Goal: Use online tool/utility: Utilize a website feature to perform a specific function

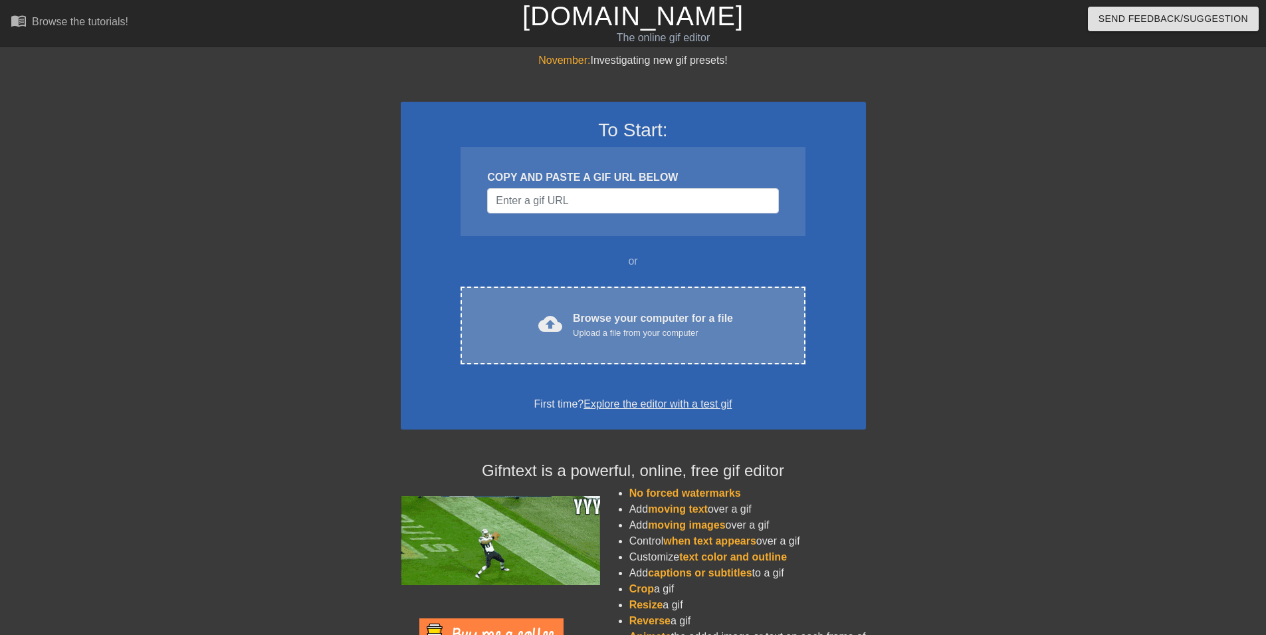
click at [731, 298] on div "cloud_upload Browse your computer for a file Upload a file from your computer C…" at bounding box center [632, 325] width 344 height 78
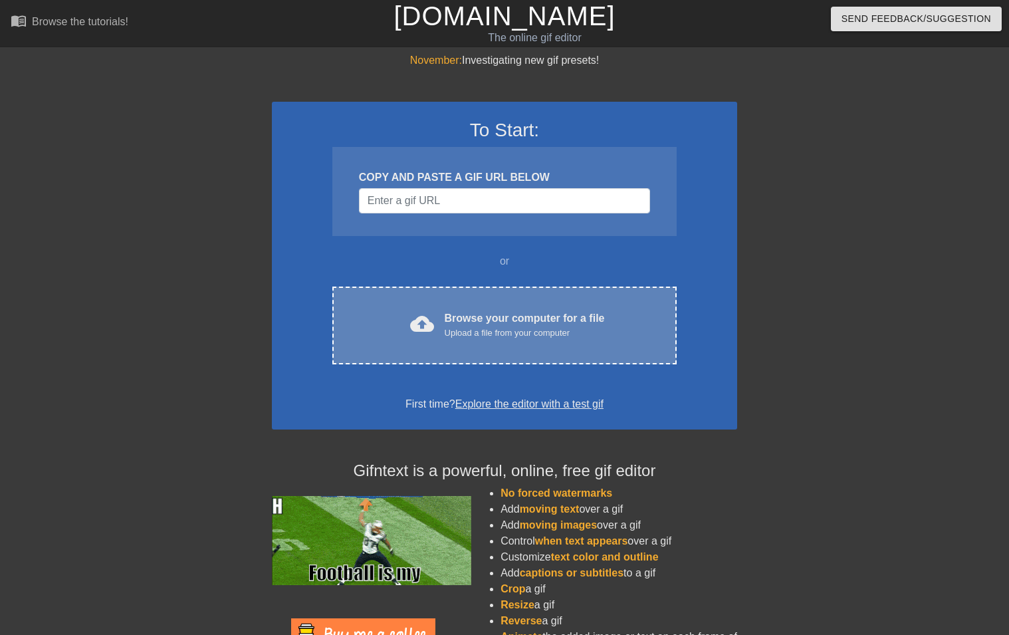
click at [407, 314] on div "cloud_upload" at bounding box center [419, 326] width 29 height 29
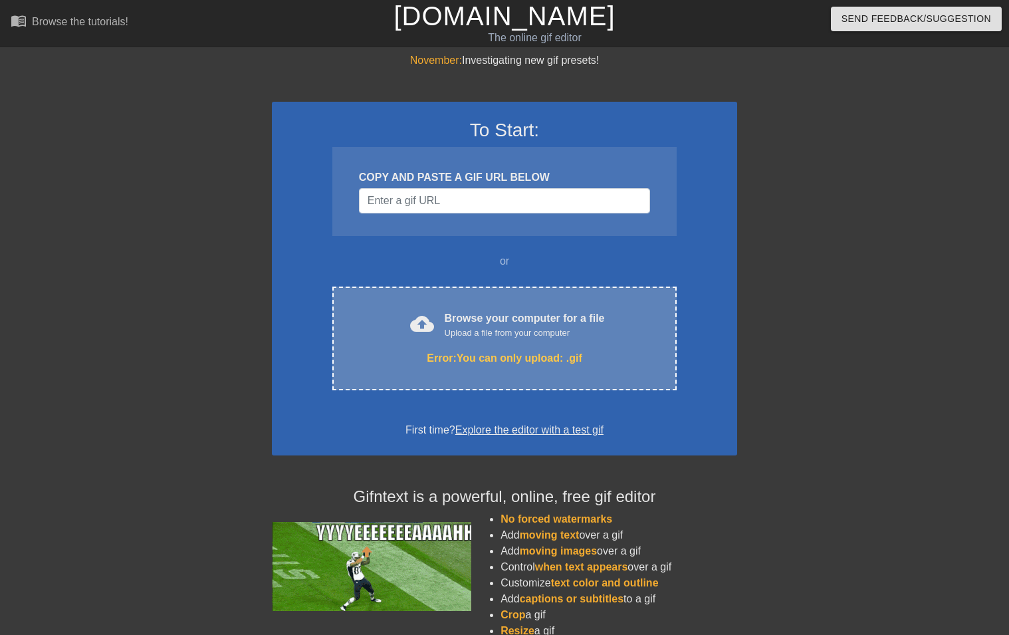
click at [636, 327] on div "cloud_upload Browse your computer for a file Upload a file from your computer" at bounding box center [504, 325] width 288 height 30
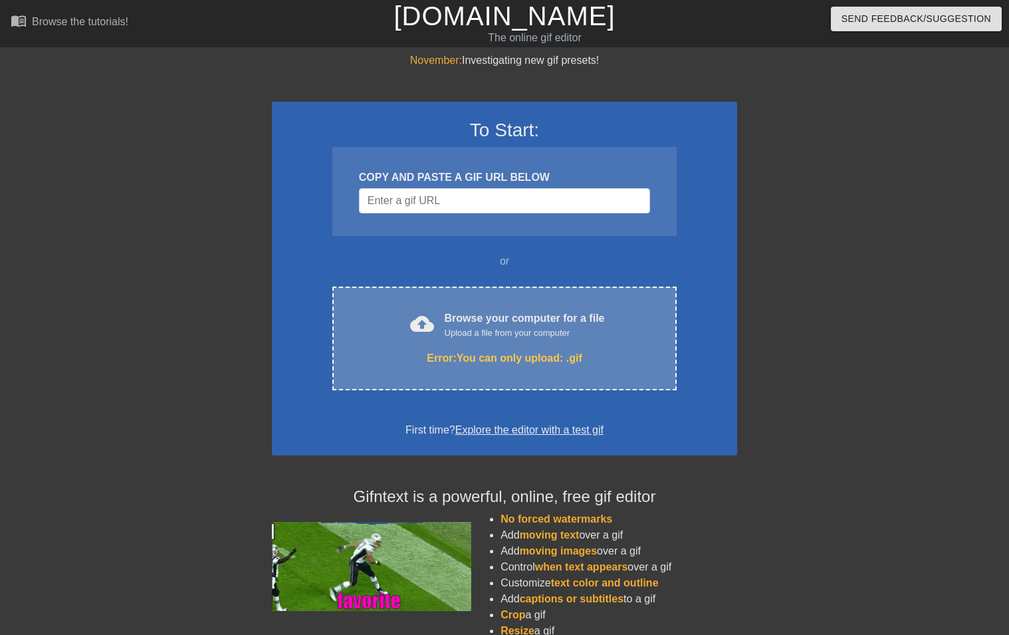
click at [638, 356] on div "Error: You can only upload: .gif" at bounding box center [504, 358] width 288 height 16
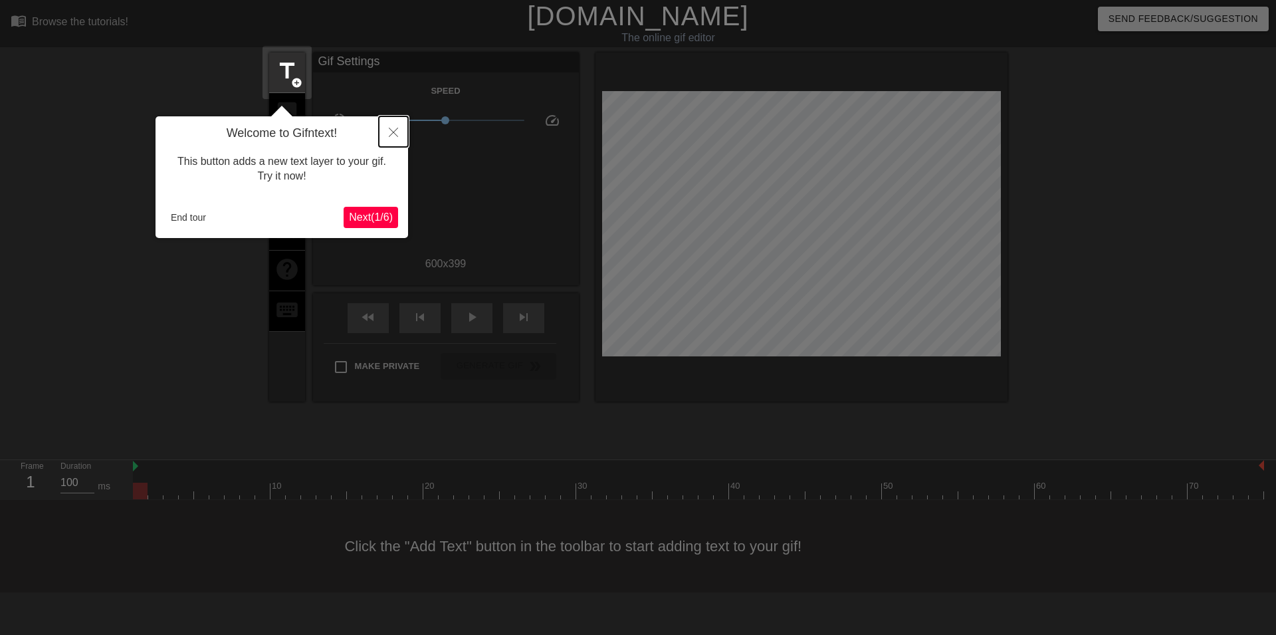
click at [398, 128] on button "Close" at bounding box center [393, 131] width 29 height 31
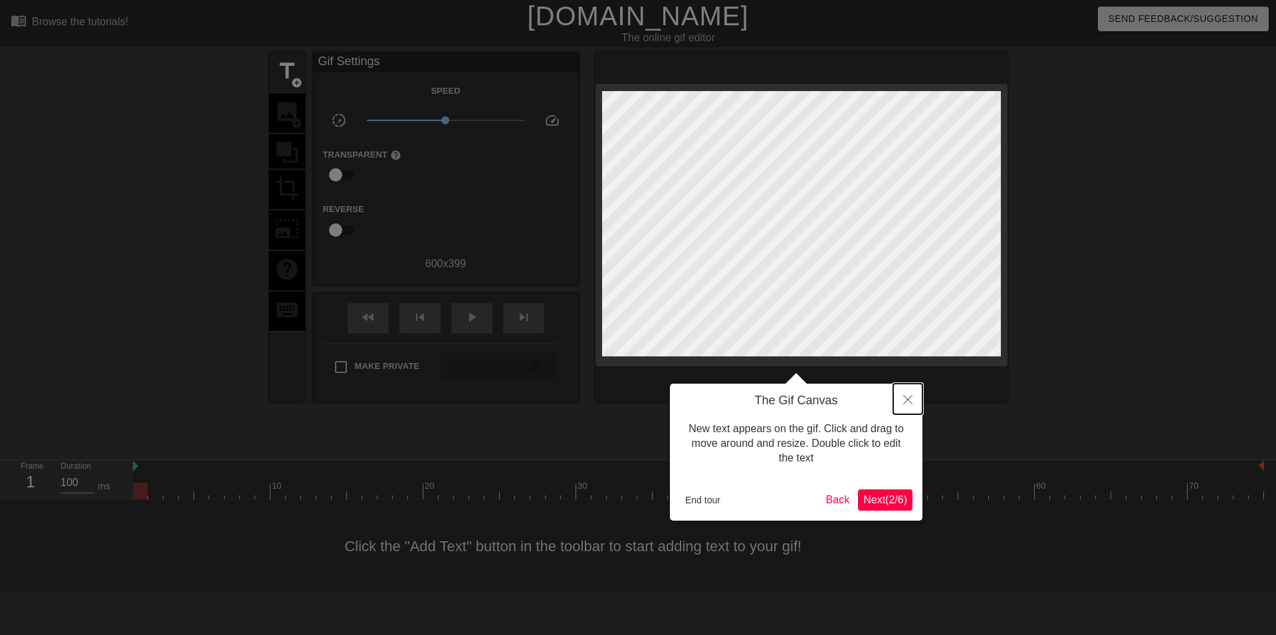
click at [909, 391] on button "Close" at bounding box center [907, 398] width 29 height 31
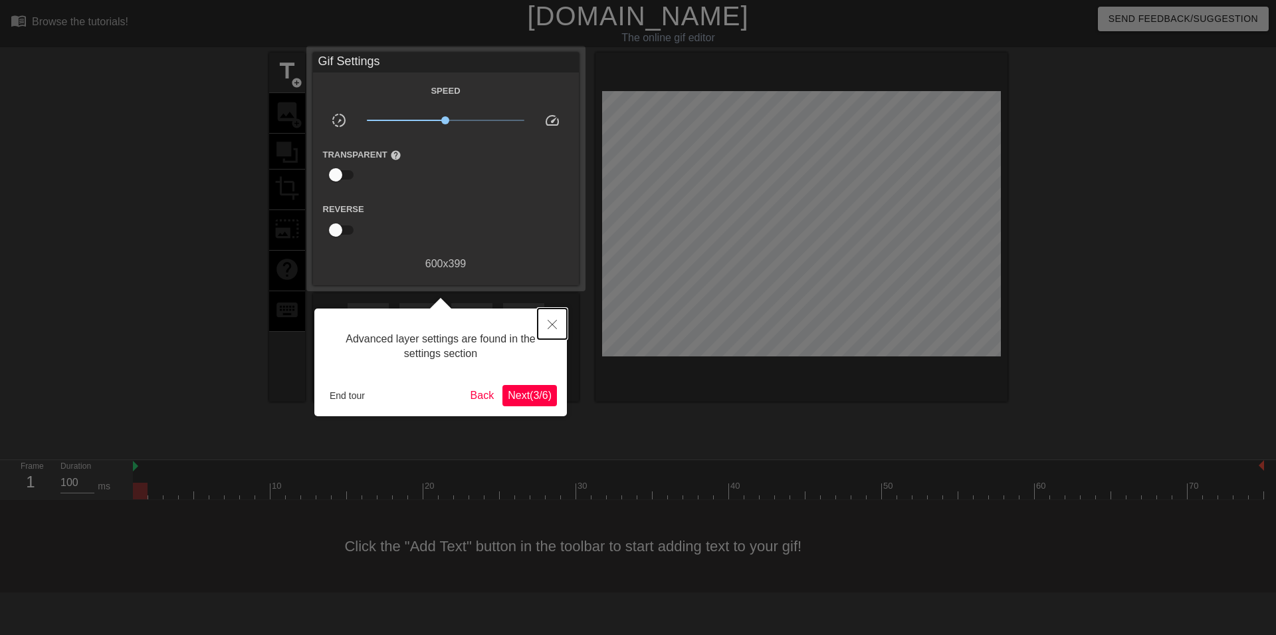
click at [552, 321] on icon "Close" at bounding box center [552, 324] width 9 height 9
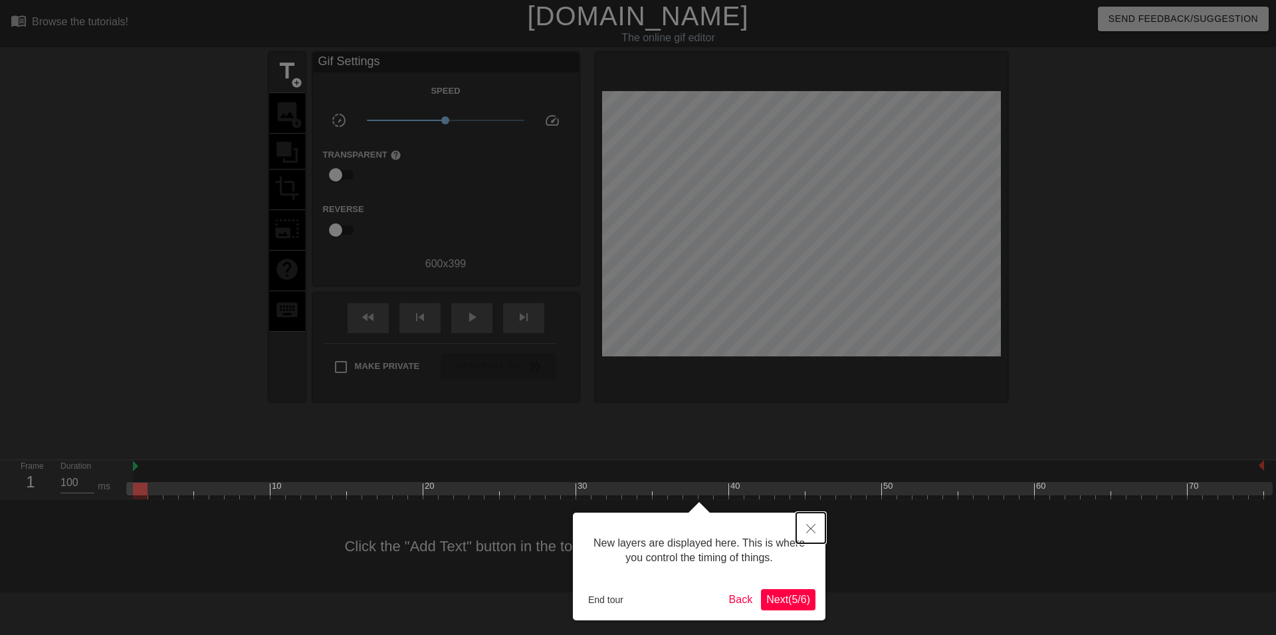
click at [803, 520] on button "Close" at bounding box center [810, 527] width 29 height 31
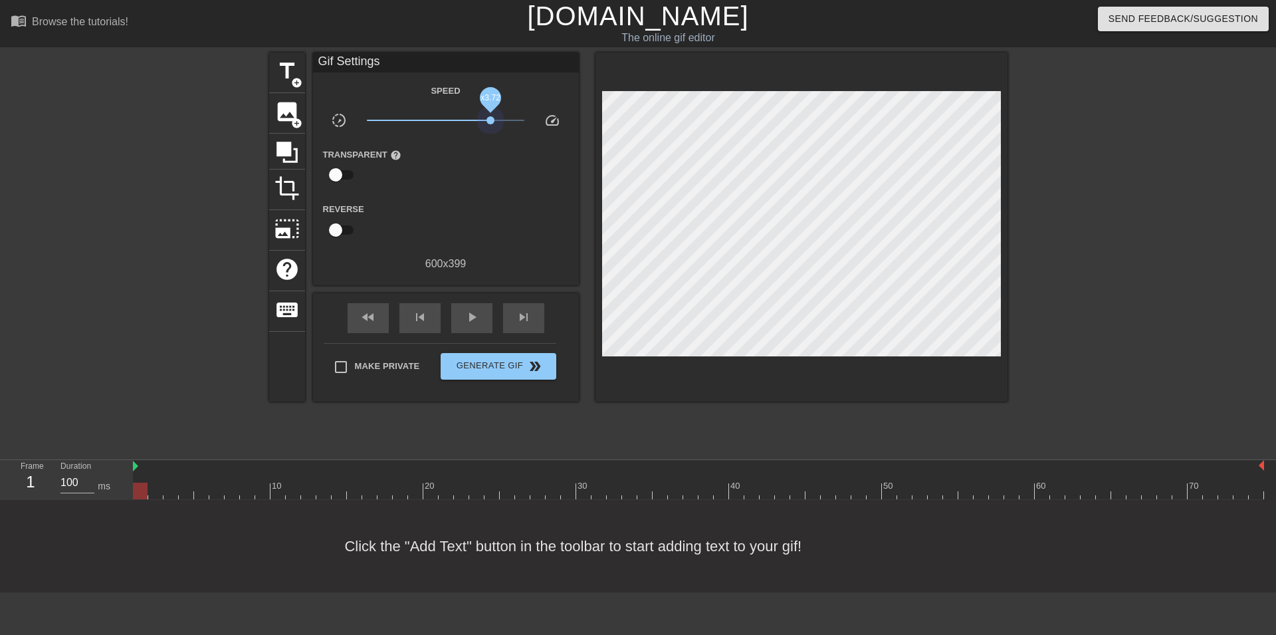
click at [641, 142] on div "title add_circle image add_circle crop photo_size_select_large help keyboard Gi…" at bounding box center [638, 226] width 738 height 349
click at [282, 128] on div "image add_circle" at bounding box center [287, 113] width 36 height 41
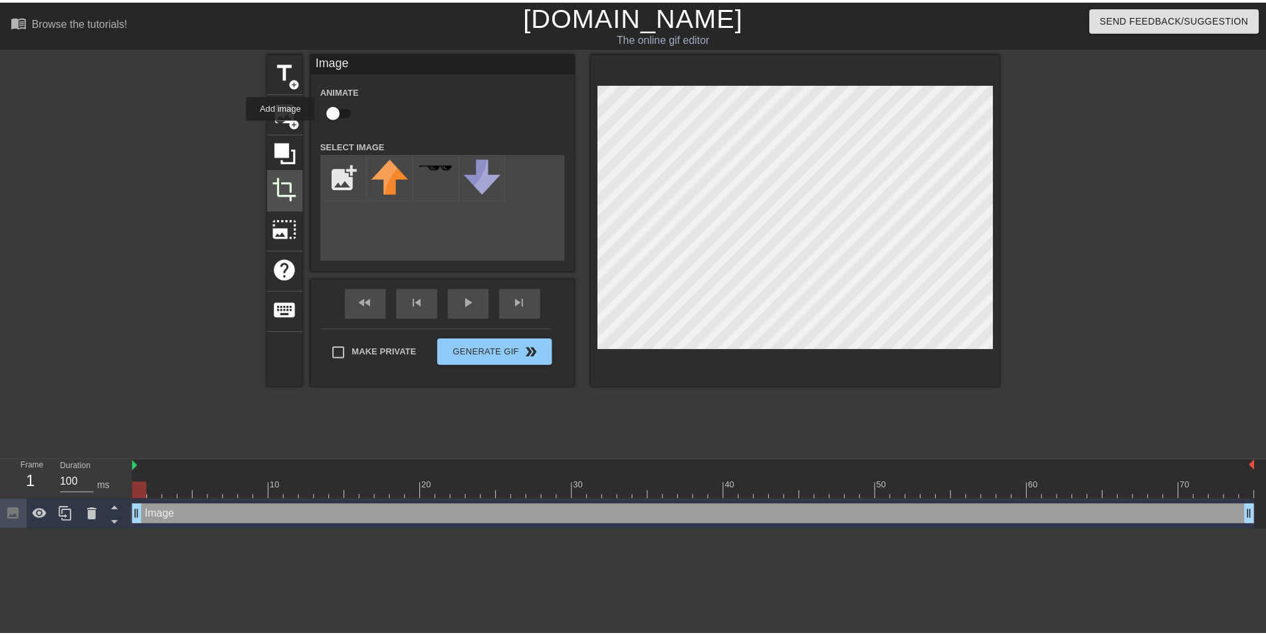
scroll to position [0, 0]
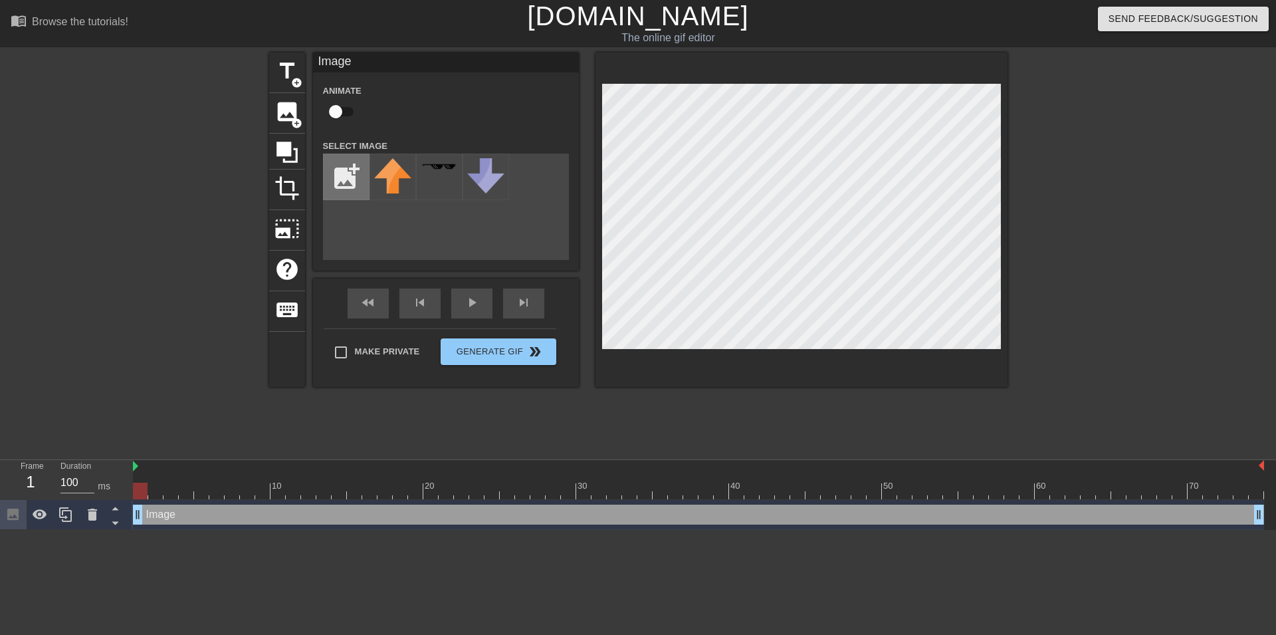
click at [348, 187] on input "file" at bounding box center [346, 176] width 45 height 45
type input "C:\fakepath\noFilter (2).webp"
drag, startPoint x: 140, startPoint y: 489, endPoint x: 167, endPoint y: 488, distance: 27.3
click at [167, 488] on div at bounding box center [170, 490] width 15 height 17
drag, startPoint x: 180, startPoint y: 486, endPoint x: 313, endPoint y: 488, distance: 132.9
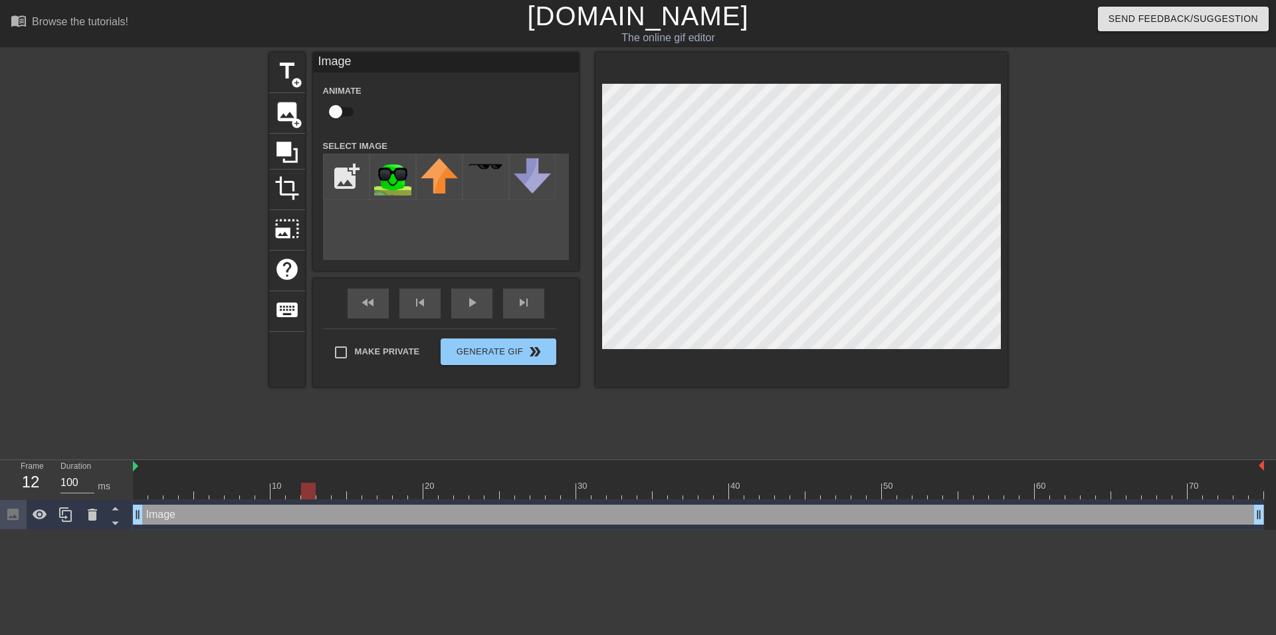
click at [313, 488] on div at bounding box center [308, 490] width 15 height 17
click at [1265, 530] on html "menu_book Browse the tutorials! [DOMAIN_NAME] The online gif editor Send Feedba…" at bounding box center [638, 265] width 1276 height 530
click at [396, 191] on img at bounding box center [392, 176] width 37 height 37
click at [397, 193] on img at bounding box center [392, 176] width 37 height 37
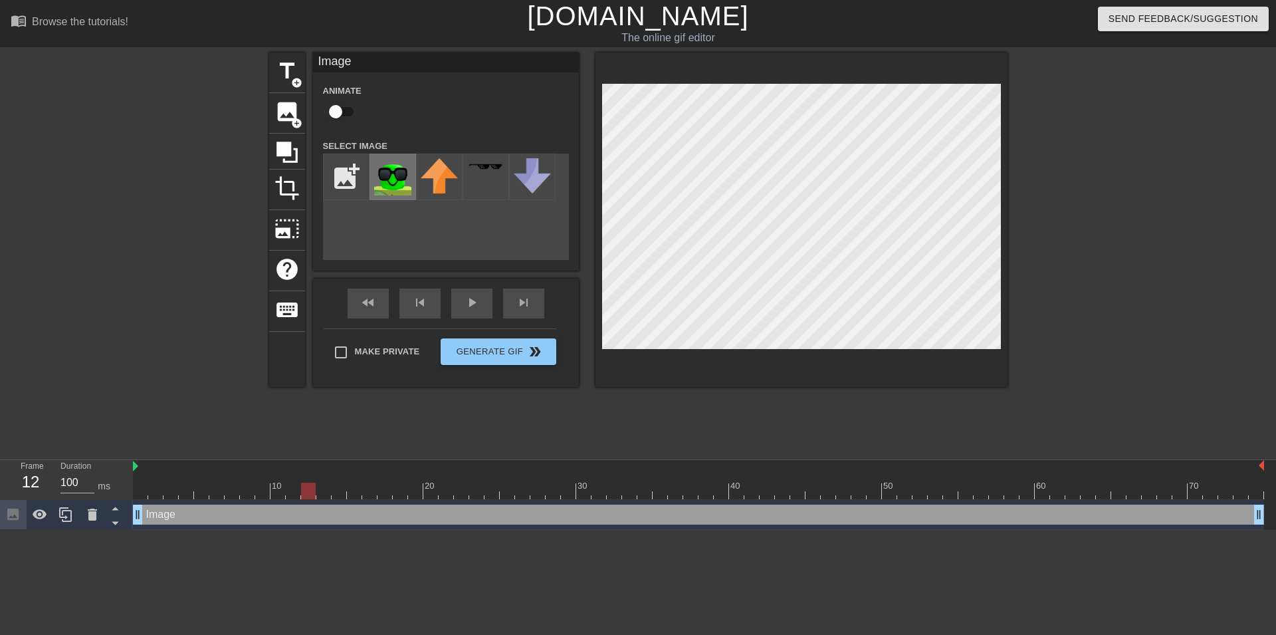
click at [397, 193] on img at bounding box center [392, 176] width 37 height 37
drag, startPoint x: 397, startPoint y: 193, endPoint x: 397, endPoint y: 177, distance: 15.3
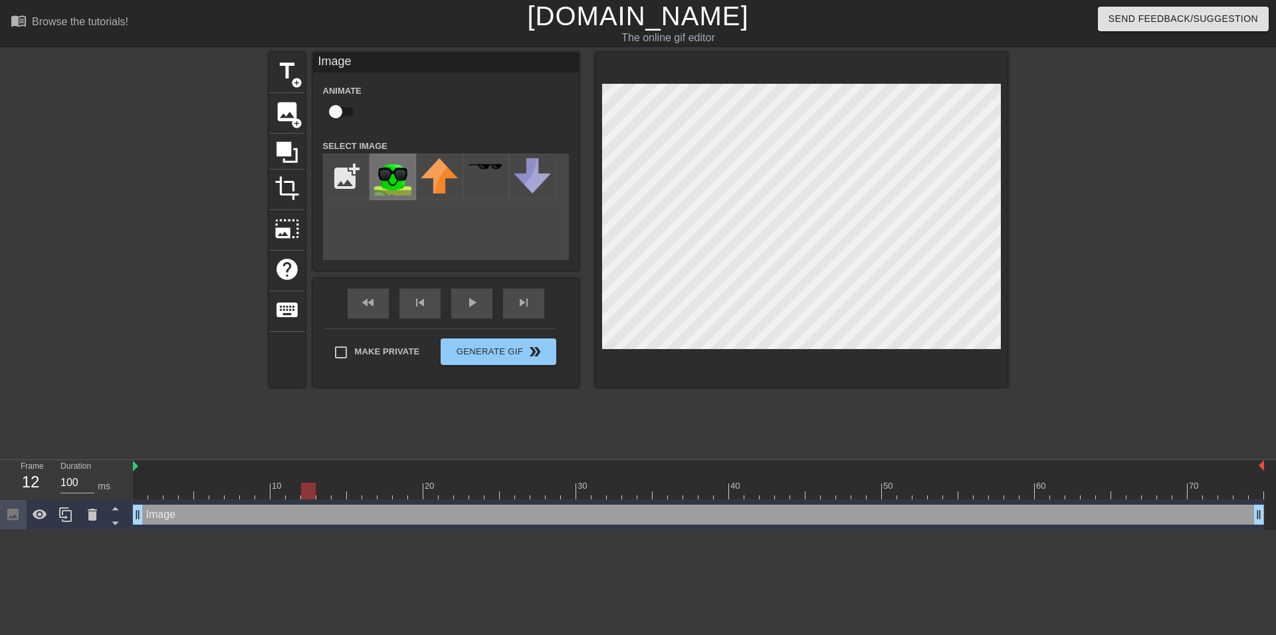
click at [397, 177] on img at bounding box center [392, 176] width 37 height 37
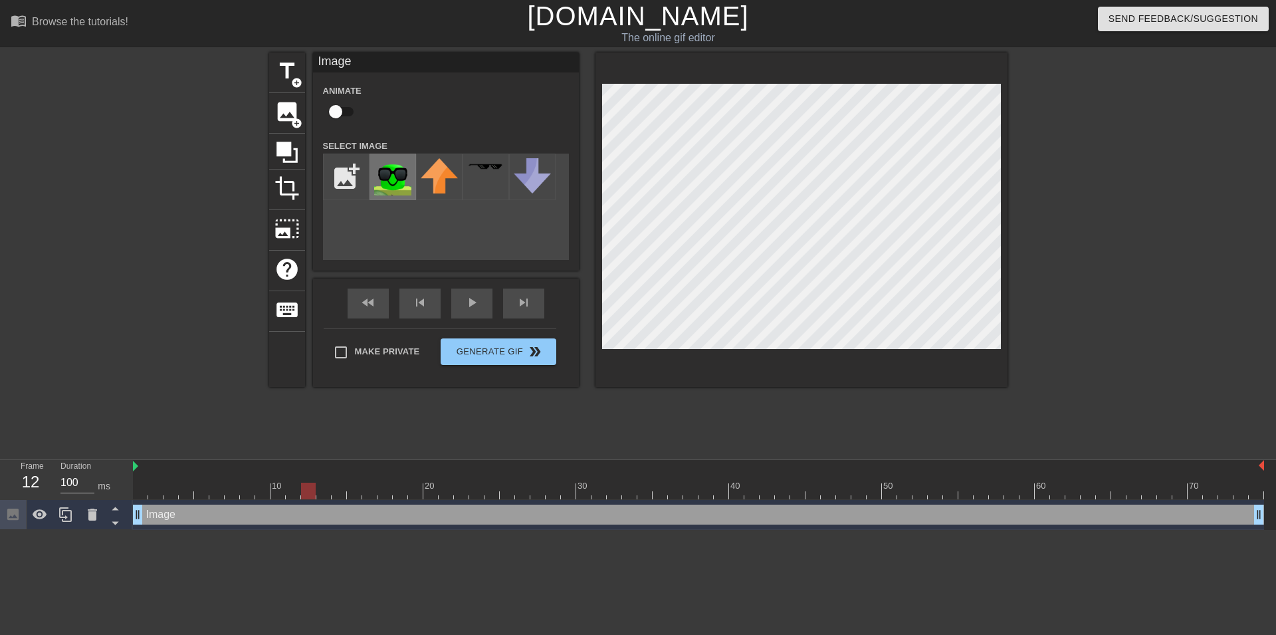
click at [397, 177] on img at bounding box center [392, 176] width 37 height 37
click at [395, 173] on img at bounding box center [392, 176] width 37 height 37
click at [334, 107] on input "checkbox" at bounding box center [336, 111] width 76 height 25
click at [381, 193] on img at bounding box center [392, 176] width 37 height 37
click at [388, 189] on img at bounding box center [392, 176] width 37 height 37
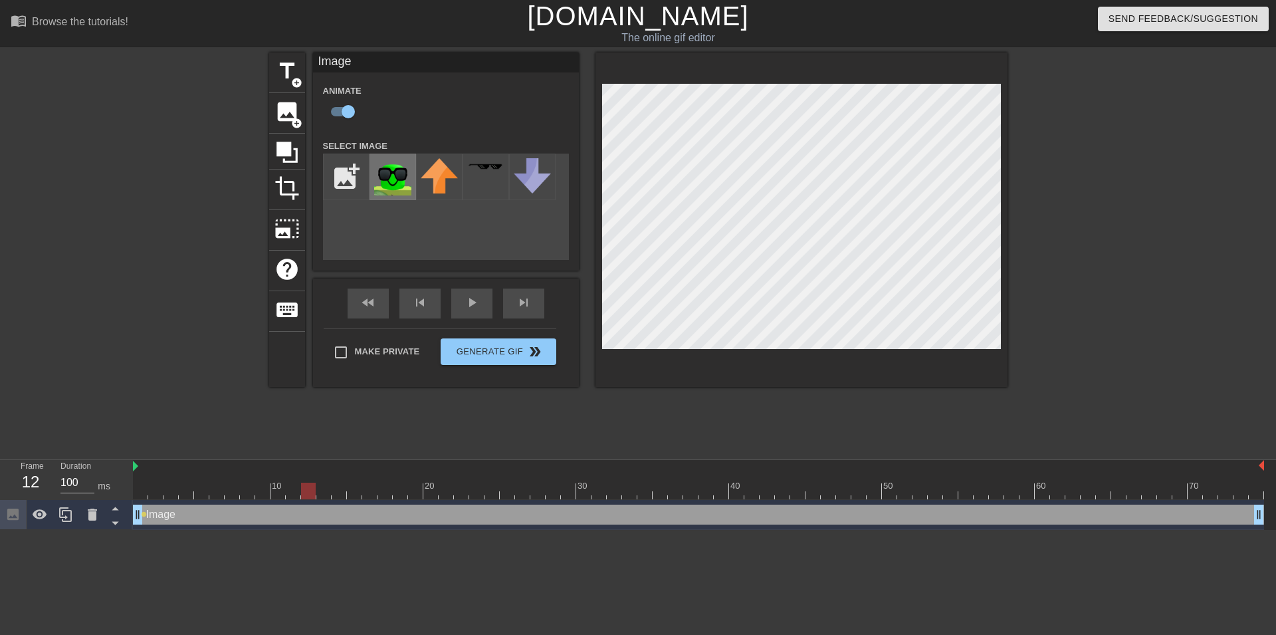
click at [388, 189] on img at bounding box center [392, 176] width 37 height 37
click at [422, 181] on img at bounding box center [439, 175] width 37 height 35
click at [435, 179] on img at bounding box center [439, 175] width 37 height 35
click at [403, 179] on img at bounding box center [392, 176] width 37 height 37
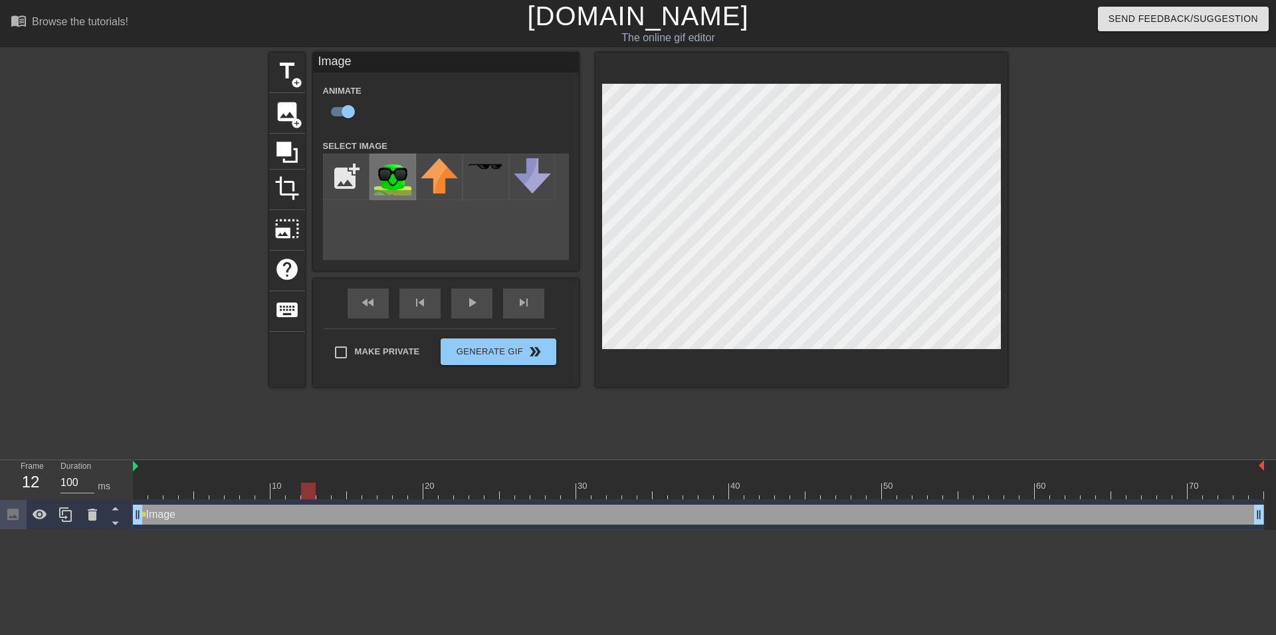
click at [403, 179] on img at bounding box center [392, 176] width 37 height 37
click at [301, 479] on div at bounding box center [308, 481] width 15 height 17
click at [287, 495] on div at bounding box center [698, 490] width 1131 height 17
click at [308, 488] on div at bounding box center [698, 490] width 1131 height 17
click at [308, 488] on div at bounding box center [308, 490] width 15 height 17
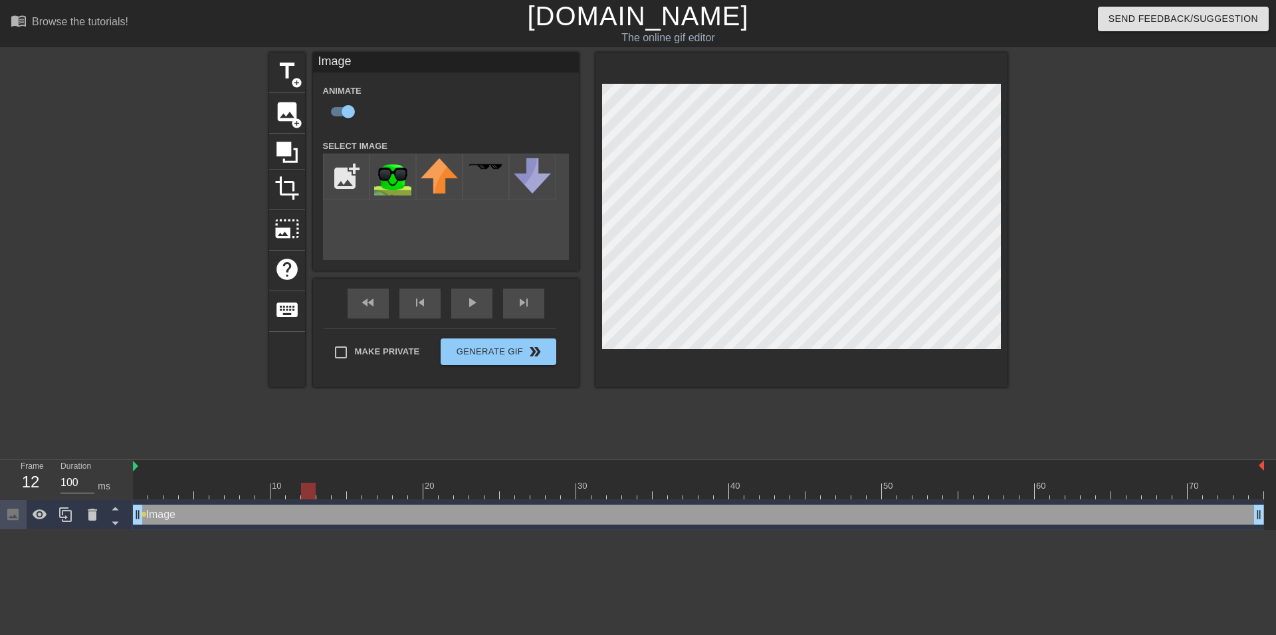
click at [308, 488] on div at bounding box center [308, 490] width 15 height 17
click at [309, 514] on div "Image drag_handle drag_handle" at bounding box center [698, 514] width 1131 height 20
click at [397, 181] on img at bounding box center [392, 176] width 37 height 37
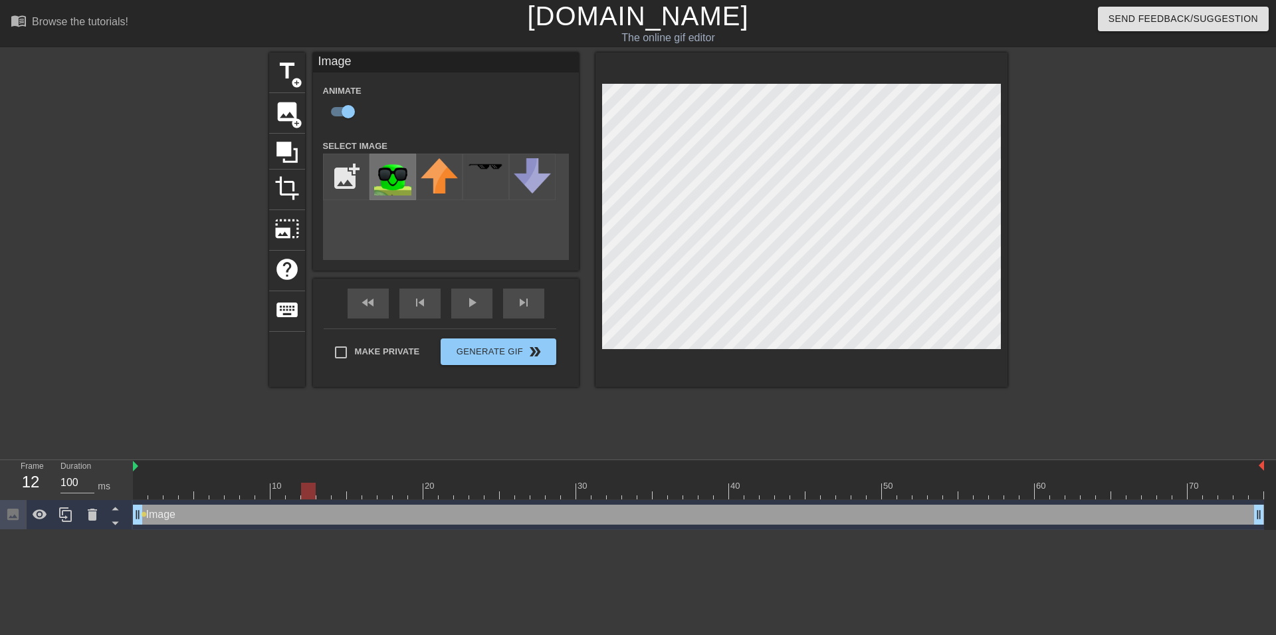
click at [397, 181] on img at bounding box center [392, 176] width 37 height 37
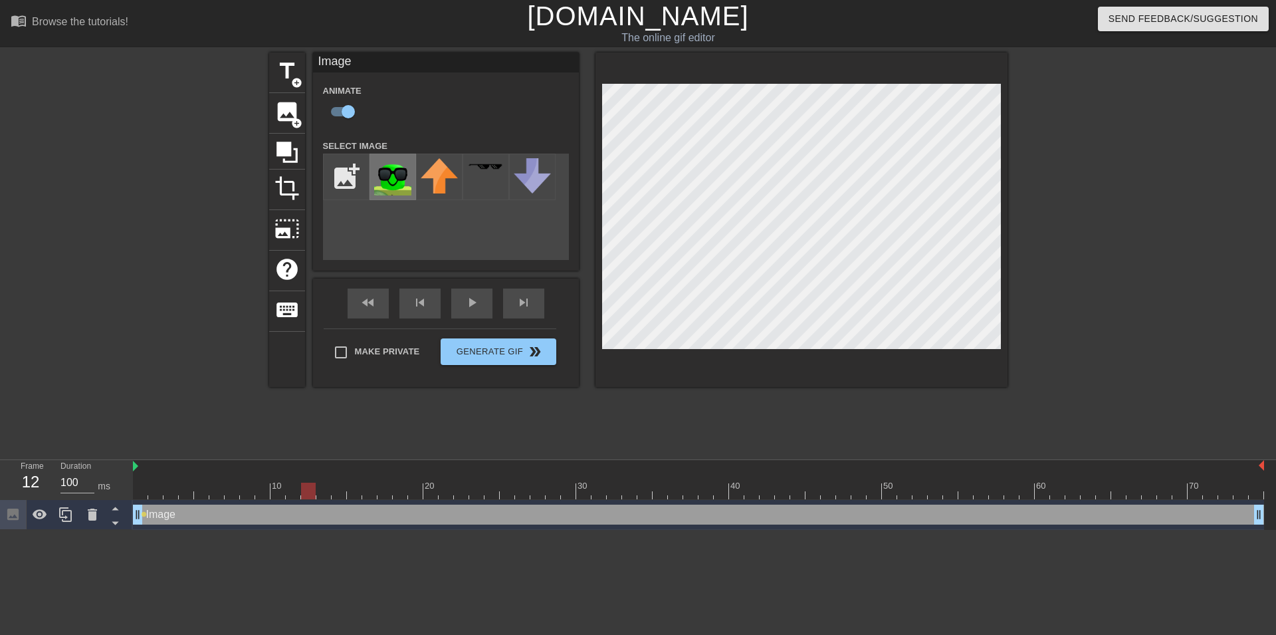
click at [397, 181] on img at bounding box center [392, 176] width 37 height 37
click at [321, 100] on div "Animate" at bounding box center [346, 103] width 66 height 42
click at [336, 107] on input "checkbox" at bounding box center [348, 111] width 76 height 25
checkbox input "false"
click at [280, 110] on span "image" at bounding box center [286, 111] width 25 height 25
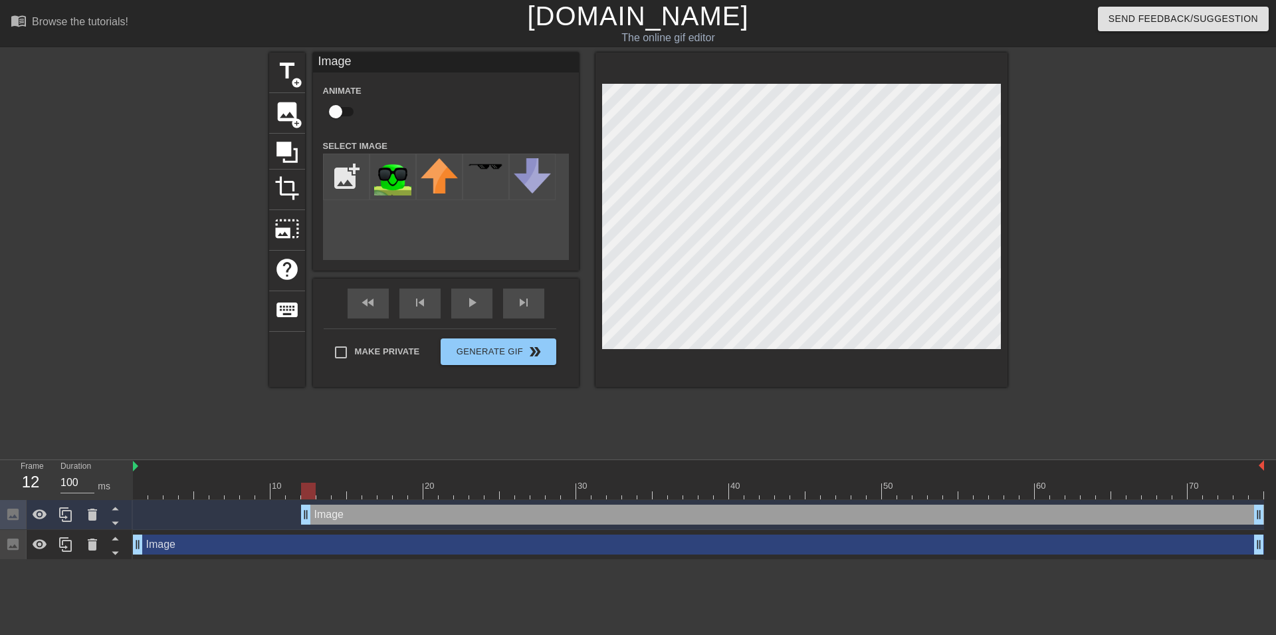
click at [480, 534] on div "Image drag_handle drag_handle" at bounding box center [698, 544] width 1131 height 20
click at [460, 518] on div "Image drag_handle drag_handle" at bounding box center [782, 514] width 963 height 20
click at [473, 514] on div "Image drag_handle drag_handle" at bounding box center [782, 514] width 963 height 20
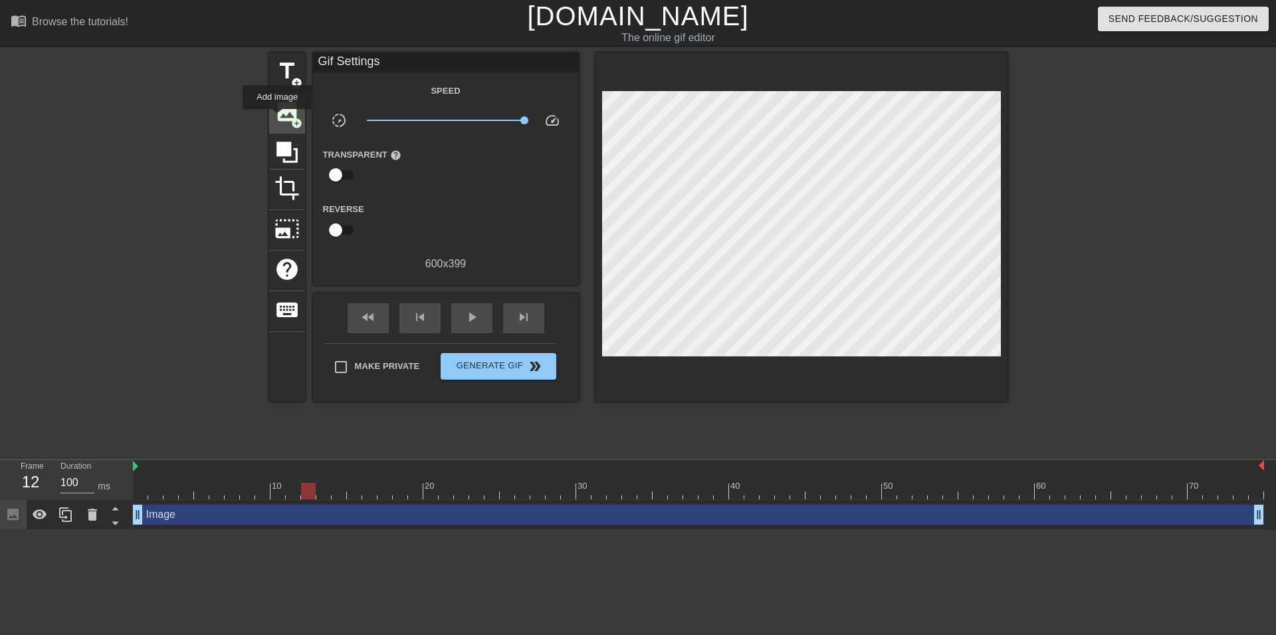
click at [282, 116] on span "image" at bounding box center [286, 111] width 25 height 25
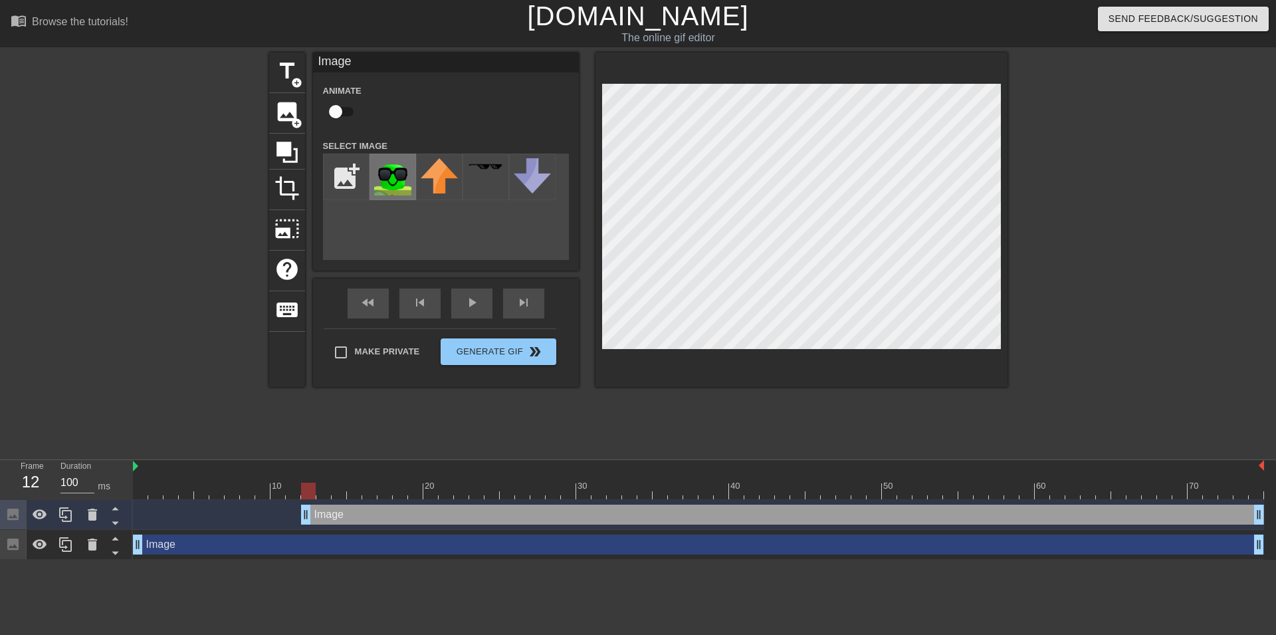
click at [387, 179] on img at bounding box center [392, 176] width 37 height 37
click at [309, 559] on html "menu_book Browse the tutorials! [DOMAIN_NAME] The online gif editor Send Feedba…" at bounding box center [638, 279] width 1276 height 559
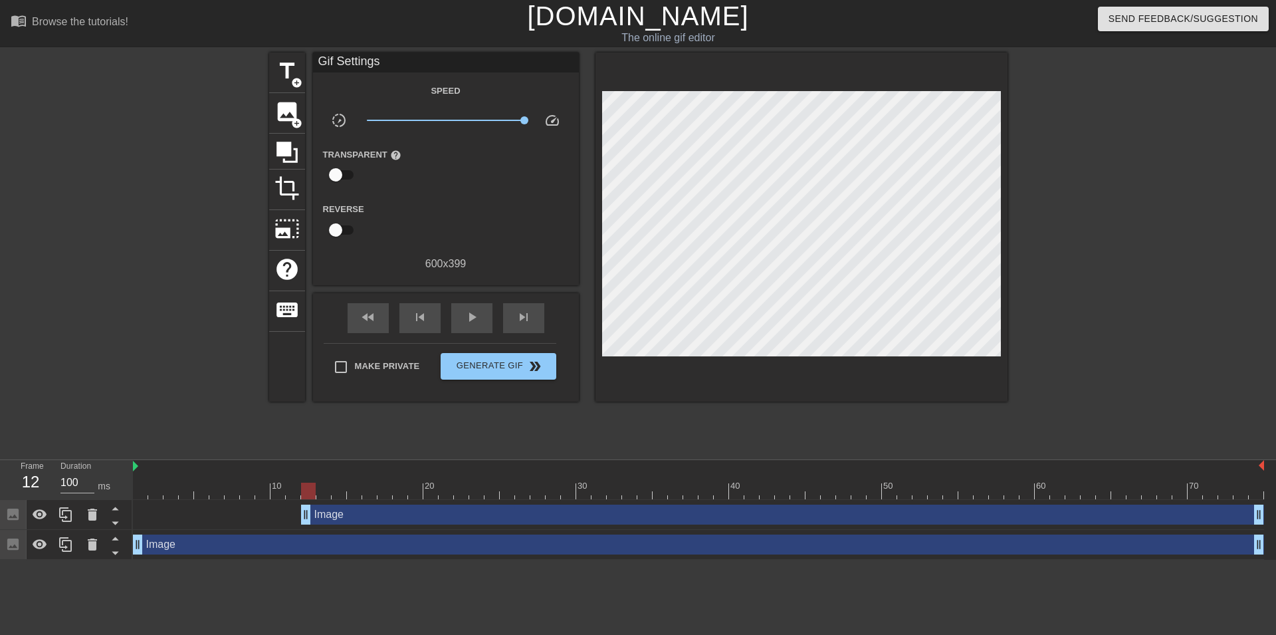
click at [292, 559] on html "menu_book Browse the tutorials! [DOMAIN_NAME] The online gif editor Send Feedba…" at bounding box center [638, 279] width 1276 height 559
click at [291, 498] on div at bounding box center [698, 490] width 1131 height 17
drag, startPoint x: 463, startPoint y: 119, endPoint x: 452, endPoint y: 119, distance: 10.6
click at [452, 119] on span "x1.23" at bounding box center [445, 120] width 157 height 16
click at [441, 490] on div at bounding box center [698, 490] width 1131 height 17
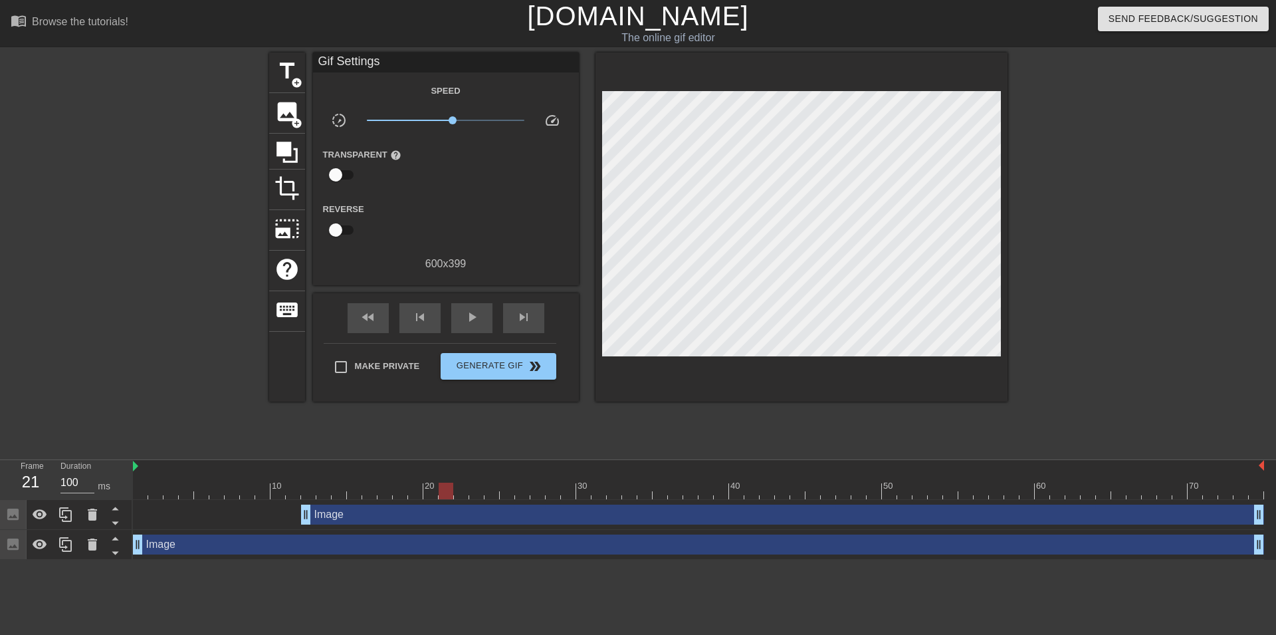
click at [431, 487] on div at bounding box center [698, 490] width 1131 height 17
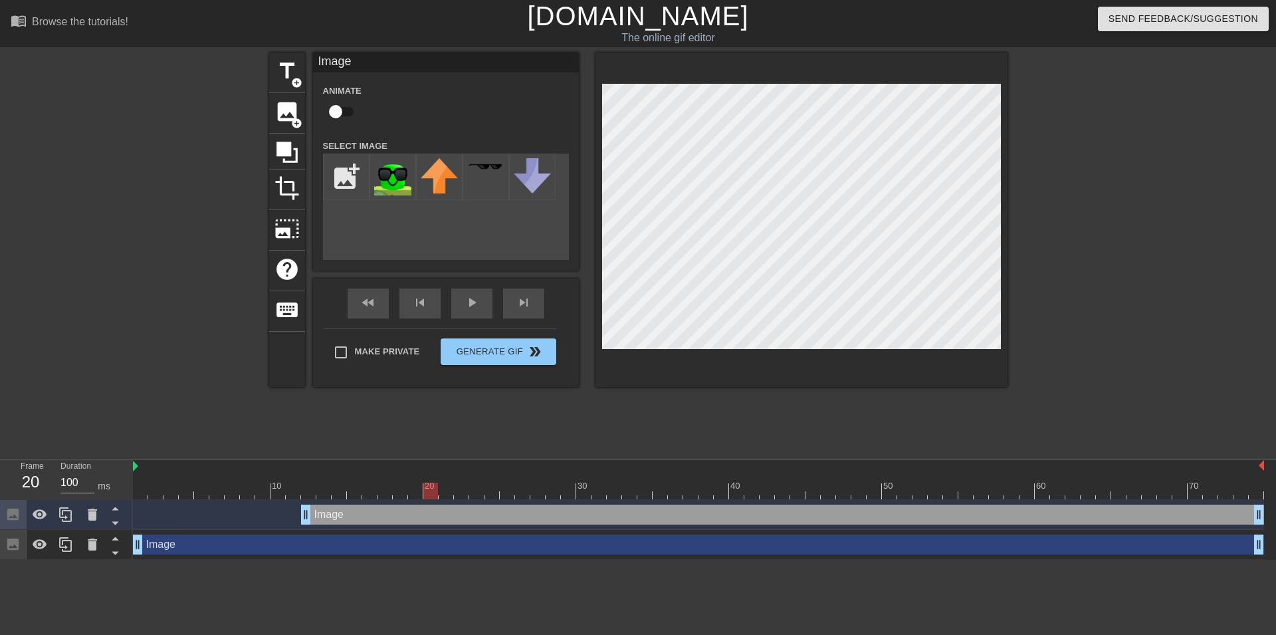
click at [457, 490] on div at bounding box center [698, 490] width 1131 height 17
click at [445, 489] on div at bounding box center [698, 490] width 1131 height 17
click at [415, 486] on div at bounding box center [698, 490] width 1131 height 17
click at [393, 492] on div at bounding box center [698, 490] width 1131 height 17
click at [385, 491] on div at bounding box center [698, 490] width 1131 height 17
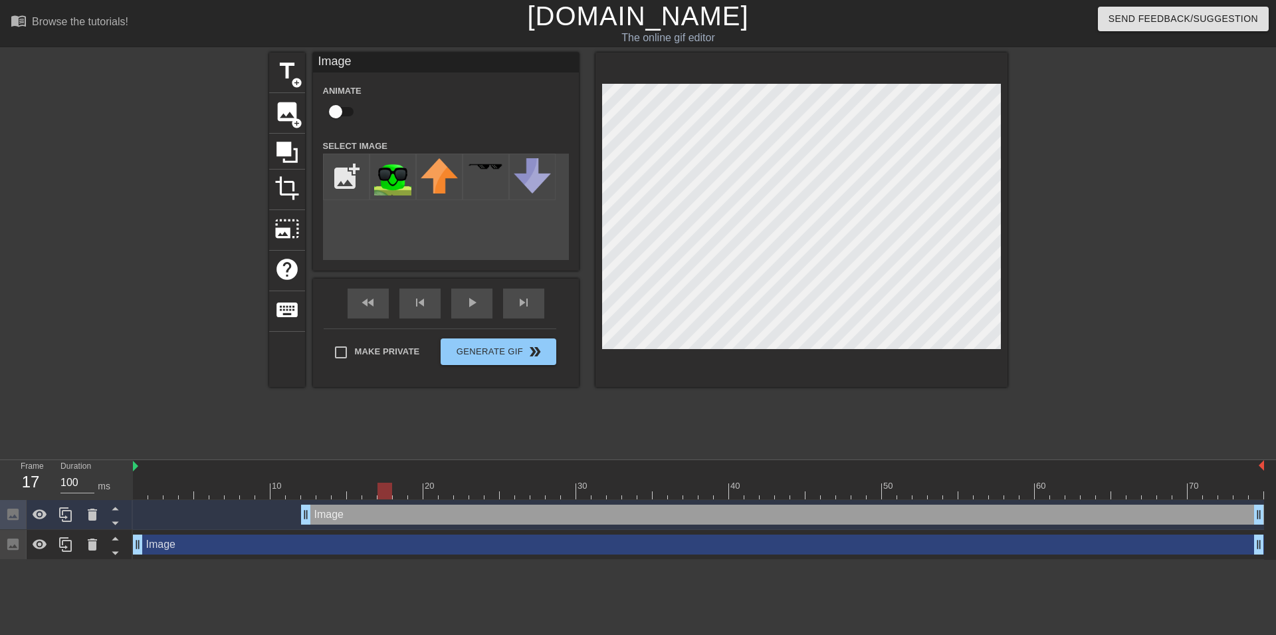
click at [351, 496] on div at bounding box center [698, 490] width 1131 height 17
click at [337, 184] on input "file" at bounding box center [346, 176] width 45 height 45
type input "C:\fakepath\XkXOGyJJBvIiVcEtLbxp.webp"
click at [396, 189] on img at bounding box center [392, 178] width 37 height 41
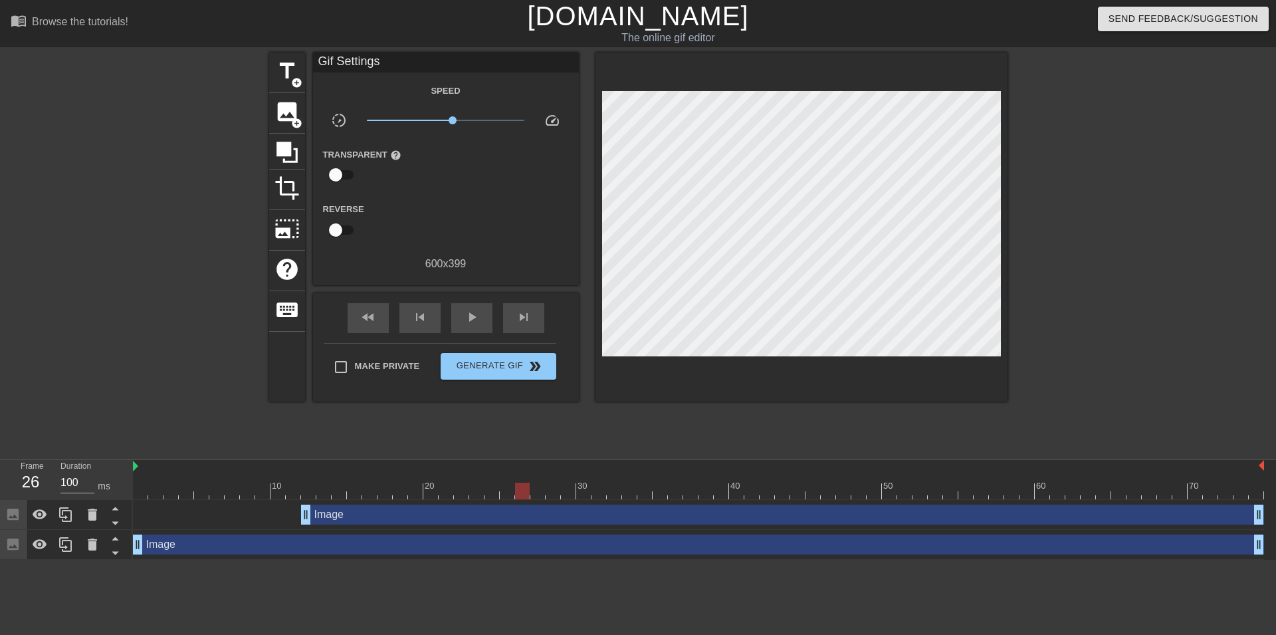
click at [315, 559] on html "menu_book Browse the tutorials! [DOMAIN_NAME] The online gif editor Send Feedba…" at bounding box center [638, 279] width 1276 height 559
click at [259, 545] on div "Image drag_handle drag_handle" at bounding box center [698, 544] width 1131 height 20
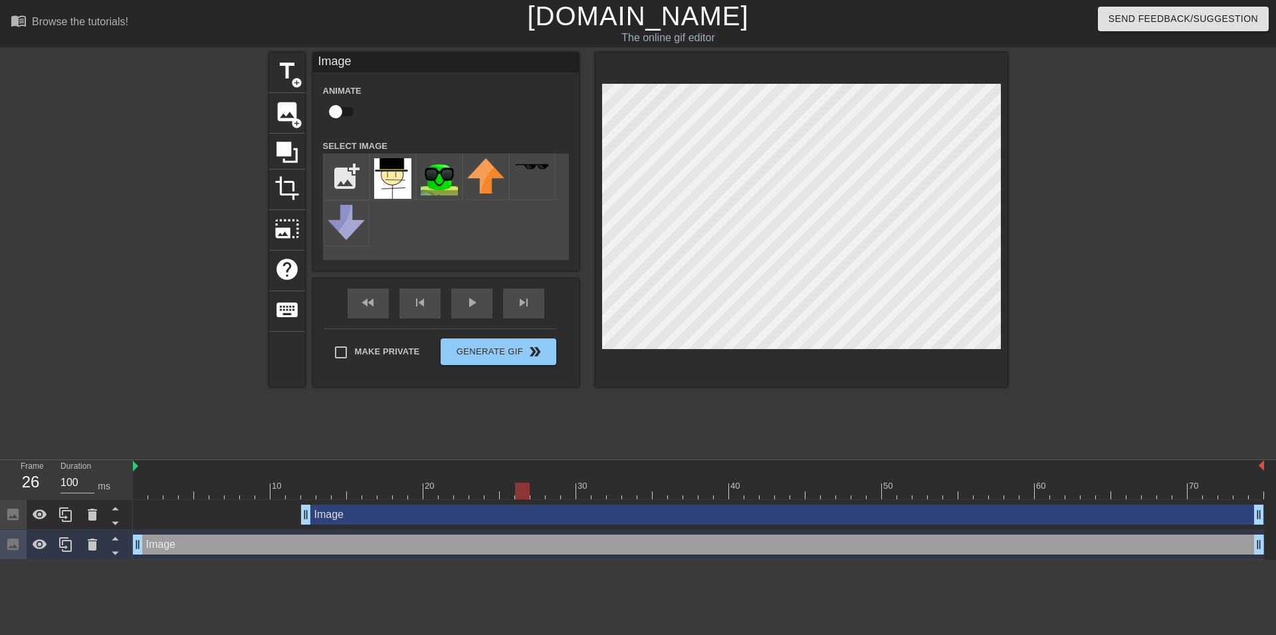
click at [343, 518] on div "Image drag_handle drag_handle" at bounding box center [782, 514] width 963 height 20
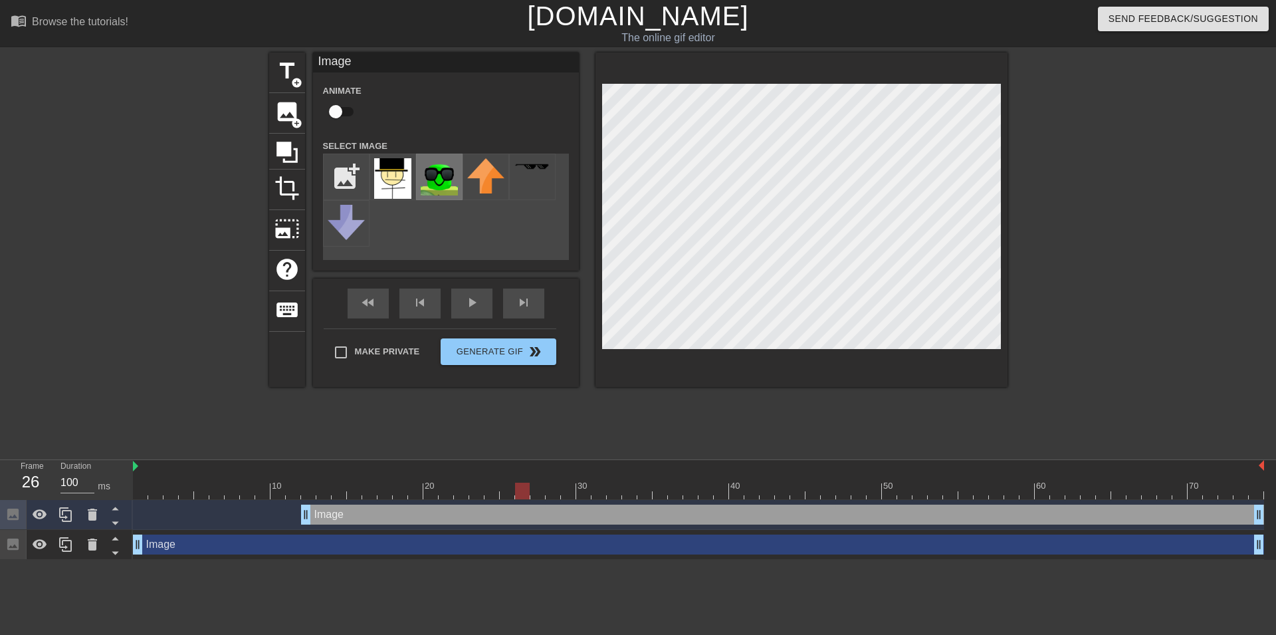
click at [447, 179] on img at bounding box center [439, 176] width 37 height 37
click at [243, 506] on div "Image drag_handle drag_handle" at bounding box center [698, 514] width 1131 height 20
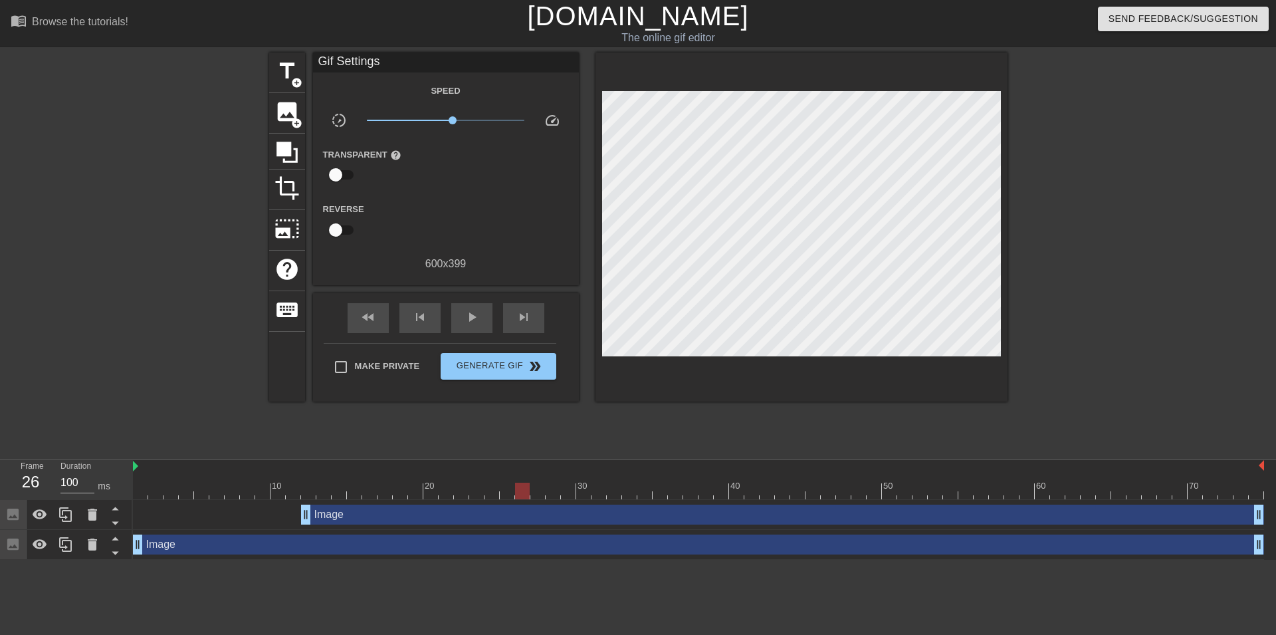
click at [187, 487] on div at bounding box center [698, 490] width 1131 height 17
drag, startPoint x: 344, startPoint y: 490, endPoint x: 313, endPoint y: 490, distance: 30.6
click at [313, 490] on div at bounding box center [698, 490] width 1131 height 17
click at [353, 559] on html "menu_book Browse the tutorials! [DOMAIN_NAME] The online gif editor Send Feedba…" at bounding box center [638, 279] width 1276 height 559
drag, startPoint x: 353, startPoint y: 567, endPoint x: 348, endPoint y: 353, distance: 213.4
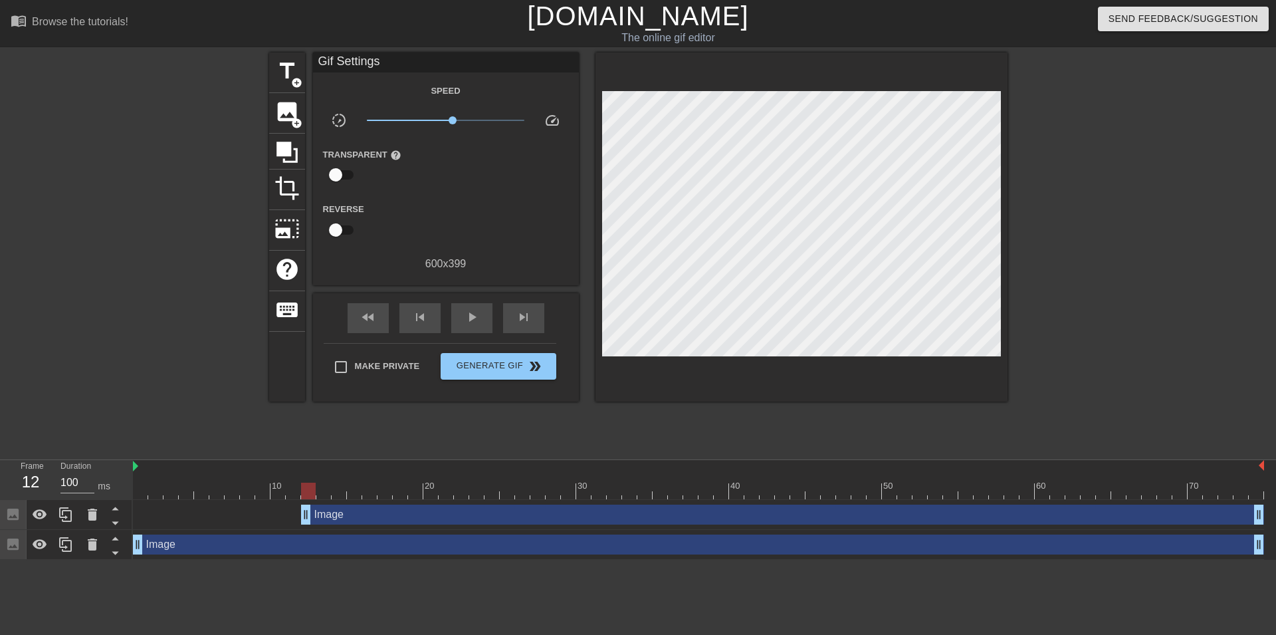
click at [351, 559] on html "menu_book Browse the tutorials! [DOMAIN_NAME] The online gif editor Send Feedba…" at bounding box center [638, 279] width 1276 height 559
click at [258, 106] on div "title add_circle image add_circle crop photo_size_select_large help keyboard Gi…" at bounding box center [638, 251] width 1276 height 399
click at [279, 104] on span "image" at bounding box center [286, 111] width 25 height 25
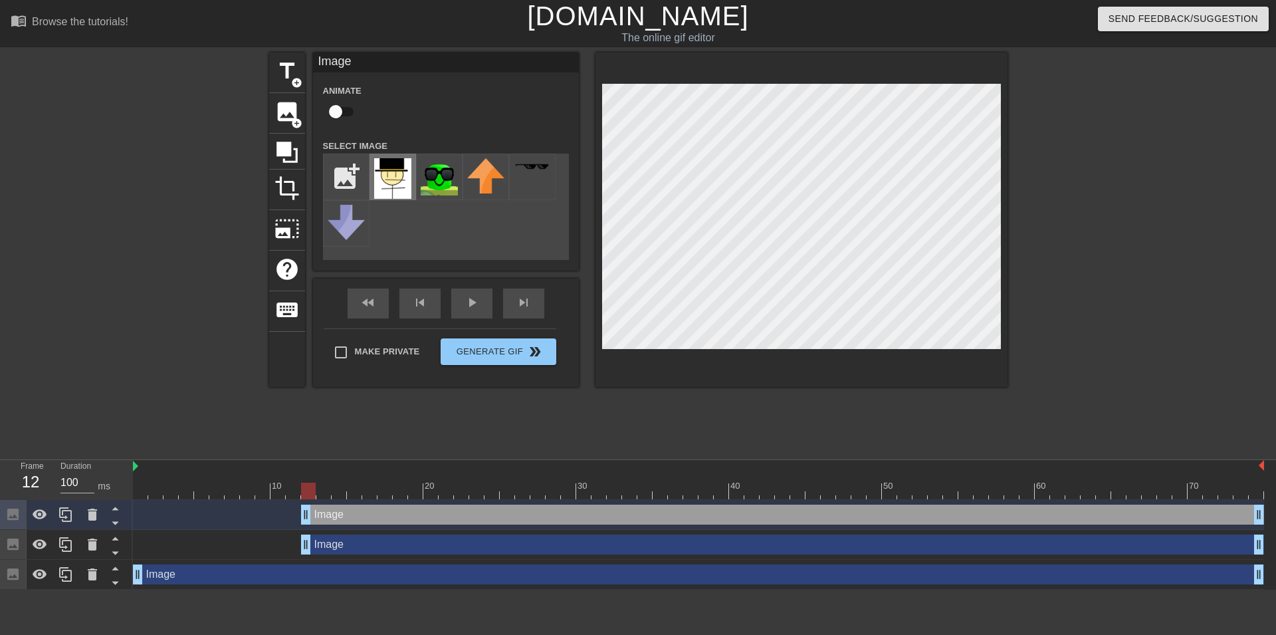
click at [395, 178] on img at bounding box center [392, 178] width 37 height 41
click at [263, 490] on div at bounding box center [698, 490] width 1131 height 17
click at [249, 490] on div at bounding box center [698, 490] width 1131 height 17
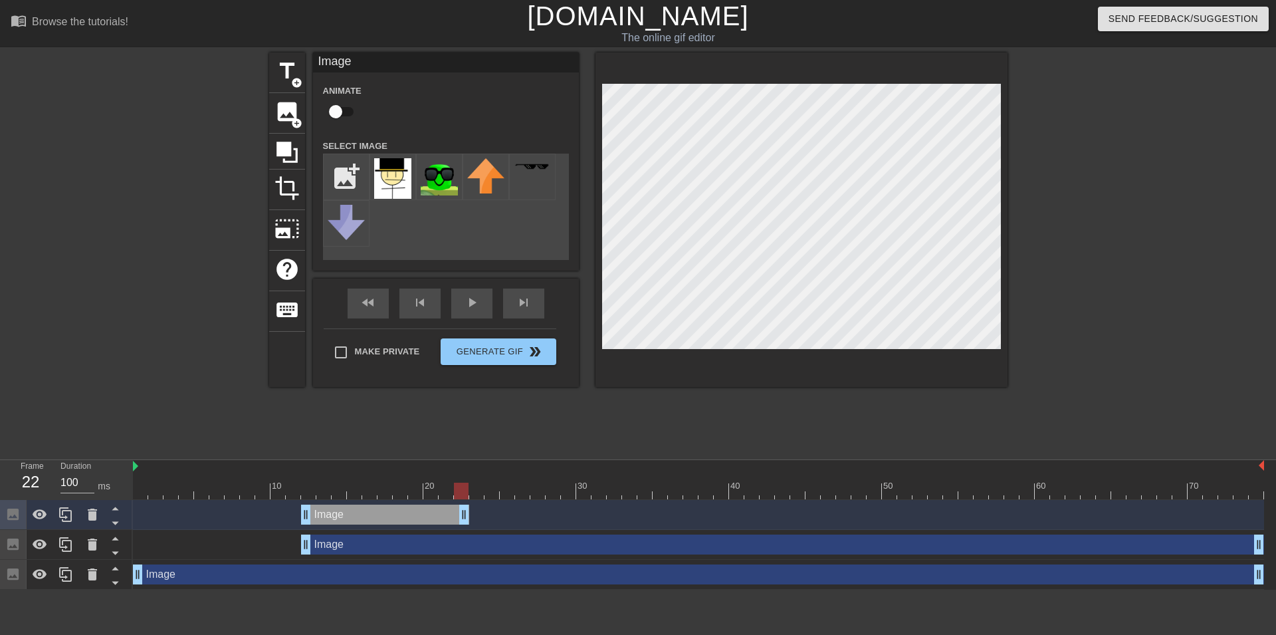
drag, startPoint x: 1260, startPoint y: 518, endPoint x: 504, endPoint y: 544, distance: 756.6
click at [504, 544] on div "Image drag_handle drag_handle Image drag_handle drag_handle Image drag_handle d…" at bounding box center [704, 545] width 1143 height 90
click at [480, 514] on div "Image drag_handle drag_handle" at bounding box center [408, 514] width 214 height 20
drag, startPoint x: 480, startPoint y: 514, endPoint x: 405, endPoint y: 517, distance: 75.8
click at [405, 517] on div "Image drag_handle drag_handle" at bounding box center [408, 514] width 214 height 20
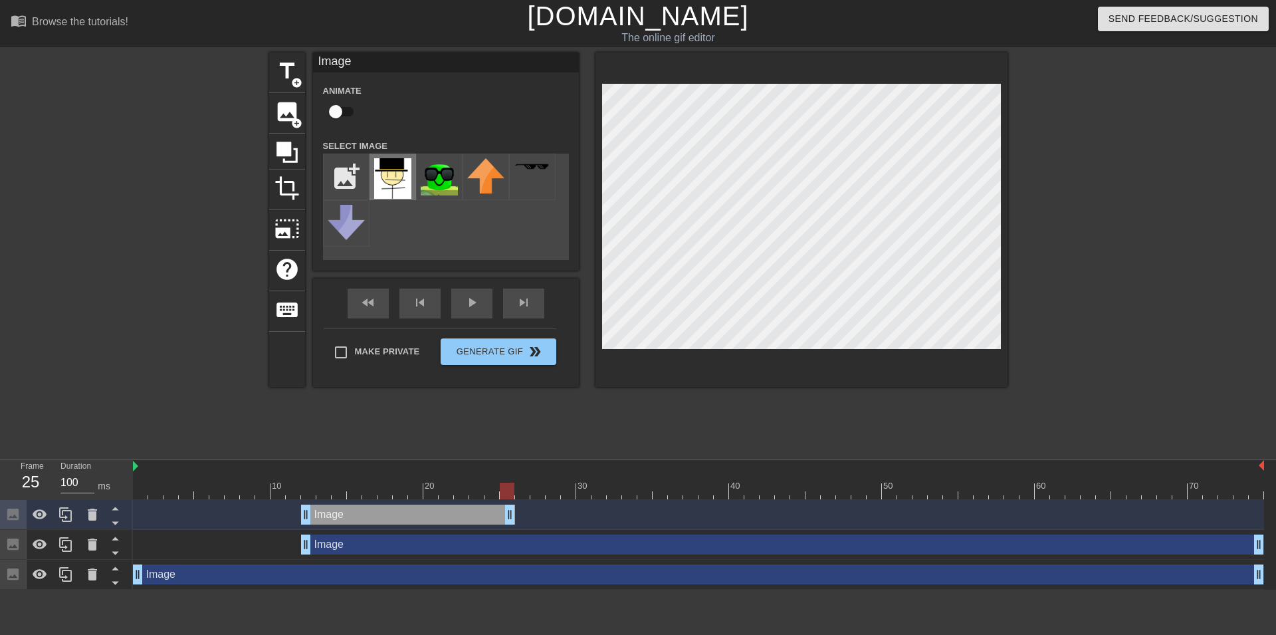
click at [400, 187] on img at bounding box center [392, 178] width 37 height 41
drag, startPoint x: 457, startPoint y: 518, endPoint x: 447, endPoint y: 524, distance: 11.3
click at [447, 524] on div "Image drag_handle drag_handle" at bounding box center [393, 514] width 214 height 20
click at [394, 179] on img at bounding box center [392, 178] width 37 height 41
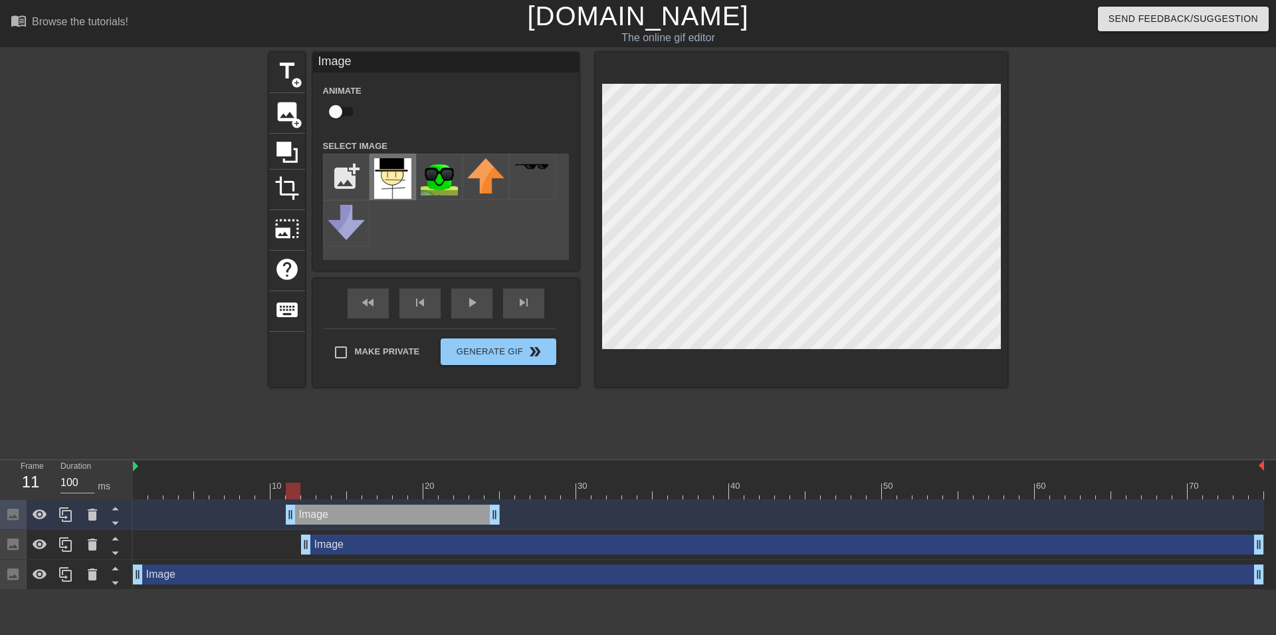
click at [394, 179] on img at bounding box center [392, 178] width 37 height 41
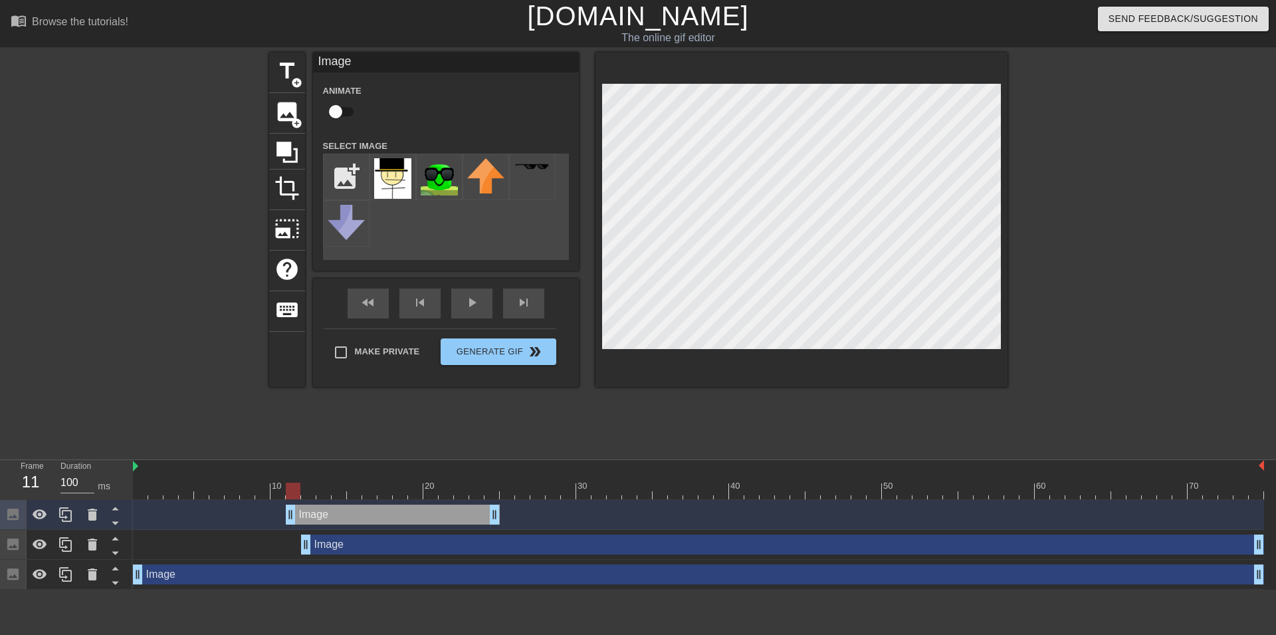
click at [197, 500] on div "Image drag_handle drag_handle" at bounding box center [698, 515] width 1131 height 30
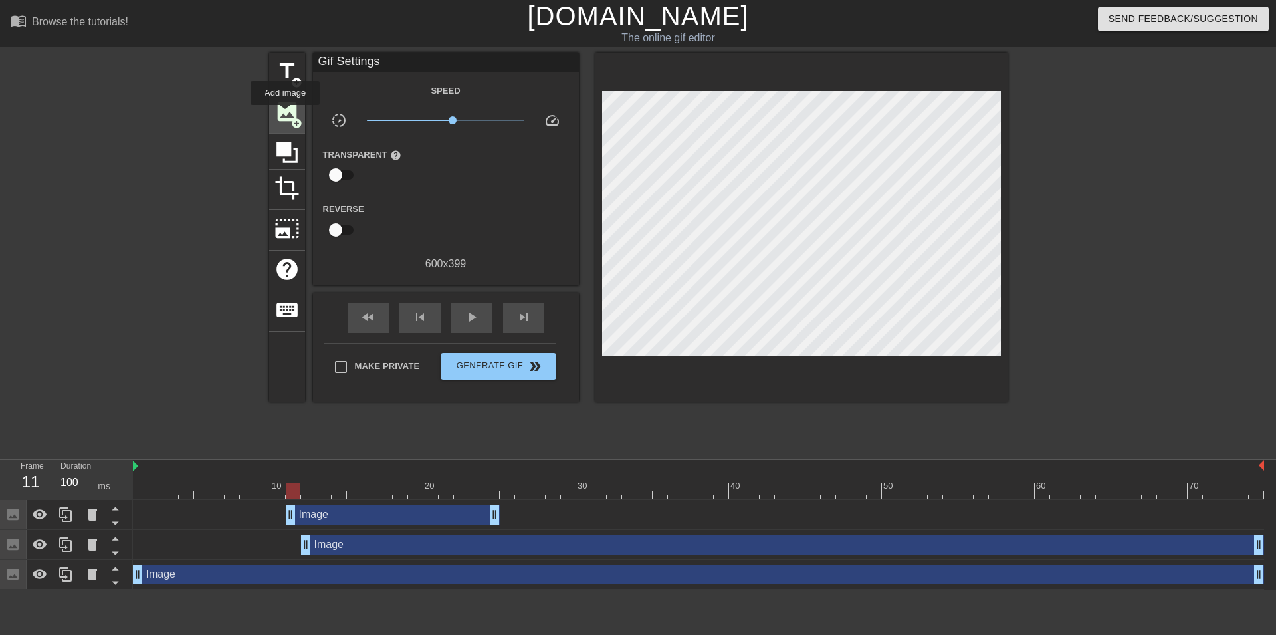
click at [285, 114] on span "image" at bounding box center [286, 111] width 25 height 25
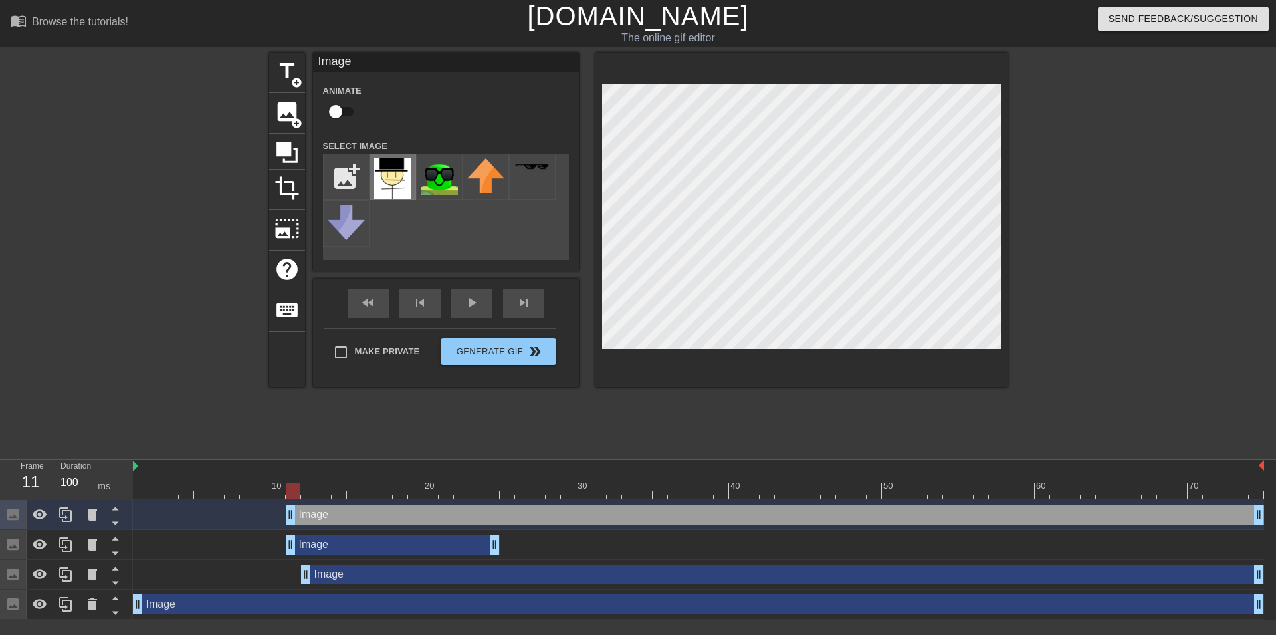
click at [393, 173] on img at bounding box center [392, 178] width 37 height 41
drag, startPoint x: 385, startPoint y: 513, endPoint x: 590, endPoint y: 522, distance: 205.5
click at [619, 522] on div "Image drag_handle drag_handle" at bounding box center [775, 514] width 978 height 20
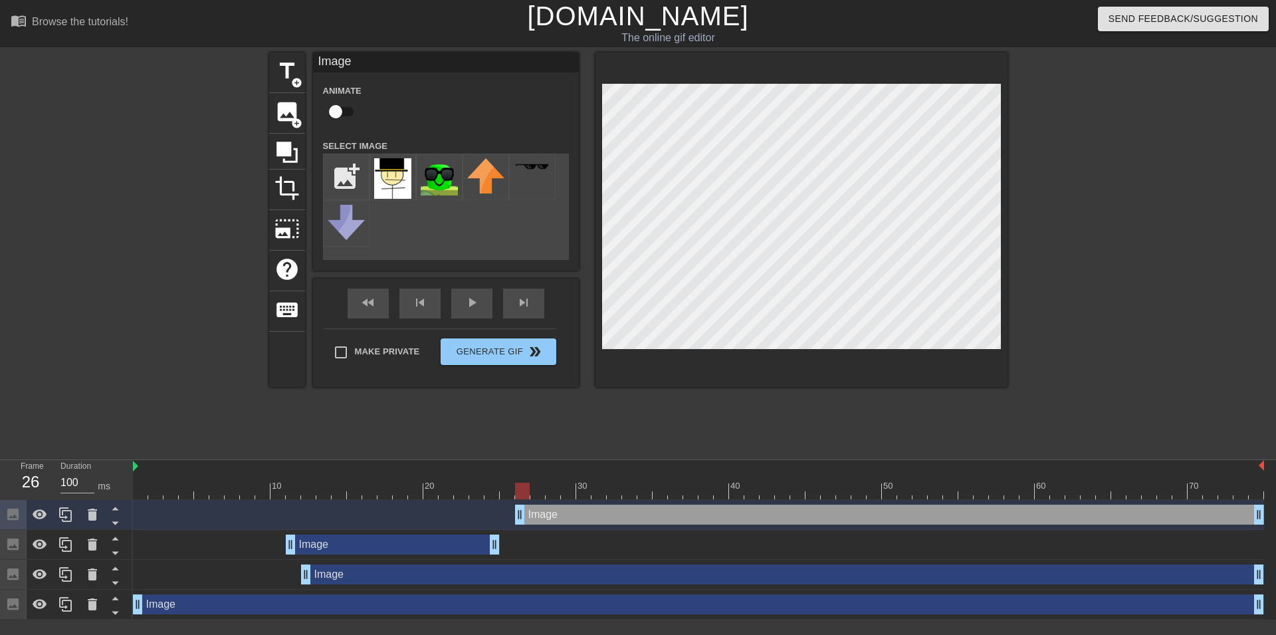
drag, startPoint x: 287, startPoint y: 521, endPoint x: 550, endPoint y: 524, distance: 262.5
drag, startPoint x: 575, startPoint y: 513, endPoint x: 541, endPoint y: 511, distance: 33.9
click at [530, 520] on div "Image drag_handle drag_handle" at bounding box center [859, 514] width 718 height 20
click at [450, 497] on div at bounding box center [698, 490] width 1131 height 17
click at [365, 489] on div at bounding box center [698, 490] width 1131 height 17
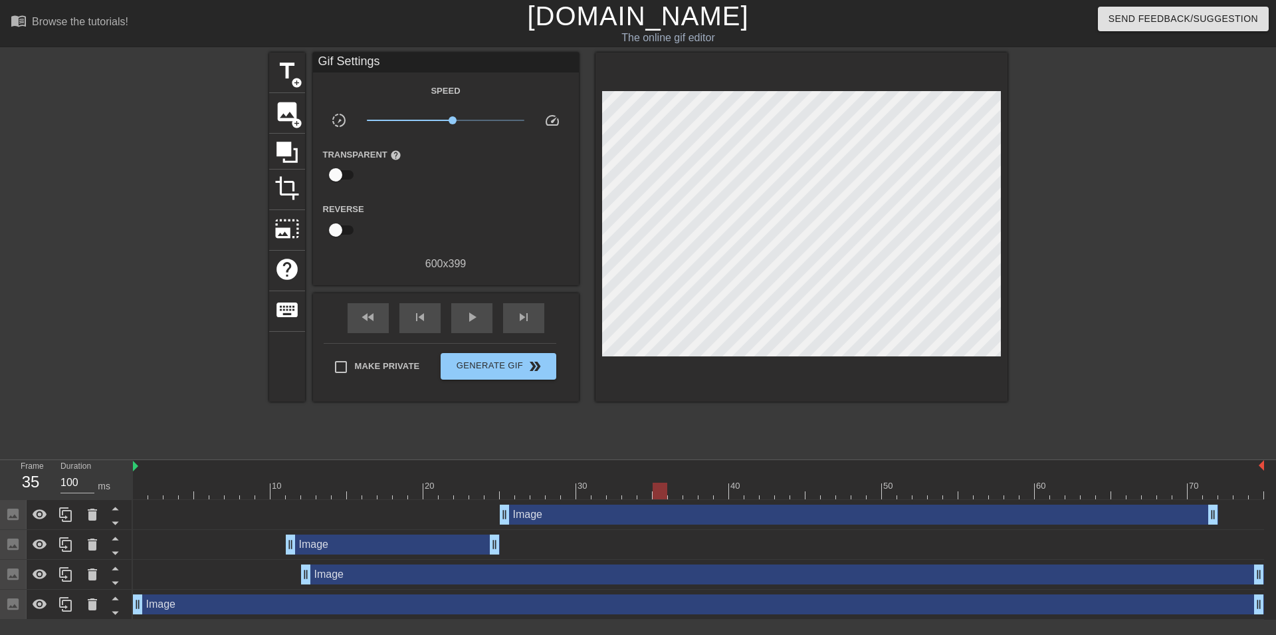
click at [491, 433] on div "title add_circle image add_circle crop photo_size_select_large help keyboard Gi…" at bounding box center [638, 251] width 738 height 399
click at [324, 488] on div at bounding box center [698, 490] width 1131 height 17
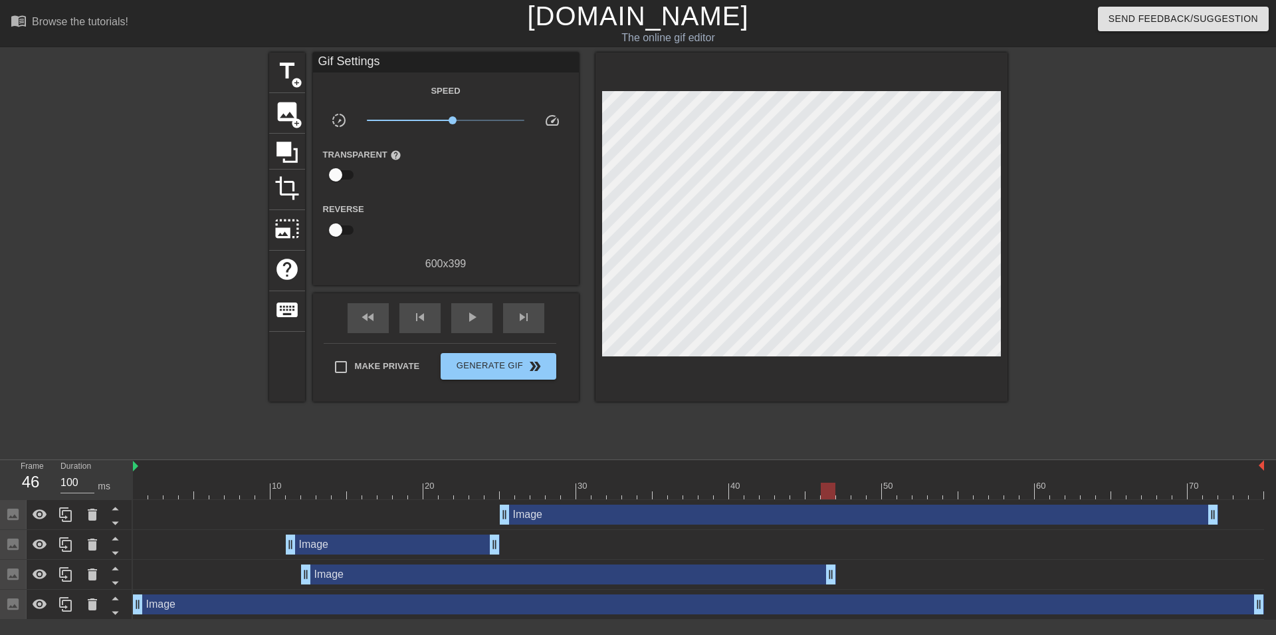
drag, startPoint x: 1255, startPoint y: 573, endPoint x: 1097, endPoint y: 597, distance: 159.9
click at [835, 592] on div "Image drag_handle drag_handle Image drag_handle drag_handle Image drag_handle d…" at bounding box center [704, 560] width 1143 height 120
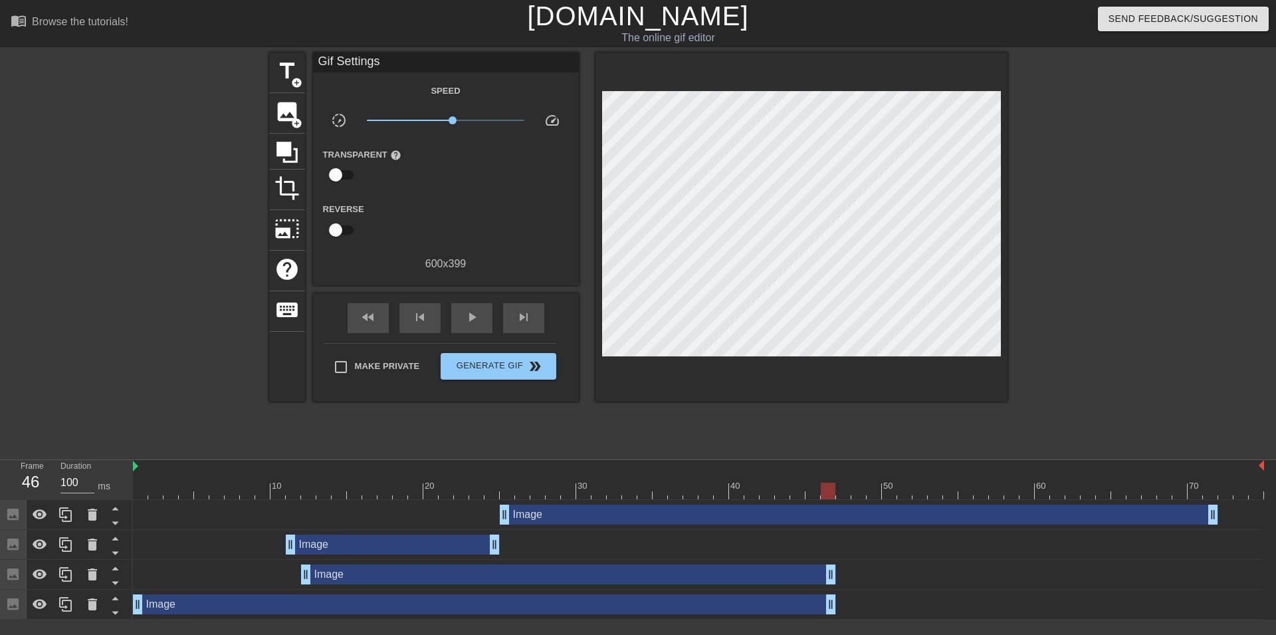
drag, startPoint x: 1262, startPoint y: 605, endPoint x: 835, endPoint y: 607, distance: 427.3
drag, startPoint x: 1211, startPoint y: 516, endPoint x: 829, endPoint y: 528, distance: 382.3
click at [829, 528] on div "Image drag_handle drag_handle" at bounding box center [698, 515] width 1131 height 30
click at [822, 490] on div at bounding box center [828, 490] width 15 height 17
click at [799, 496] on div at bounding box center [698, 490] width 1131 height 17
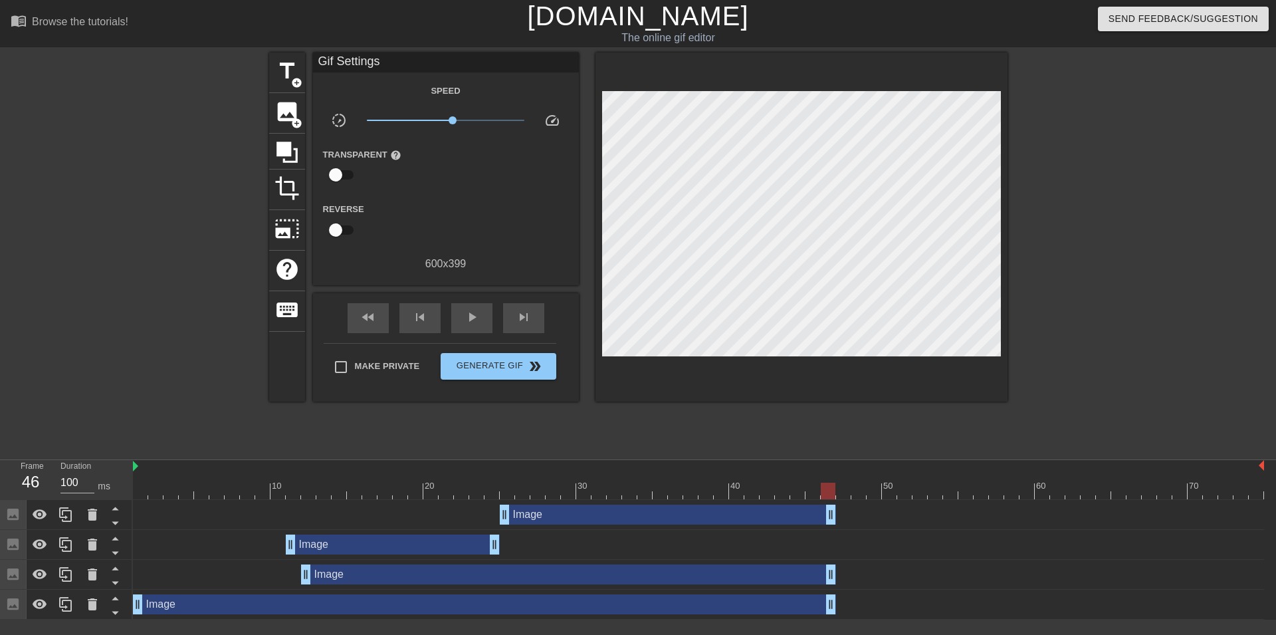
click at [827, 495] on div at bounding box center [698, 490] width 1131 height 17
click at [842, 492] on div at bounding box center [698, 490] width 1131 height 17
drag, startPoint x: 829, startPoint y: 524, endPoint x: 856, endPoint y: 520, distance: 26.8
drag, startPoint x: 860, startPoint y: 511, endPoint x: 849, endPoint y: 514, distance: 11.8
drag, startPoint x: 830, startPoint y: 565, endPoint x: 845, endPoint y: 564, distance: 14.7
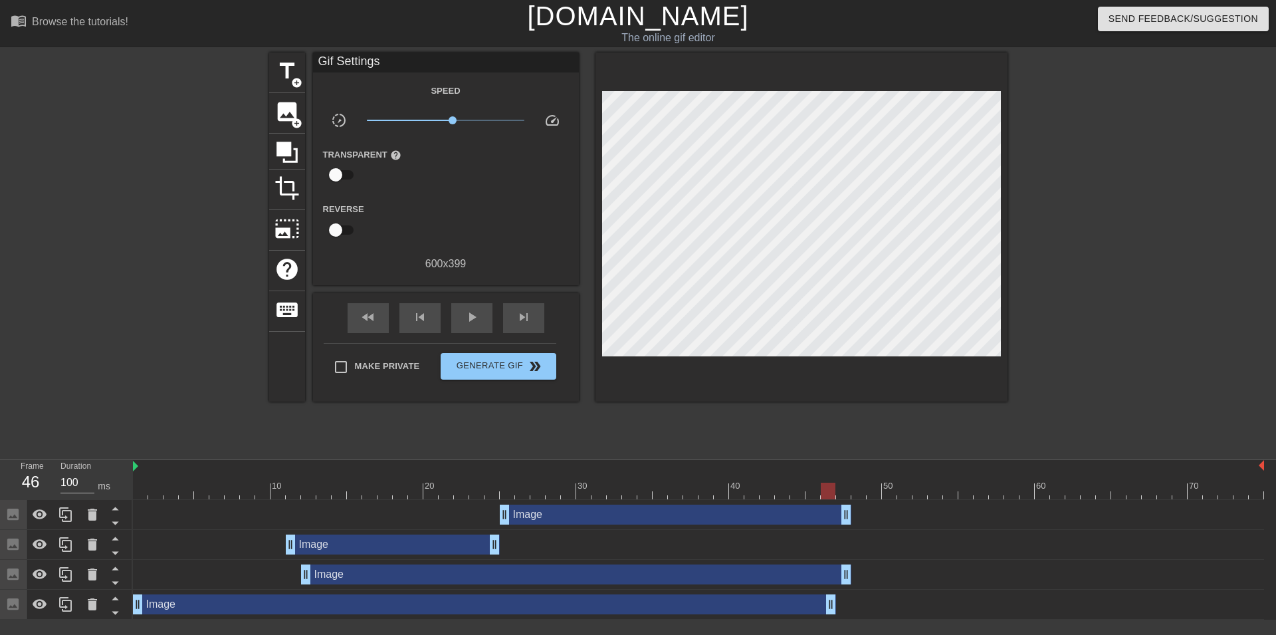
drag, startPoint x: 832, startPoint y: 604, endPoint x: 839, endPoint y: 605, distance: 6.7
click at [839, 605] on div "Image drag_handle drag_handle" at bounding box center [698, 604] width 1131 height 20
drag, startPoint x: 826, startPoint y: 612, endPoint x: 856, endPoint y: 588, distance: 38.8
click at [858, 559] on div "Image drag_handle drag_handle" at bounding box center [698, 574] width 1131 height 30
click at [854, 486] on div at bounding box center [698, 490] width 1131 height 17
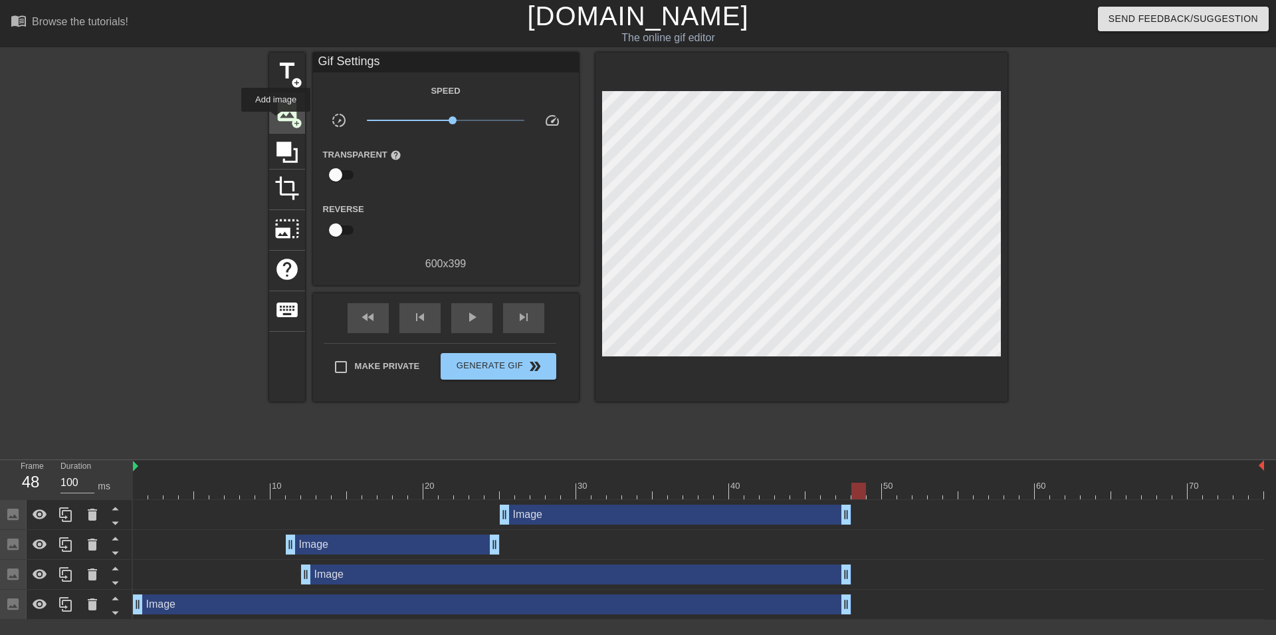
click at [276, 121] on span "image" at bounding box center [286, 111] width 25 height 25
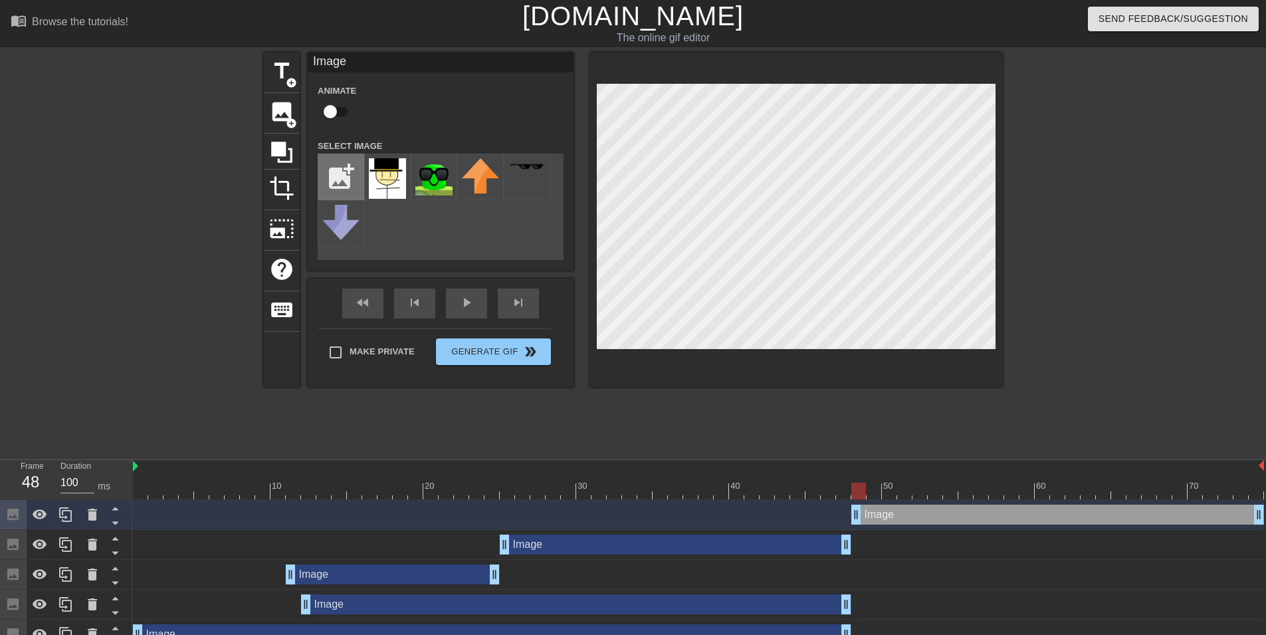
click at [340, 166] on input "file" at bounding box center [340, 176] width 45 height 45
type input "C:\fakepath\noFilter (1).webp"
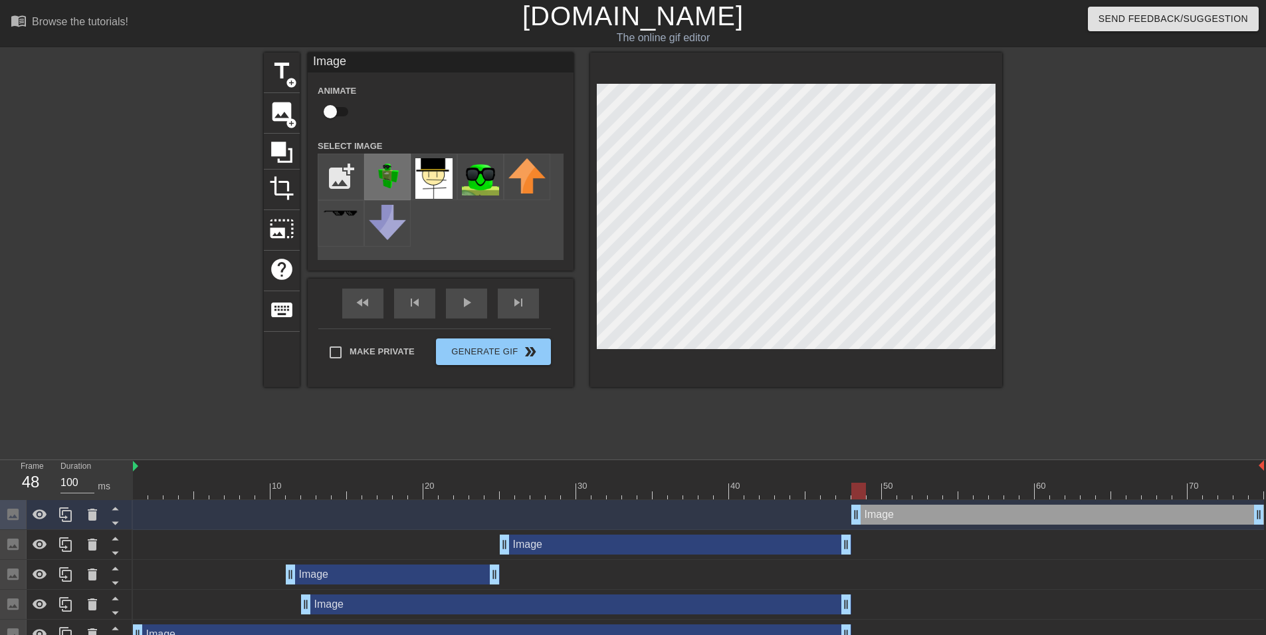
click at [372, 167] on img at bounding box center [387, 176] width 37 height 37
click at [375, 179] on img at bounding box center [387, 176] width 37 height 37
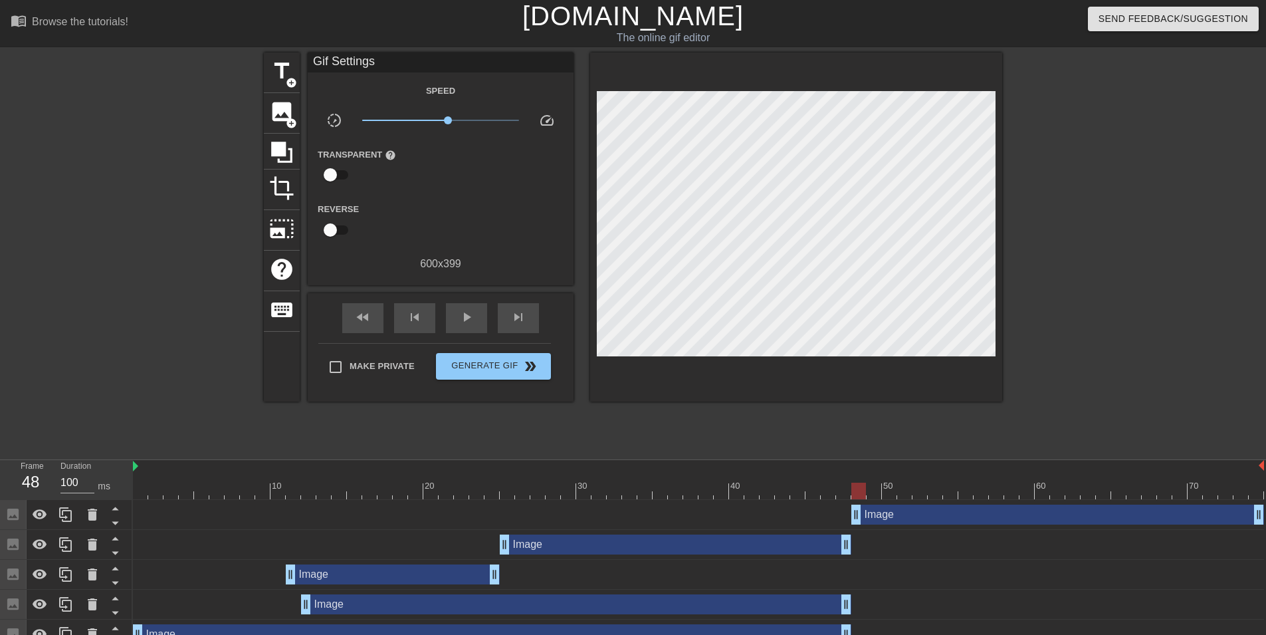
click at [749, 518] on div "Image drag_handle drag_handle" at bounding box center [698, 514] width 1131 height 20
click at [284, 134] on div at bounding box center [282, 152] width 36 height 36
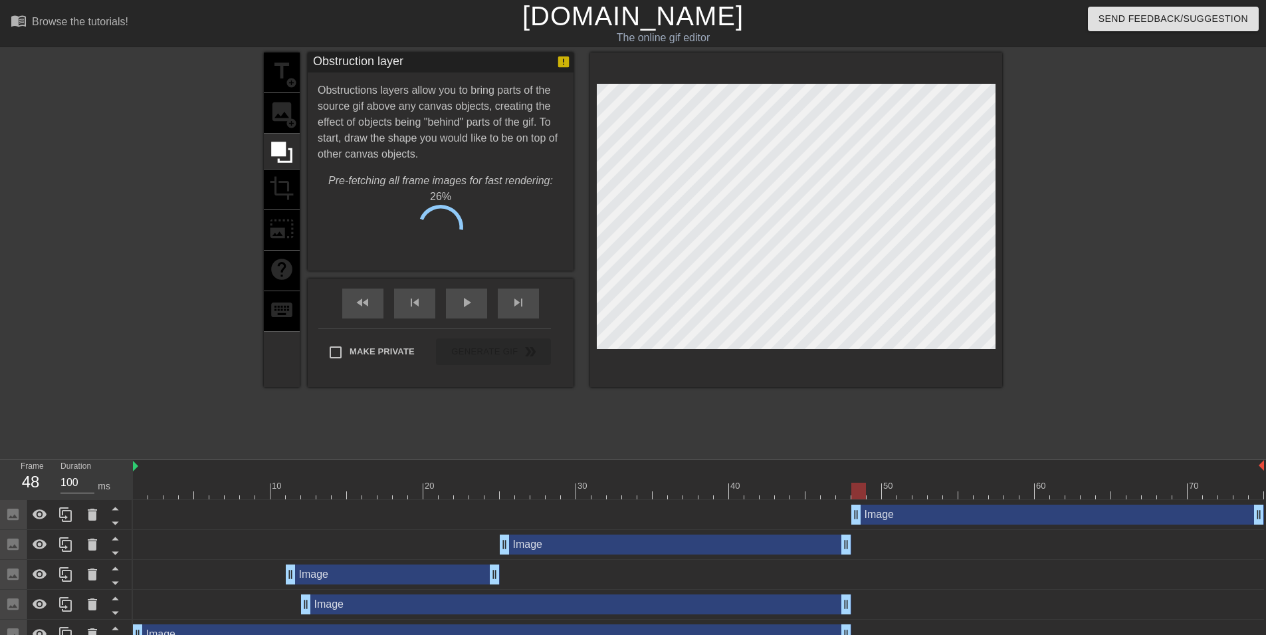
click at [294, 113] on div "title add_circle image add_circle crop photo_size_select_large help keyboard" at bounding box center [282, 219] width 36 height 334
click at [365, 219] on button "Cancel" at bounding box center [374, 232] width 74 height 28
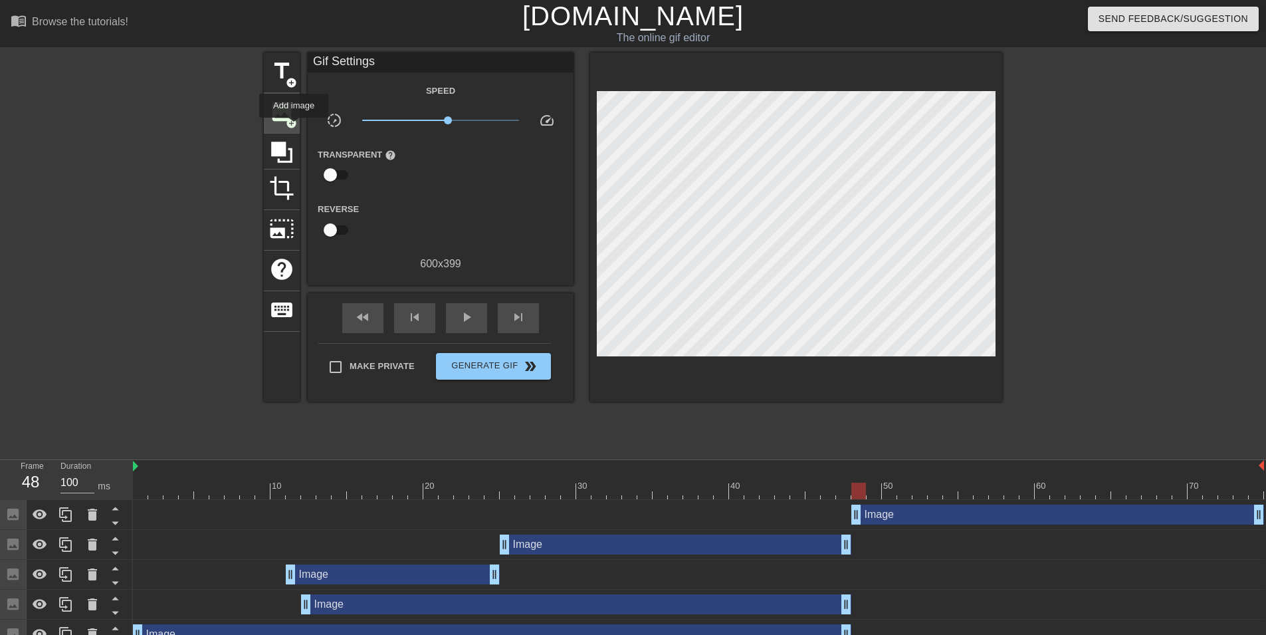
click at [282, 114] on span "image" at bounding box center [281, 111] width 25 height 25
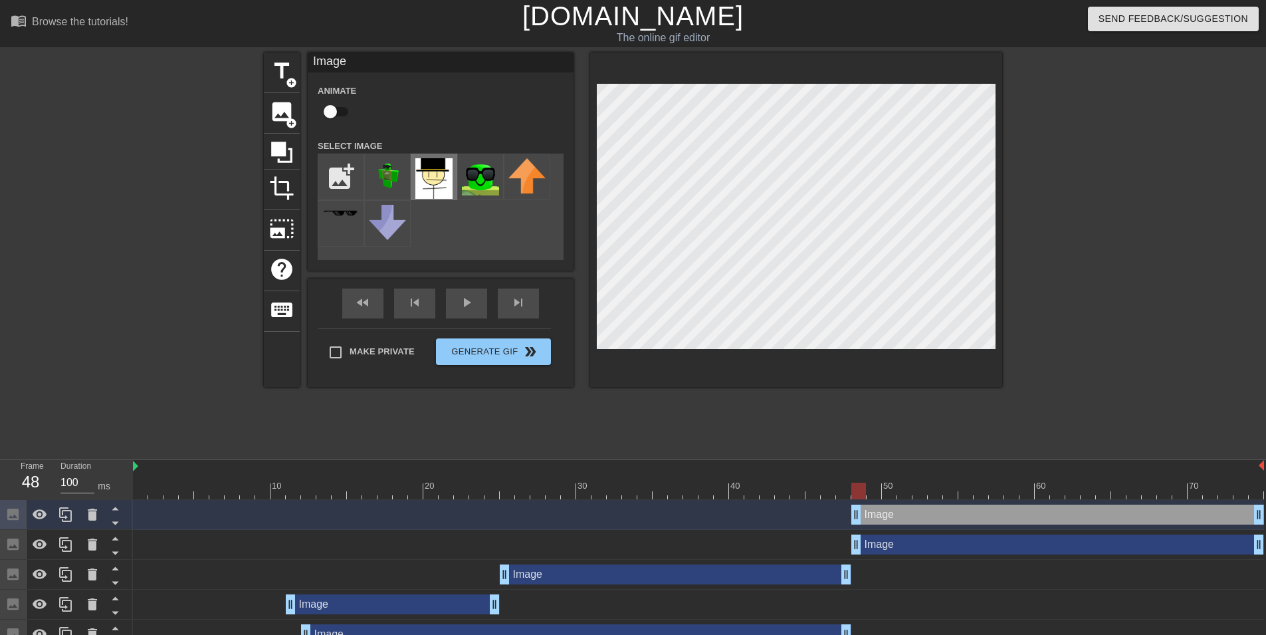
click at [435, 180] on img at bounding box center [433, 178] width 37 height 41
click at [687, 373] on div at bounding box center [796, 219] width 412 height 334
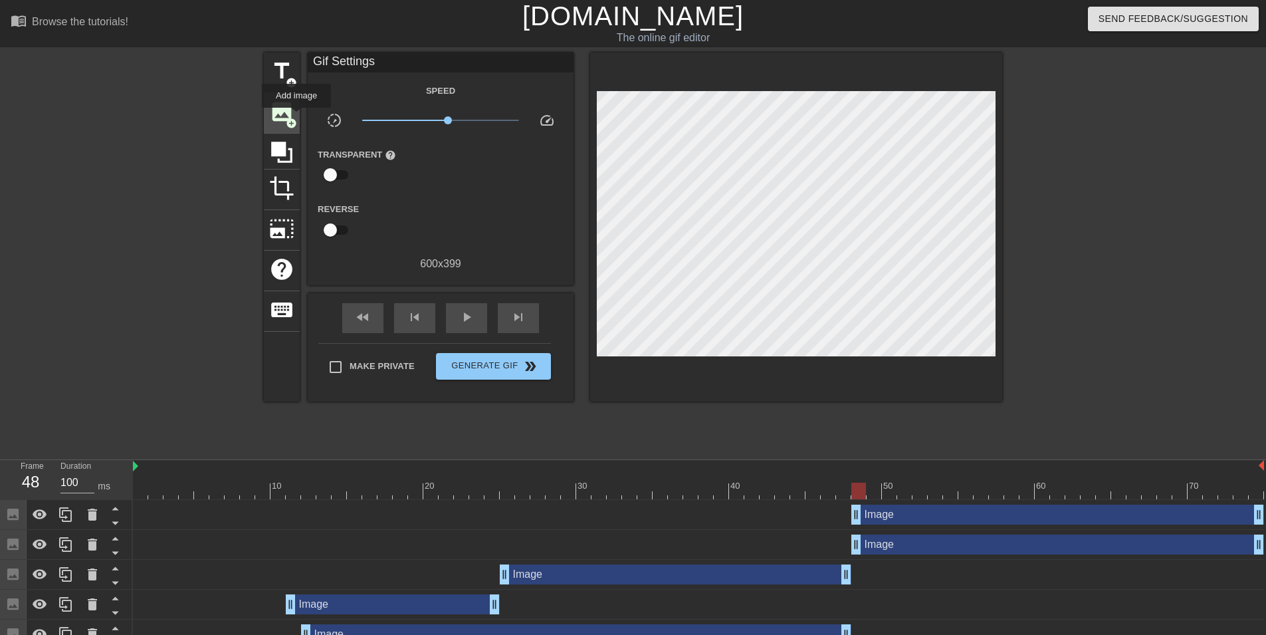
click at [294, 116] on span "image" at bounding box center [281, 111] width 25 height 25
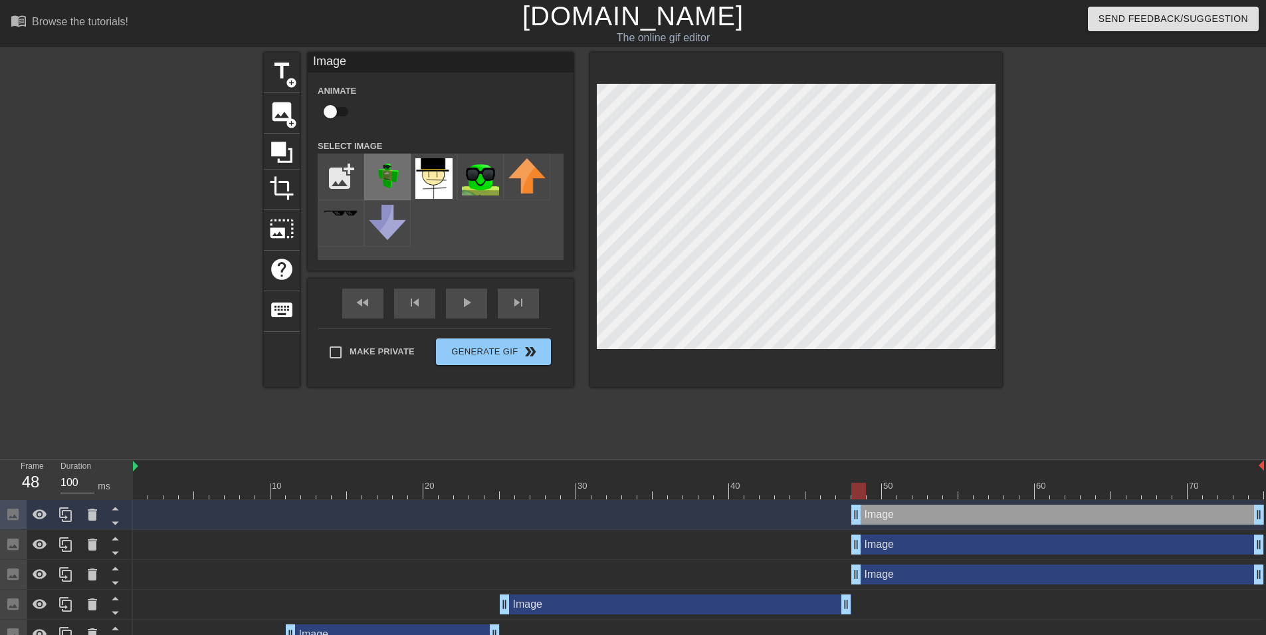
click at [392, 173] on img at bounding box center [387, 176] width 37 height 37
click at [296, 112] on div "image add_circle" at bounding box center [282, 113] width 36 height 41
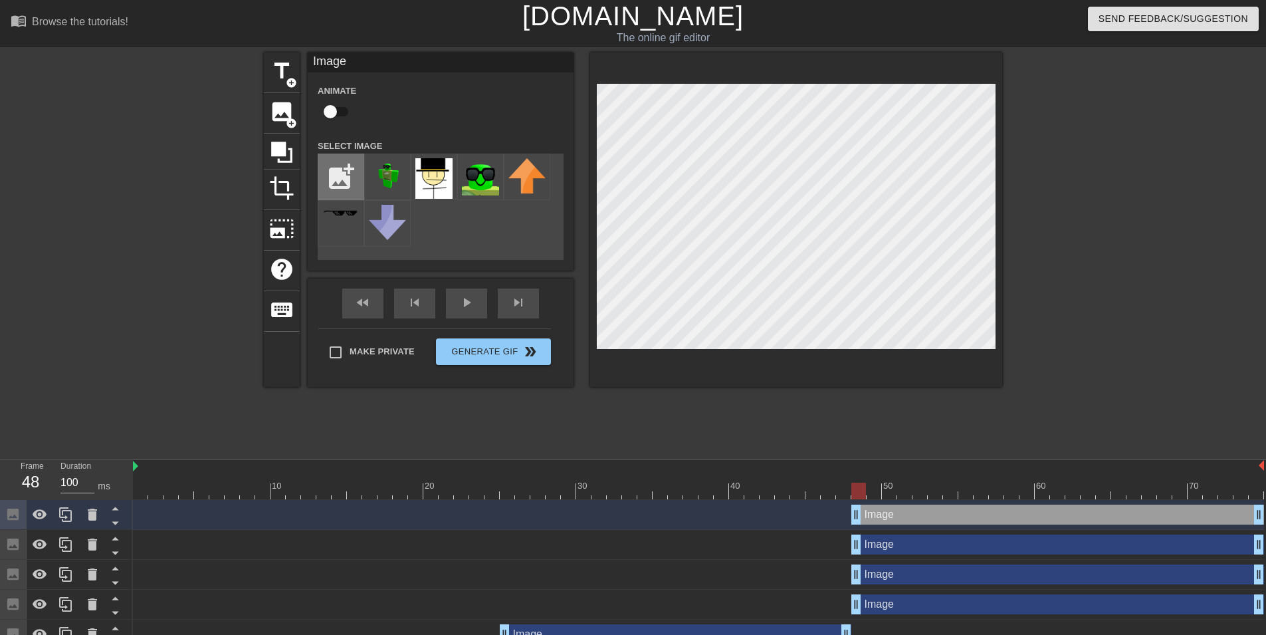
click at [345, 165] on input "file" at bounding box center [340, 176] width 45 height 45
type input "C:\fakepath\springs15.png"
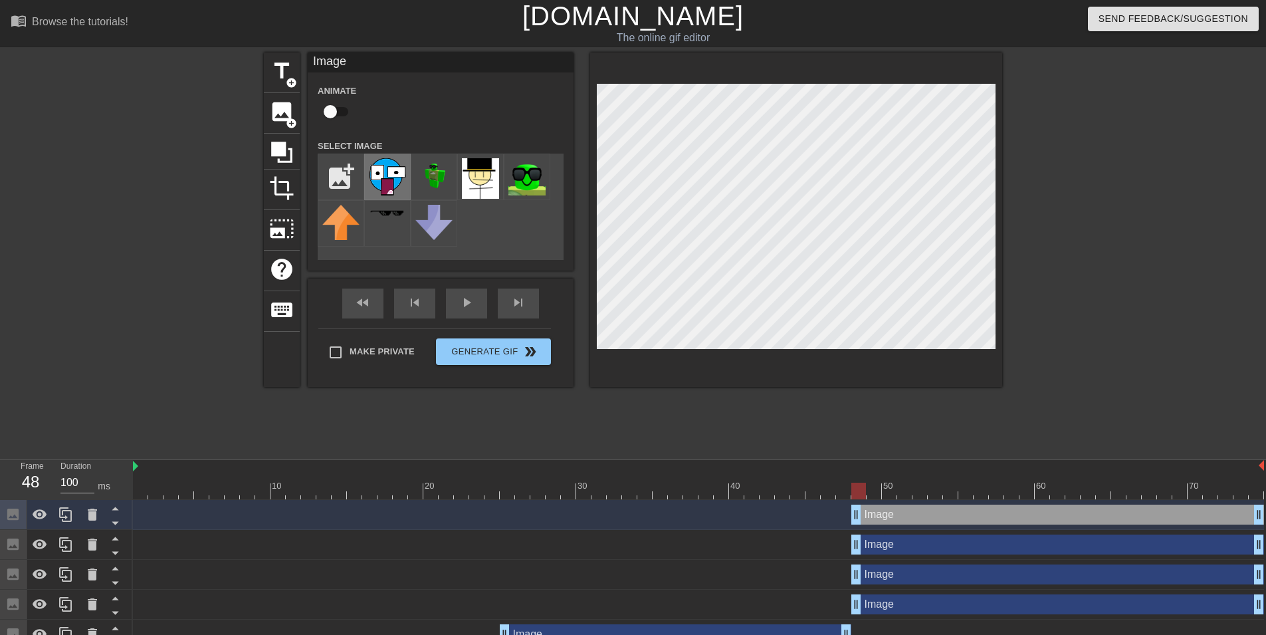
click at [395, 183] on img at bounding box center [387, 176] width 37 height 37
click at [784, 502] on div "Image drag_handle drag_handle" at bounding box center [698, 515] width 1131 height 30
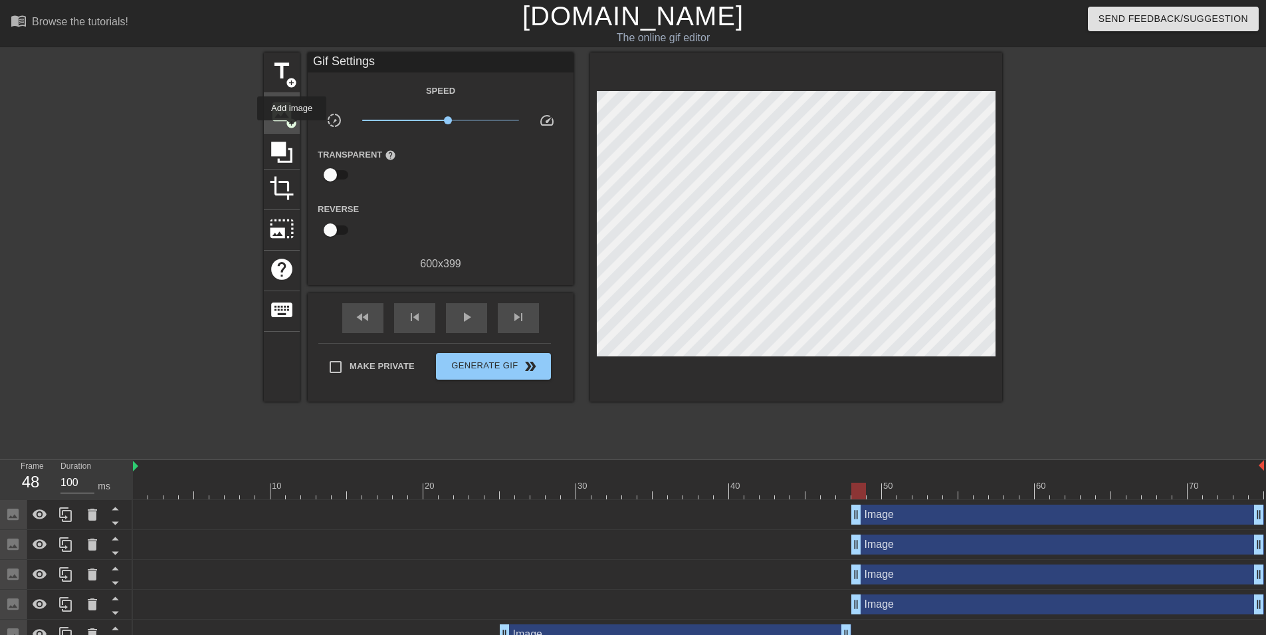
click at [273, 103] on span "image" at bounding box center [281, 111] width 25 height 25
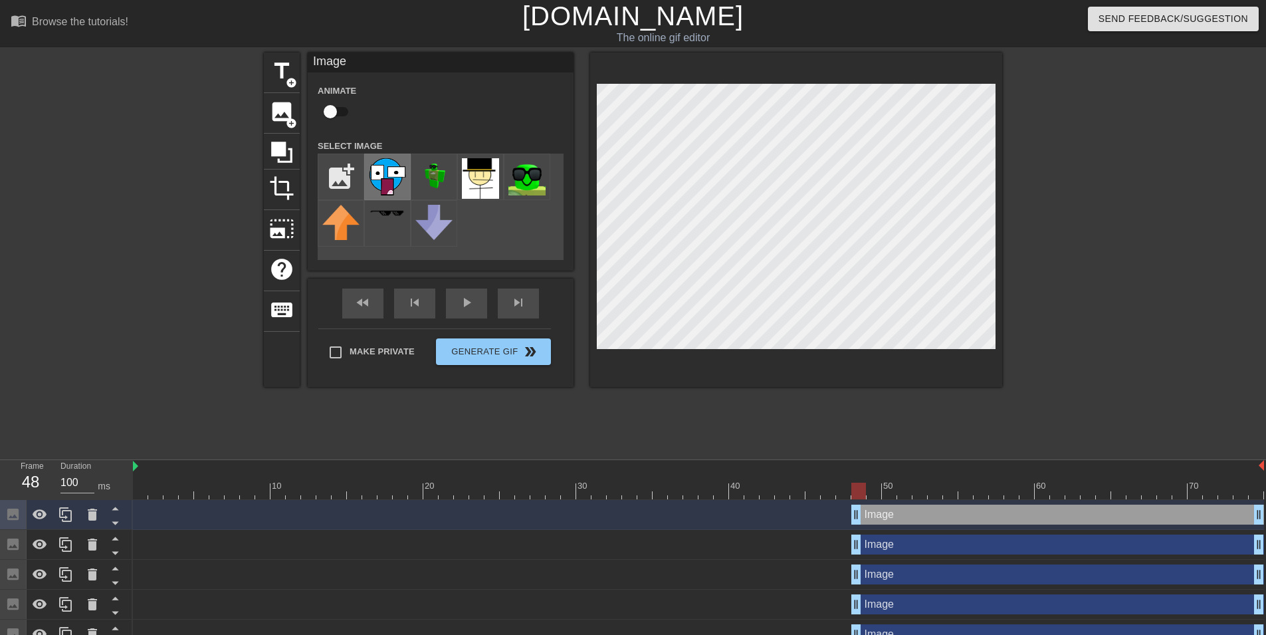
click at [384, 179] on img at bounding box center [387, 176] width 37 height 37
drag, startPoint x: 464, startPoint y: 519, endPoint x: 441, endPoint y: 421, distance: 101.2
click at [464, 519] on div "Image drag_handle drag_handle" at bounding box center [698, 514] width 1131 height 20
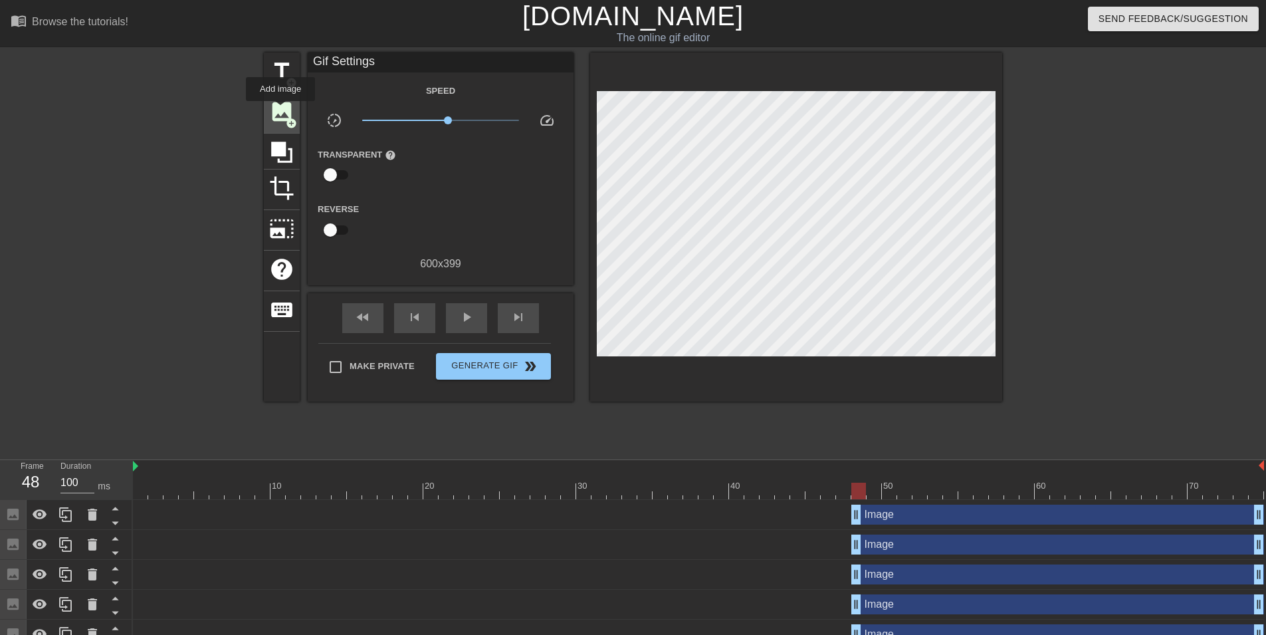
click at [280, 110] on span "image" at bounding box center [281, 111] width 25 height 25
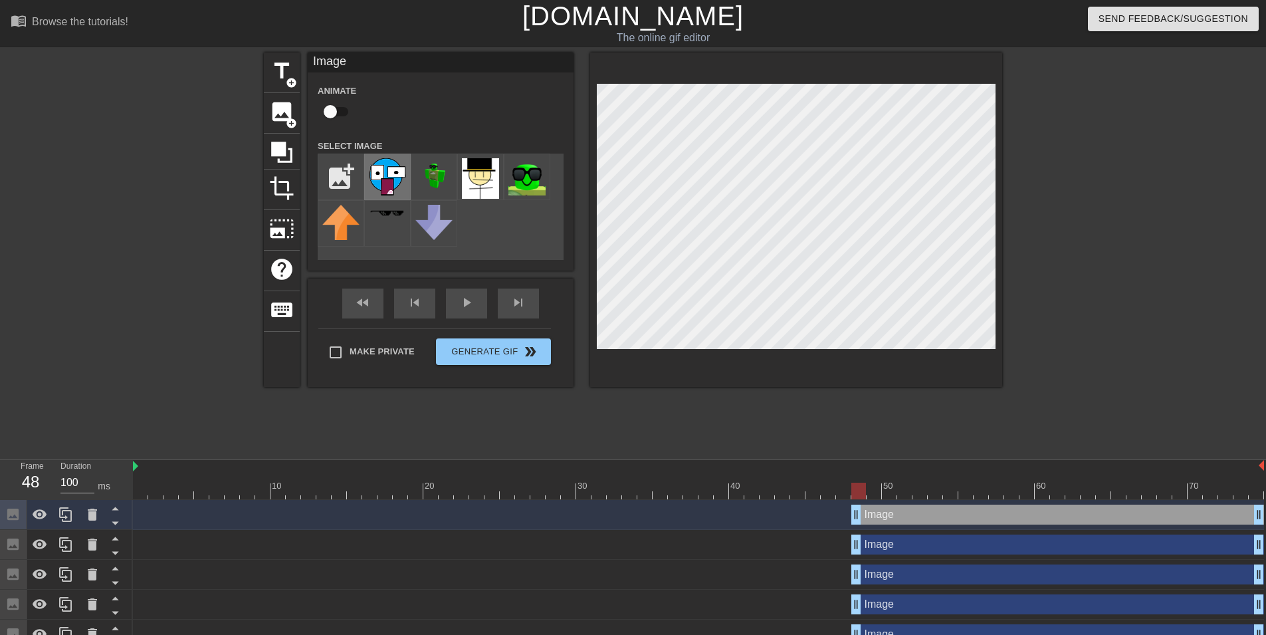
click at [388, 165] on img at bounding box center [387, 176] width 37 height 37
click at [157, 488] on div at bounding box center [698, 490] width 1131 height 17
click at [159, 496] on div at bounding box center [698, 490] width 1131 height 17
click at [148, 494] on div at bounding box center [155, 490] width 15 height 17
click at [386, 176] on img at bounding box center [387, 176] width 37 height 37
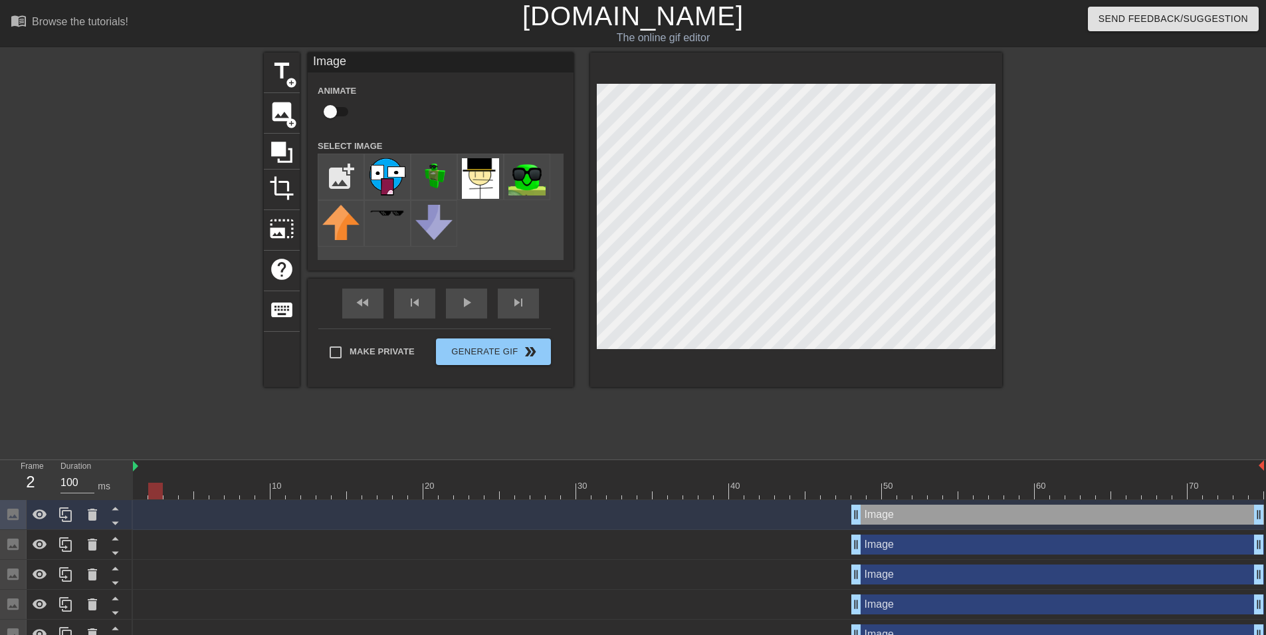
click at [159, 512] on div "Image drag_handle drag_handle" at bounding box center [698, 514] width 1131 height 20
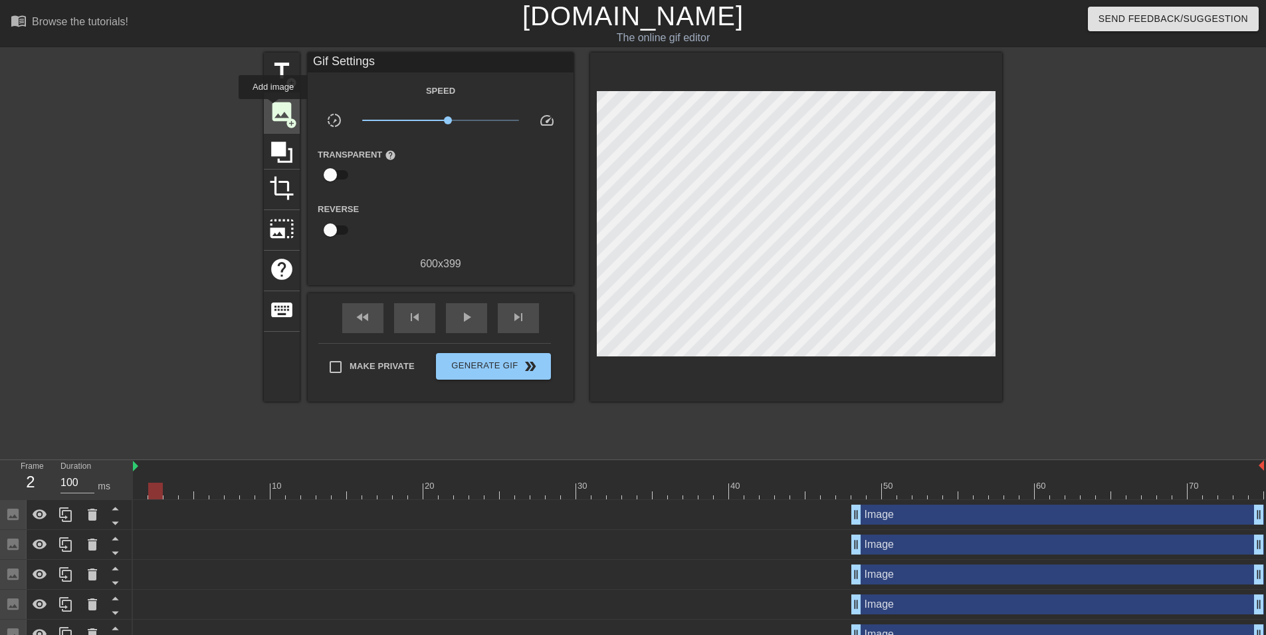
click at [274, 107] on span "image" at bounding box center [281, 111] width 25 height 25
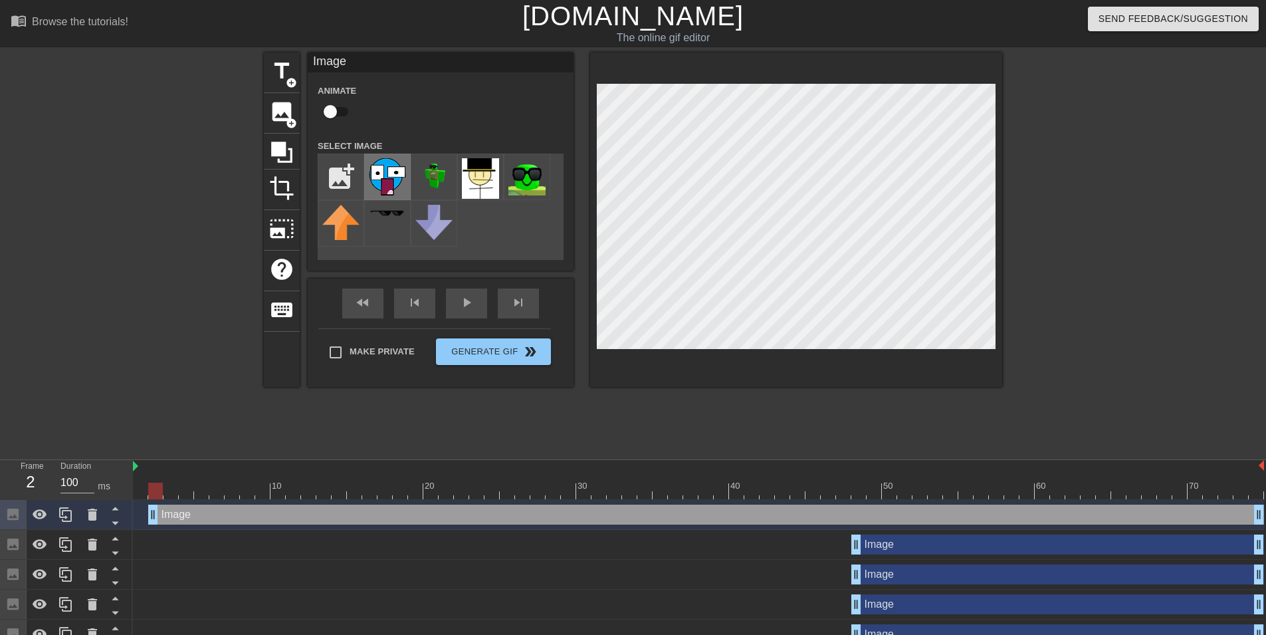
click at [389, 167] on img at bounding box center [387, 176] width 37 height 37
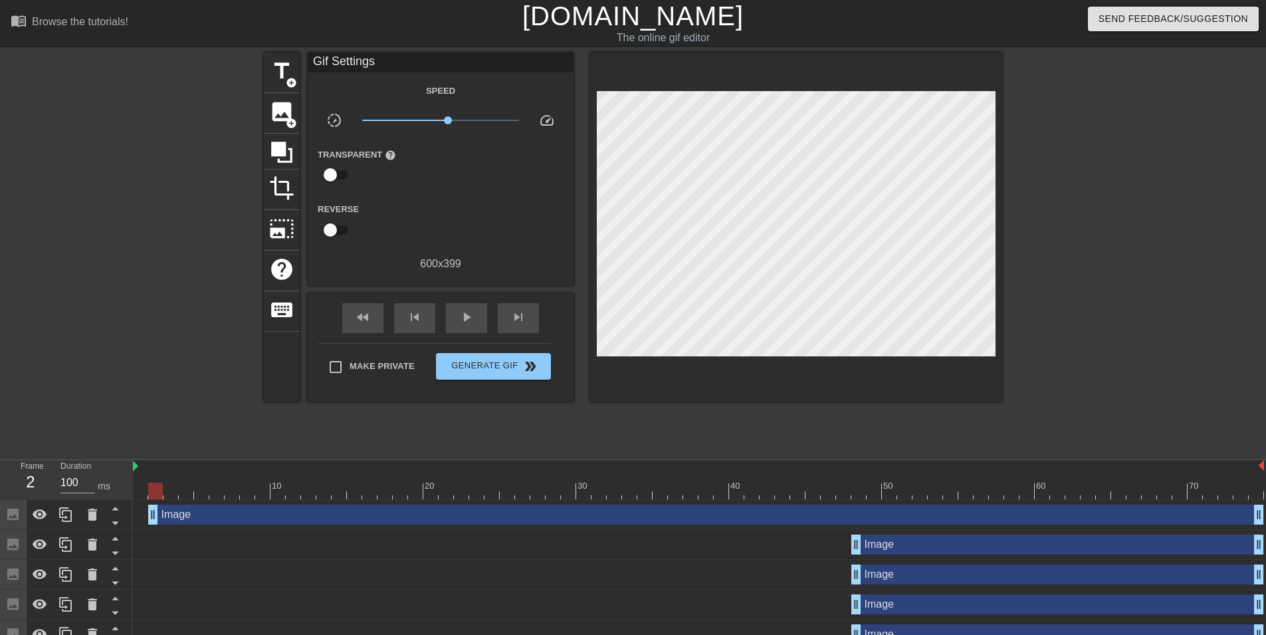
click at [138, 522] on div "Image drag_handle drag_handle" at bounding box center [698, 514] width 1131 height 20
click at [276, 118] on span "image" at bounding box center [281, 111] width 25 height 25
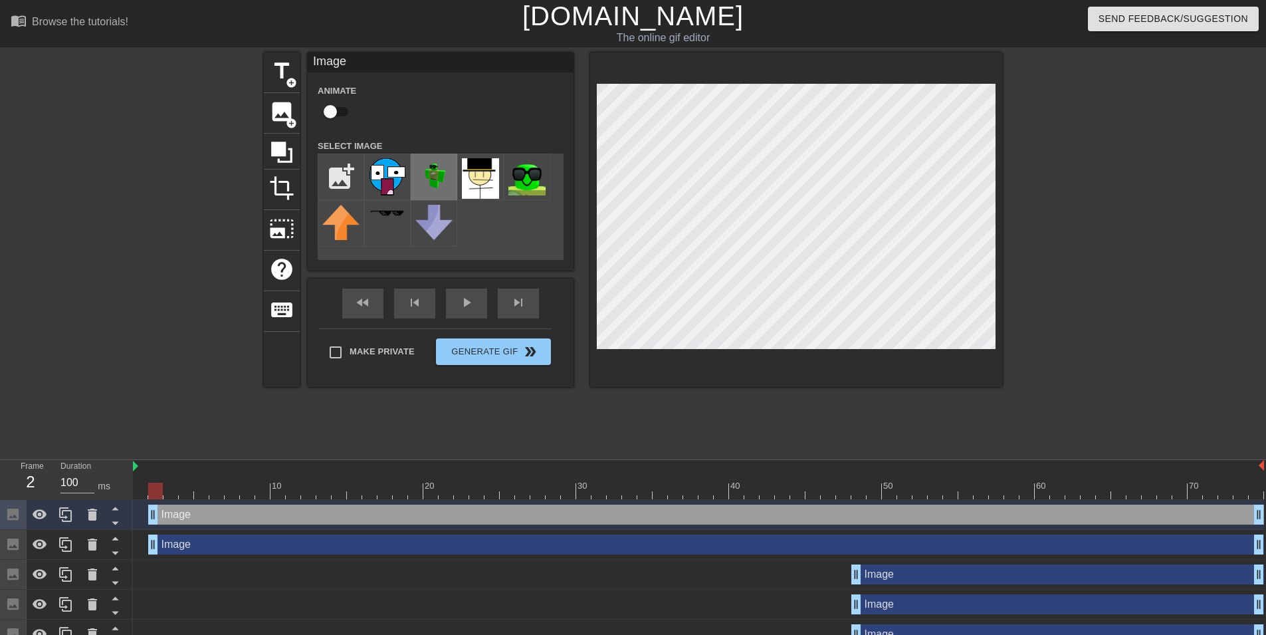
click at [433, 175] on img at bounding box center [433, 176] width 37 height 37
click at [144, 525] on div "Image drag_handle drag_handle" at bounding box center [698, 515] width 1131 height 30
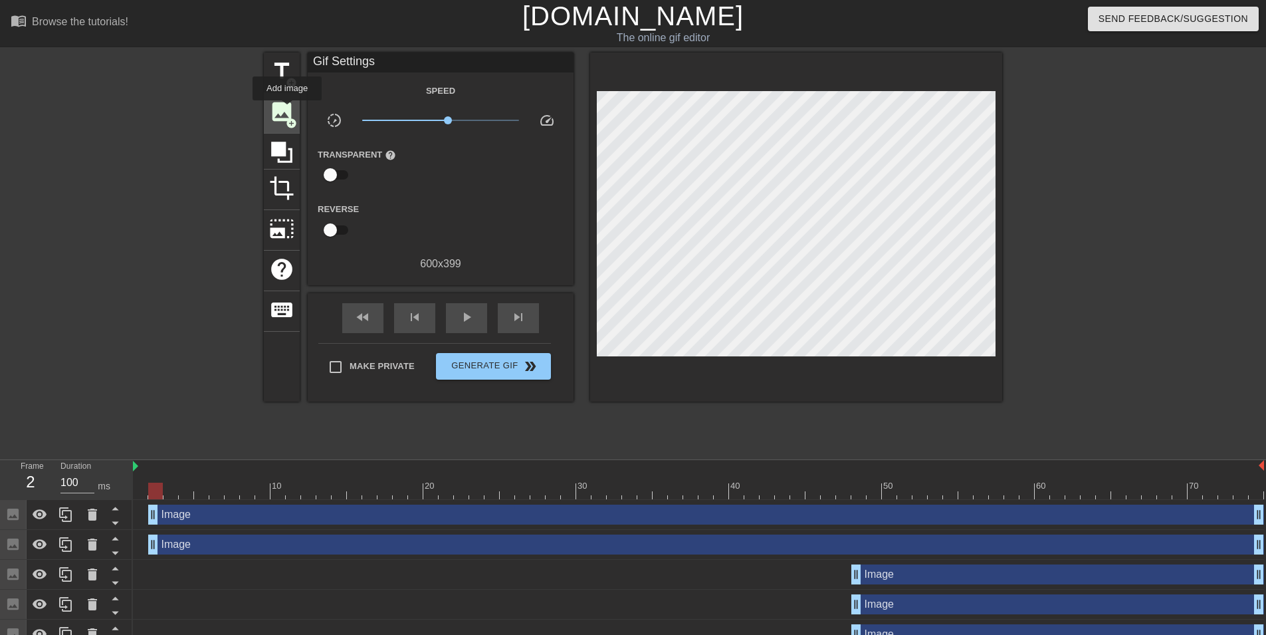
click at [286, 110] on span "image" at bounding box center [281, 111] width 25 height 25
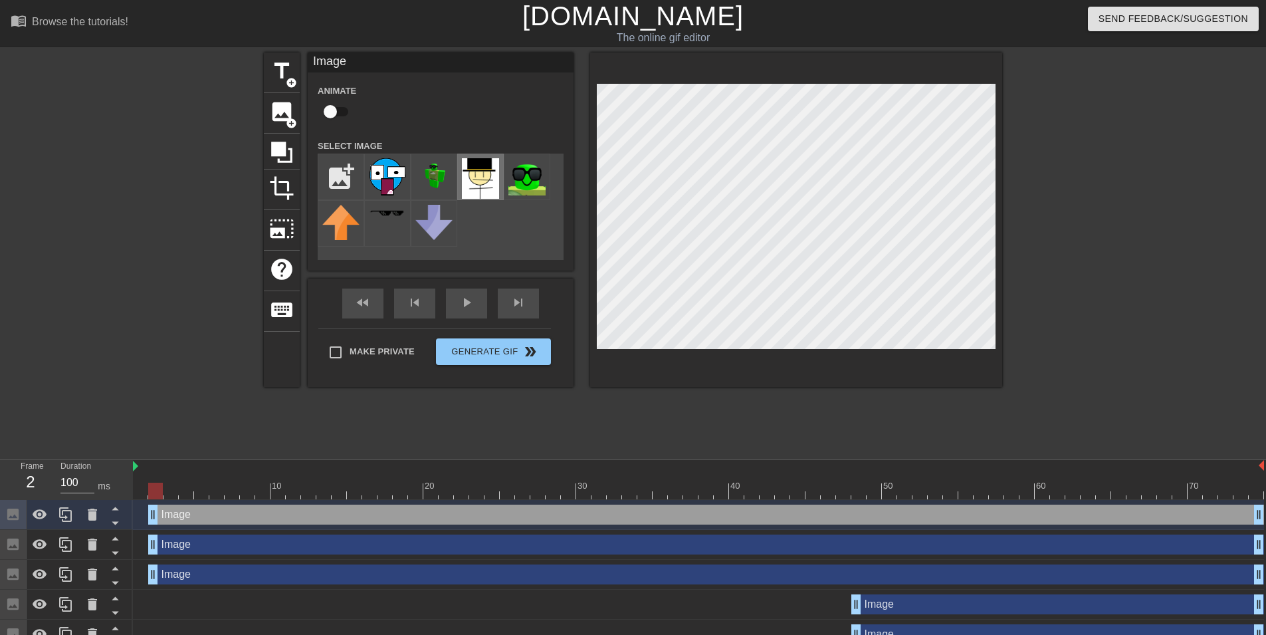
click at [470, 176] on img at bounding box center [480, 178] width 37 height 41
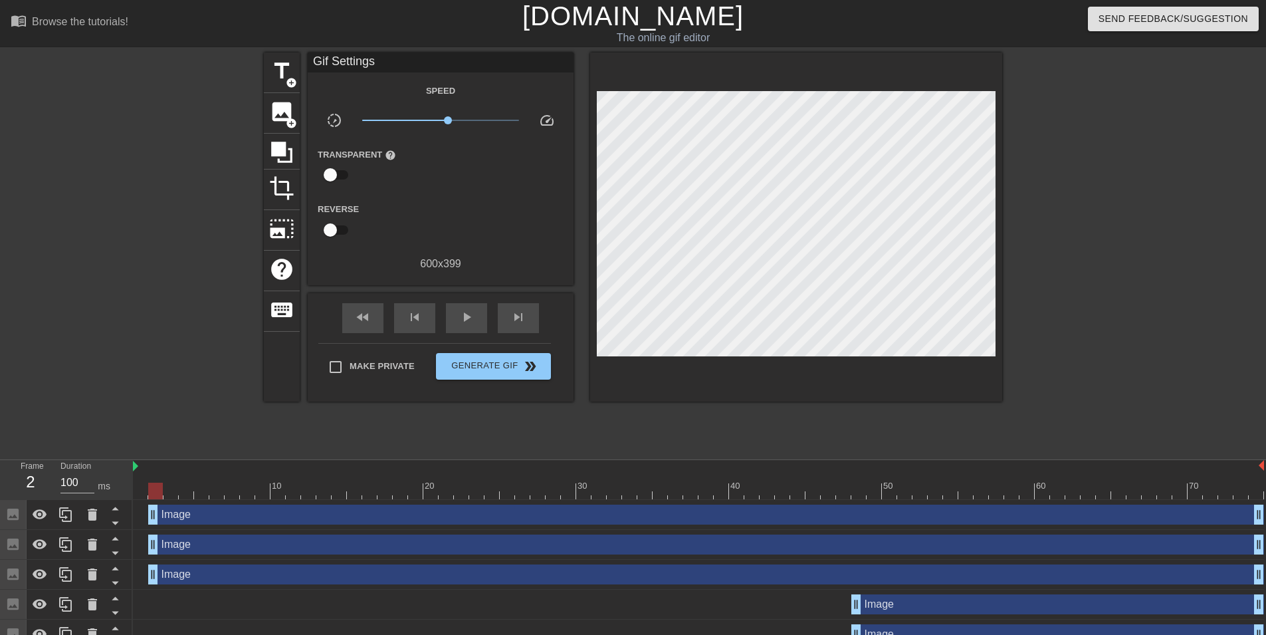
click at [138, 518] on div "Image drag_handle drag_handle" at bounding box center [698, 514] width 1131 height 20
click at [282, 126] on div "image add_circle" at bounding box center [282, 113] width 36 height 41
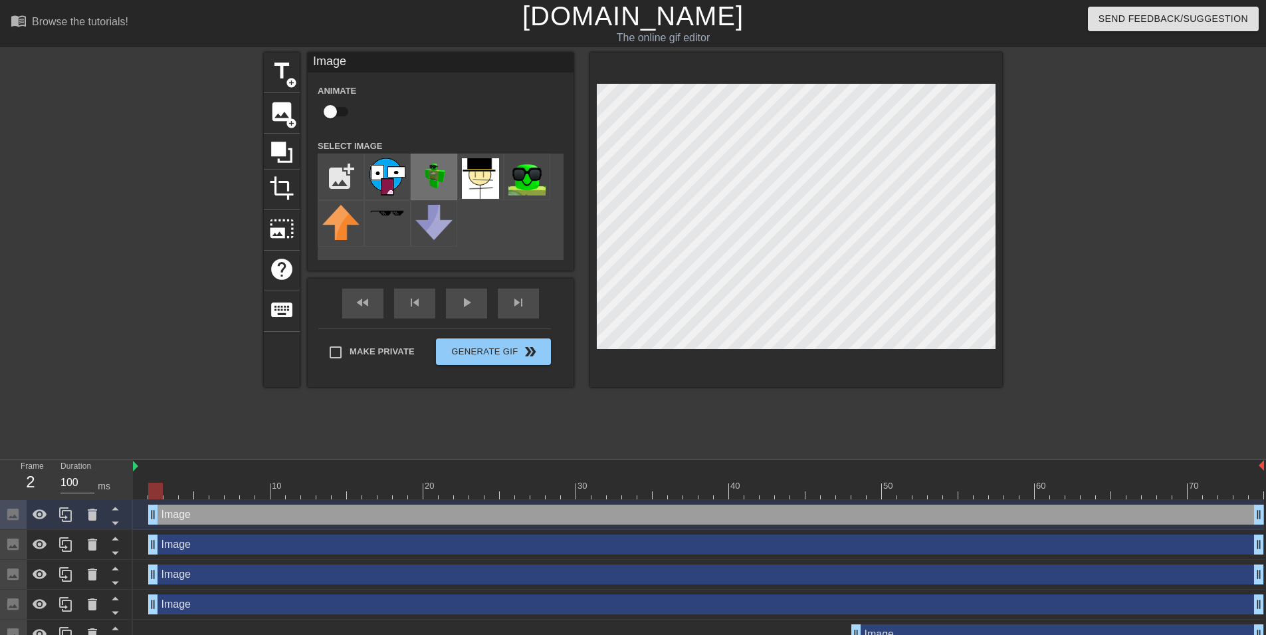
click at [433, 169] on img at bounding box center [433, 176] width 37 height 37
click at [133, 516] on div "Image drag_handle drag_handle" at bounding box center [698, 514] width 1131 height 20
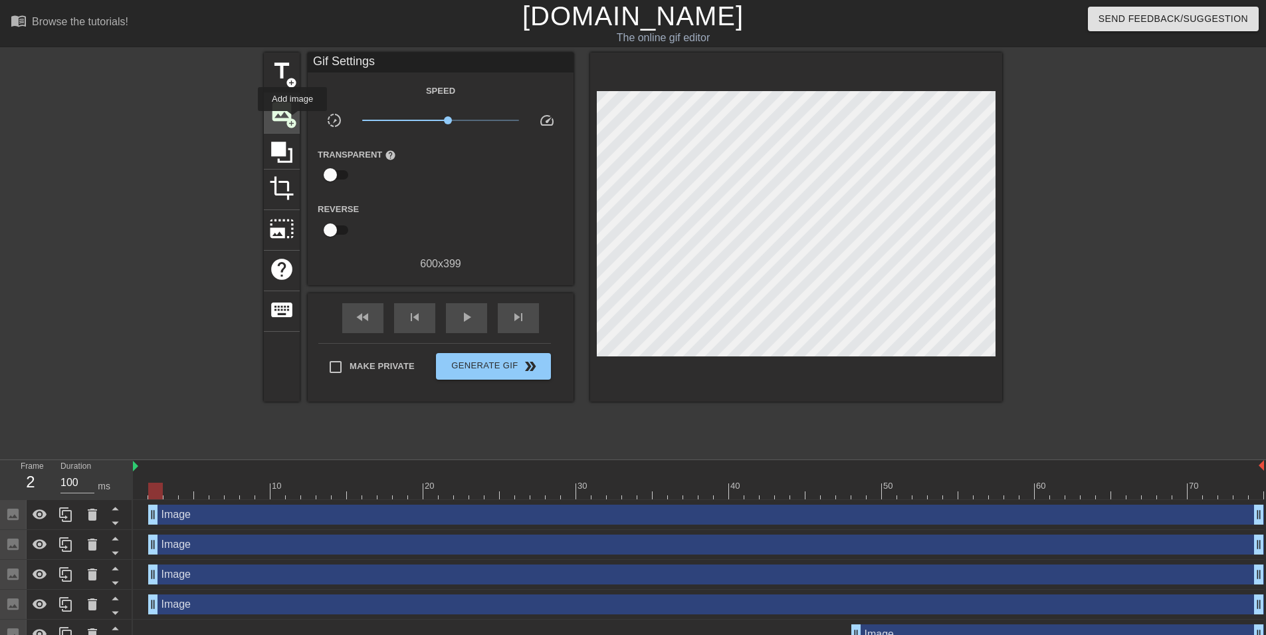
click at [292, 120] on span "add_circle" at bounding box center [291, 123] width 11 height 11
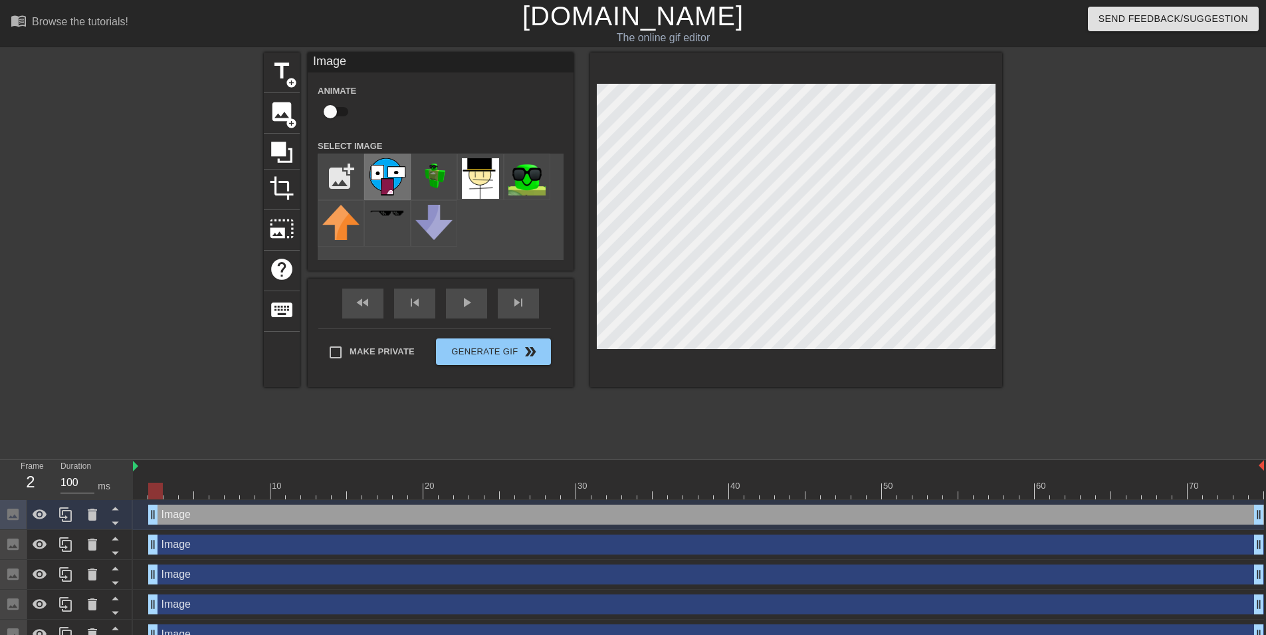
click at [391, 172] on img at bounding box center [387, 176] width 37 height 37
click at [787, 425] on div "title add_circle image add_circle crop photo_size_select_large help keyboard Im…" at bounding box center [633, 251] width 738 height 399
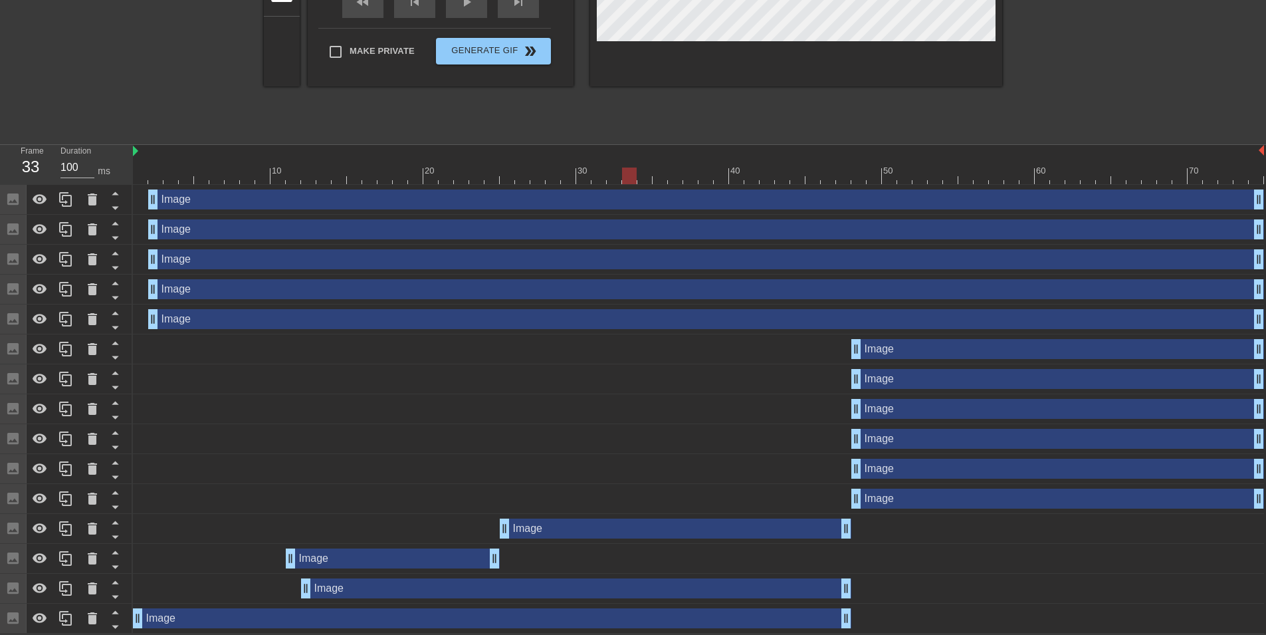
scroll to position [250, 0]
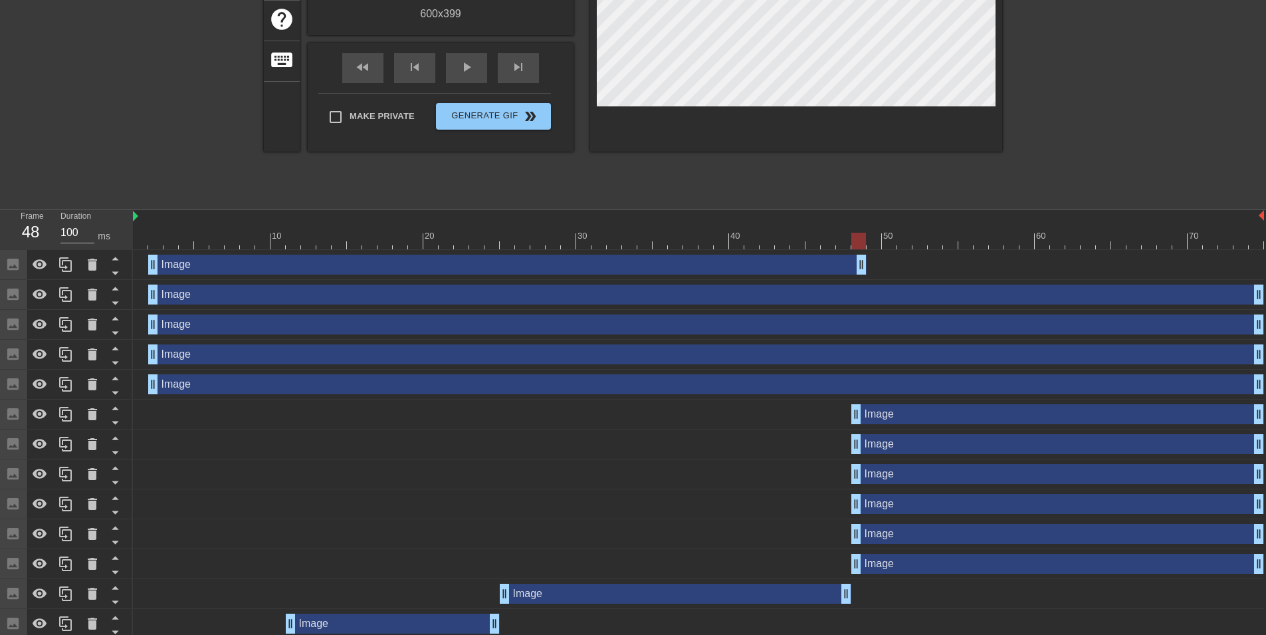
drag, startPoint x: 1261, startPoint y: 269, endPoint x: 865, endPoint y: 277, distance: 396.1
click at [865, 277] on div "Image drag_handle drag_handle" at bounding box center [698, 265] width 1131 height 30
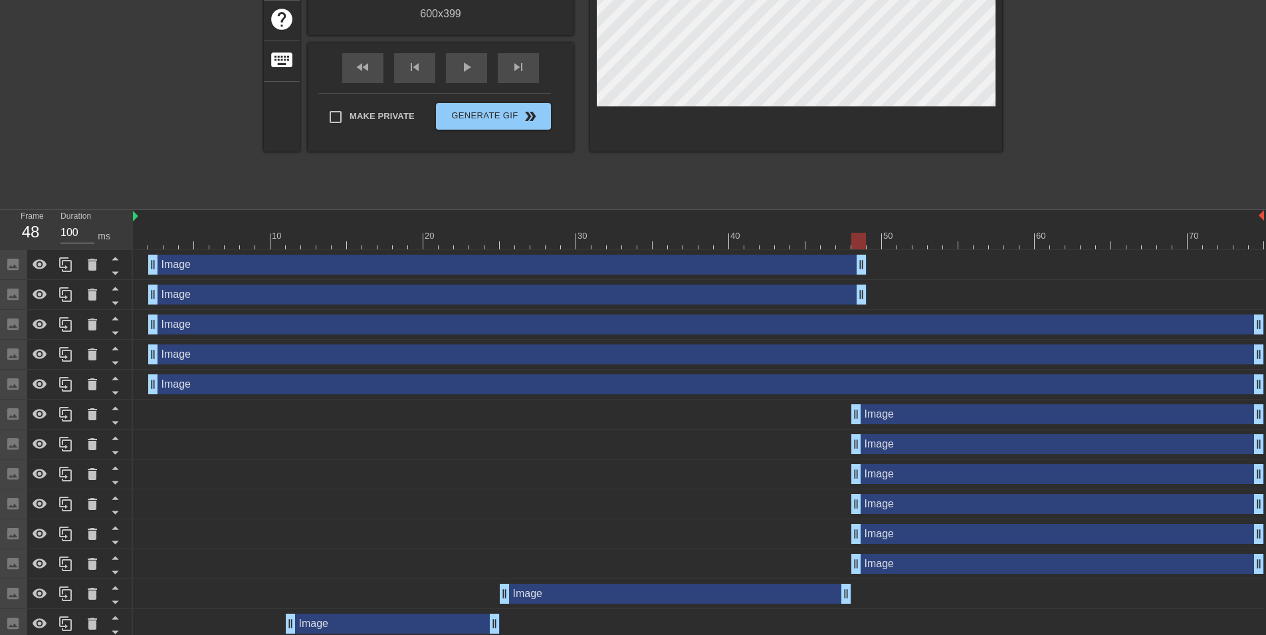
drag, startPoint x: 1252, startPoint y: 295, endPoint x: 859, endPoint y: 295, distance: 392.7
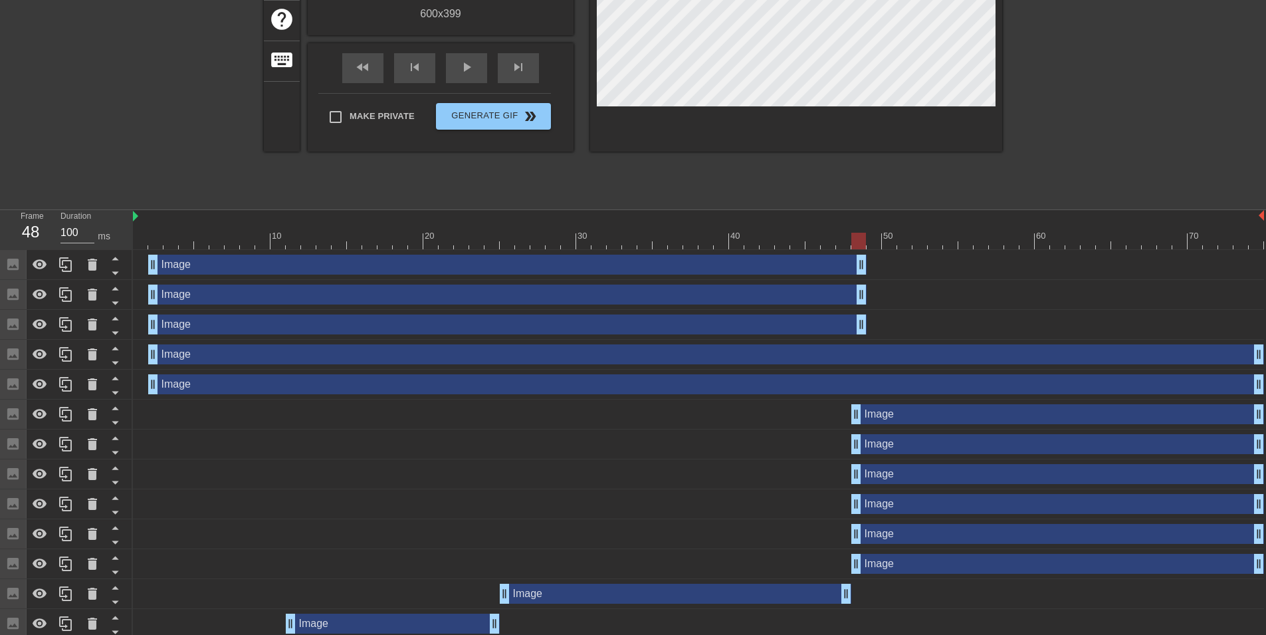
drag, startPoint x: 1259, startPoint y: 322, endPoint x: 867, endPoint y: 335, distance: 392.2
click at [867, 335] on div "Image drag_handle drag_handle" at bounding box center [698, 325] width 1131 height 30
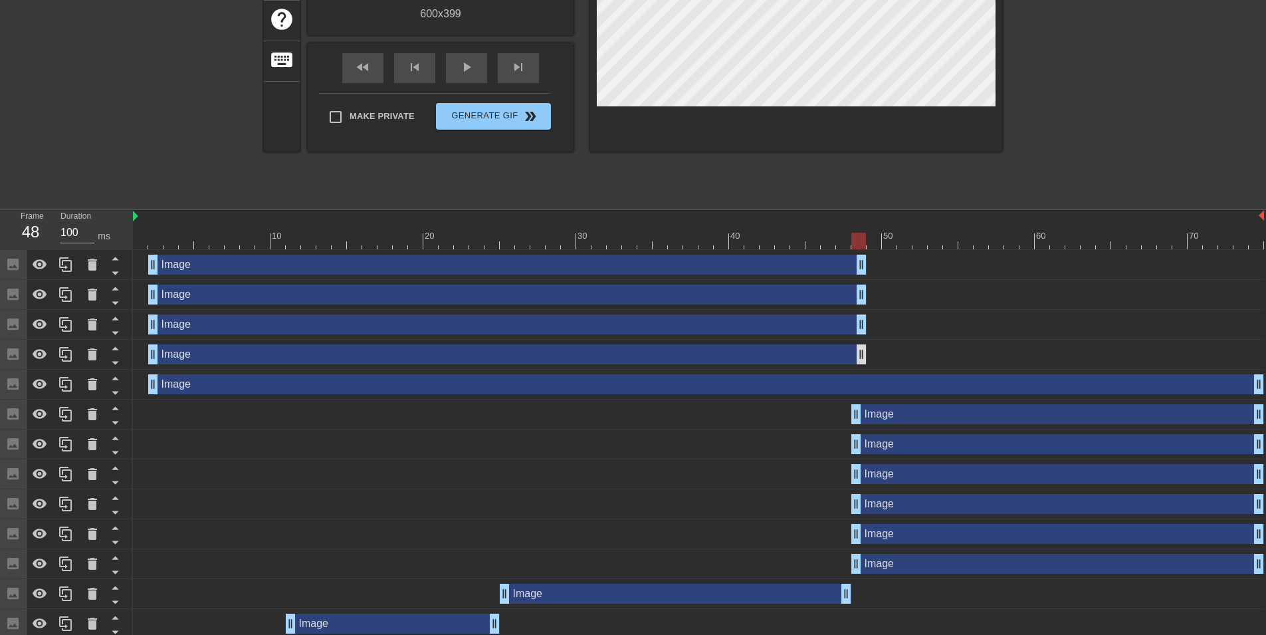
drag, startPoint x: 1257, startPoint y: 353, endPoint x: 865, endPoint y: 357, distance: 392.0
drag, startPoint x: 1261, startPoint y: 381, endPoint x: 866, endPoint y: 385, distance: 394.7
click at [866, 385] on div "Image drag_handle drag_handle" at bounding box center [698, 384] width 1131 height 20
click at [142, 237] on div at bounding box center [698, 241] width 1131 height 17
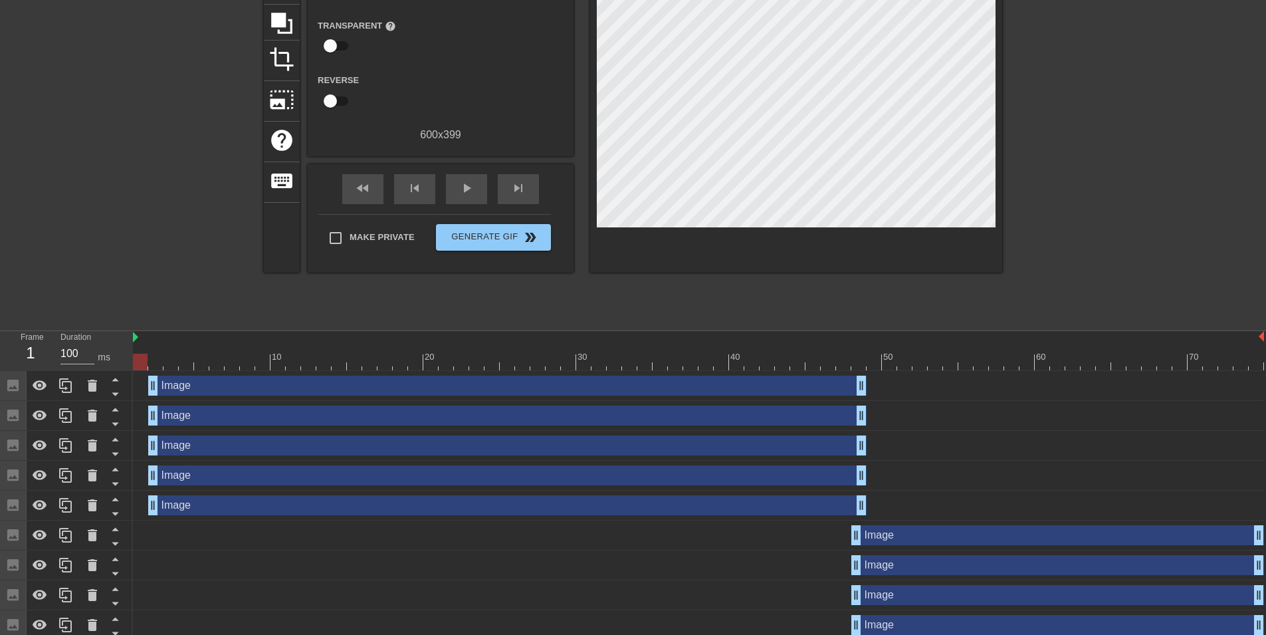
scroll to position [117, 0]
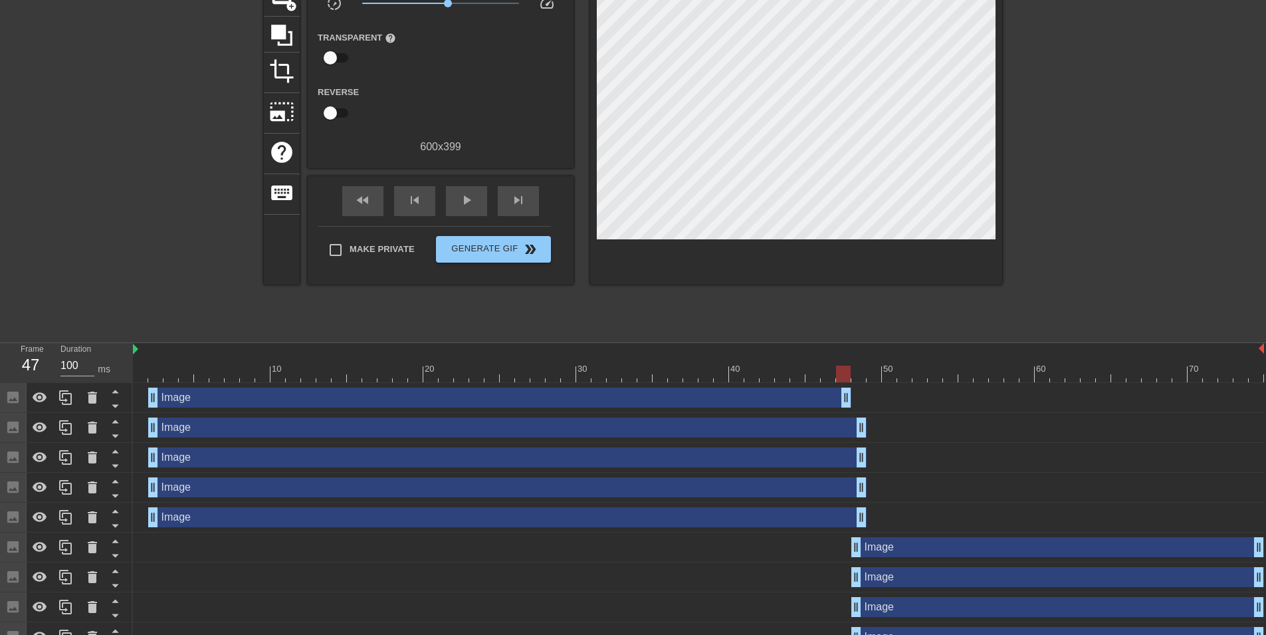
drag, startPoint x: 858, startPoint y: 397, endPoint x: 851, endPoint y: 397, distance: 8.0
drag, startPoint x: 864, startPoint y: 432, endPoint x: 849, endPoint y: 431, distance: 15.3
drag, startPoint x: 864, startPoint y: 454, endPoint x: 853, endPoint y: 456, distance: 11.4
click at [853, 456] on div "Image drag_handle drag_handle" at bounding box center [698, 457] width 1131 height 20
drag, startPoint x: 862, startPoint y: 482, endPoint x: 848, endPoint y: 484, distance: 14.7
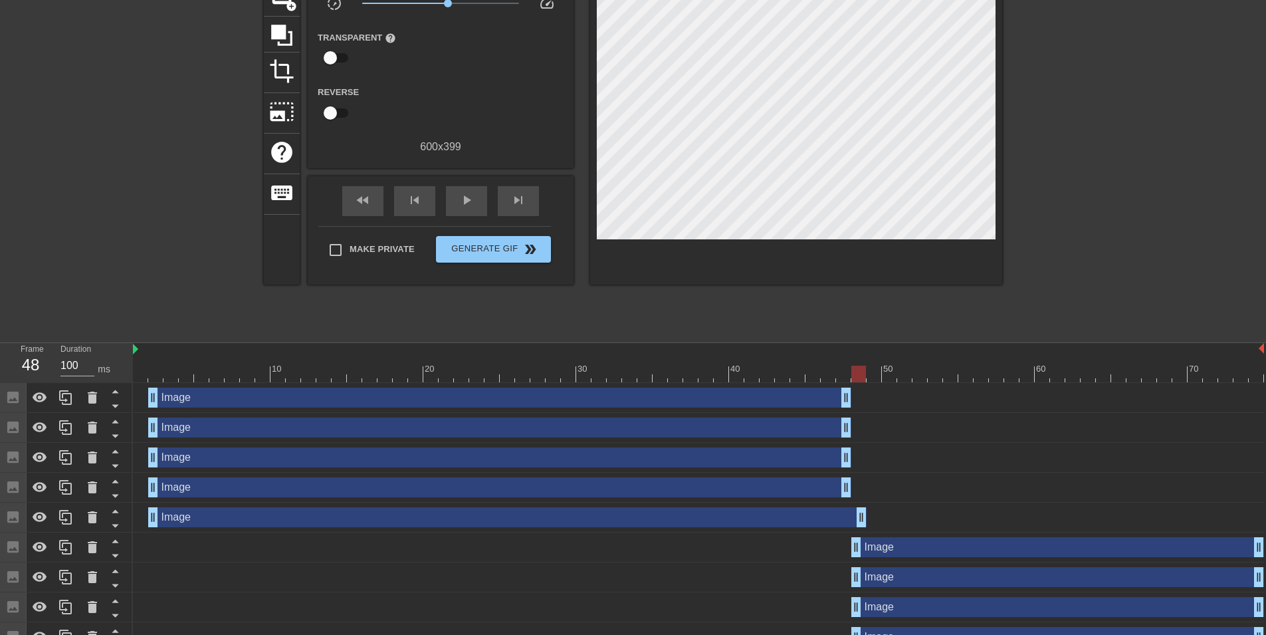
drag, startPoint x: 862, startPoint y: 518, endPoint x: 852, endPoint y: 519, distance: 10.1
click at [852, 519] on div "Image drag_handle drag_handle" at bounding box center [698, 517] width 1131 height 20
click at [755, 545] on div "Image drag_handle drag_handle" at bounding box center [698, 547] width 1131 height 20
click at [795, 372] on div at bounding box center [698, 373] width 1131 height 17
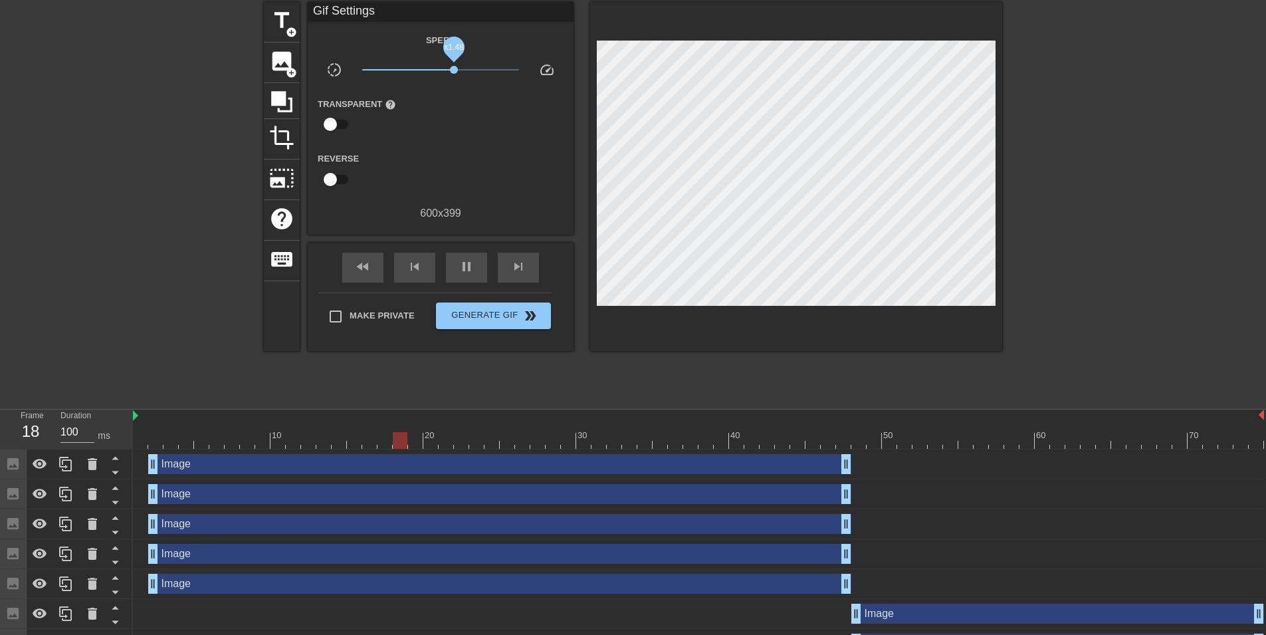
drag, startPoint x: 453, startPoint y: 66, endPoint x: 581, endPoint y: 57, distance: 128.5
click at [581, 57] on div "title add_circle image add_circle crop photo_size_select_large help keyboard Gi…" at bounding box center [633, 176] width 738 height 349
click at [496, 324] on button "Generate Gif double_arrow" at bounding box center [493, 315] width 115 height 27
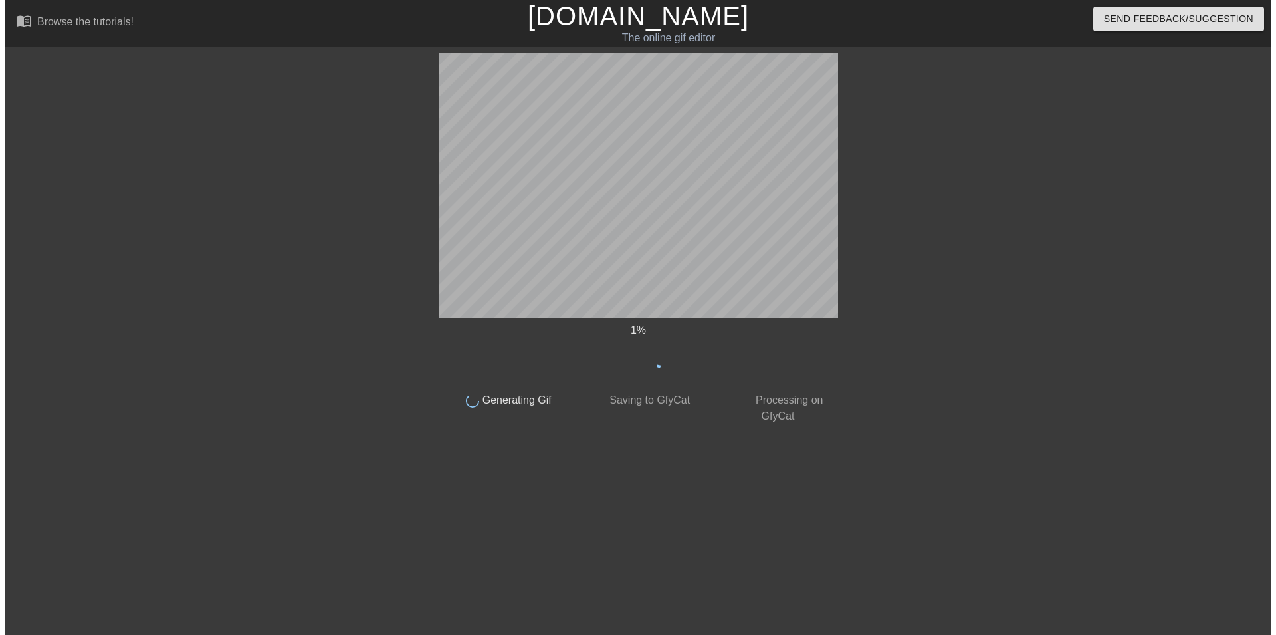
scroll to position [0, 0]
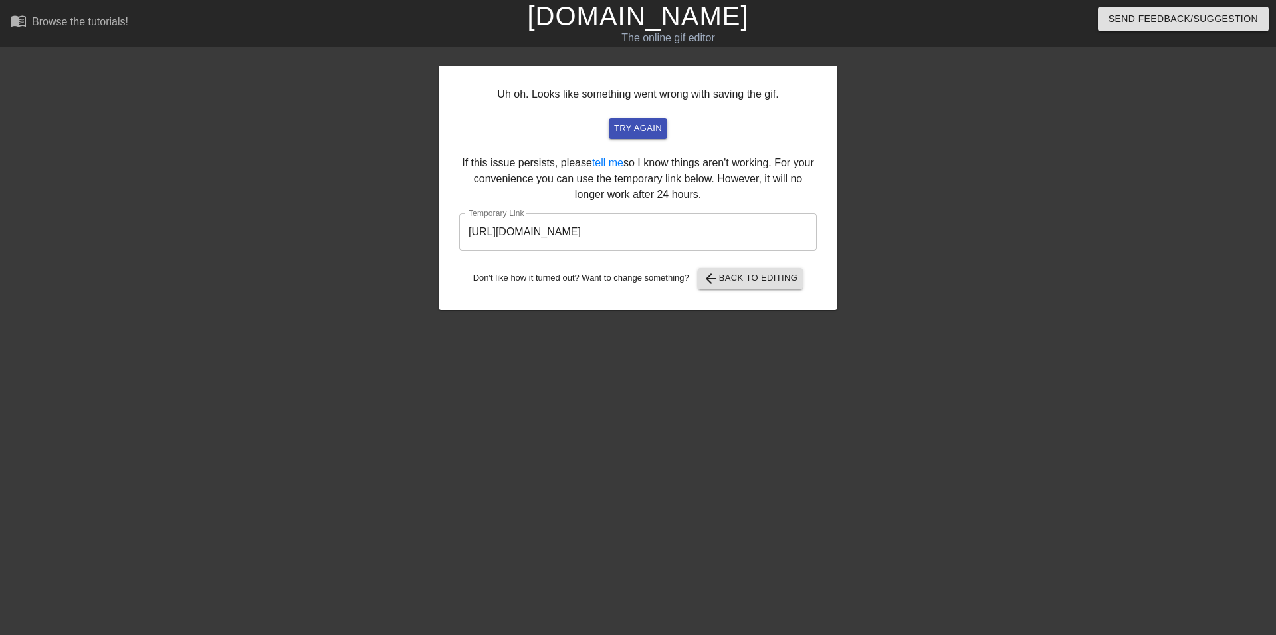
click at [690, 231] on input "[URL][DOMAIN_NAME]" at bounding box center [637, 231] width 357 height 37
